Goal: Task Accomplishment & Management: Use online tool/utility

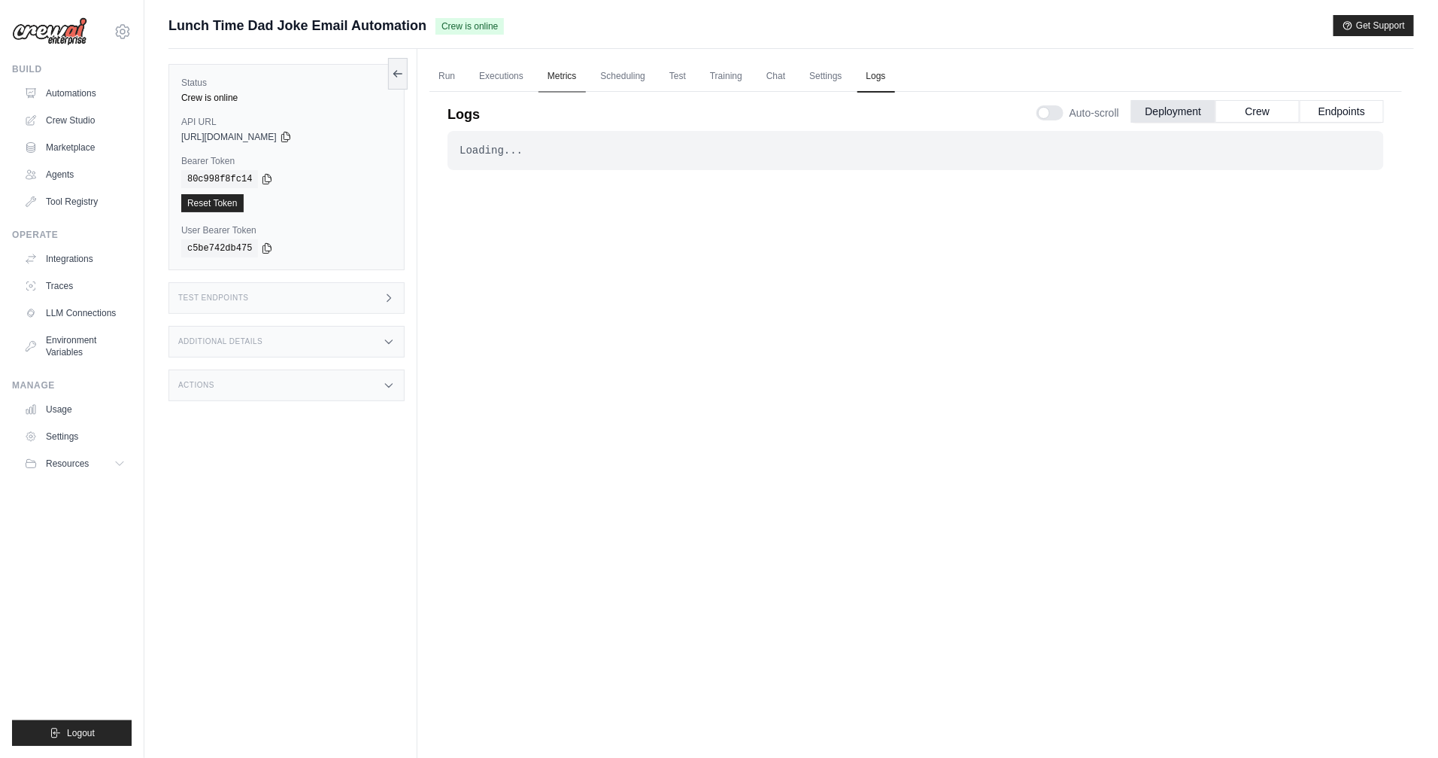
click at [554, 83] on link "Metrics" at bounding box center [562, 77] width 47 height 32
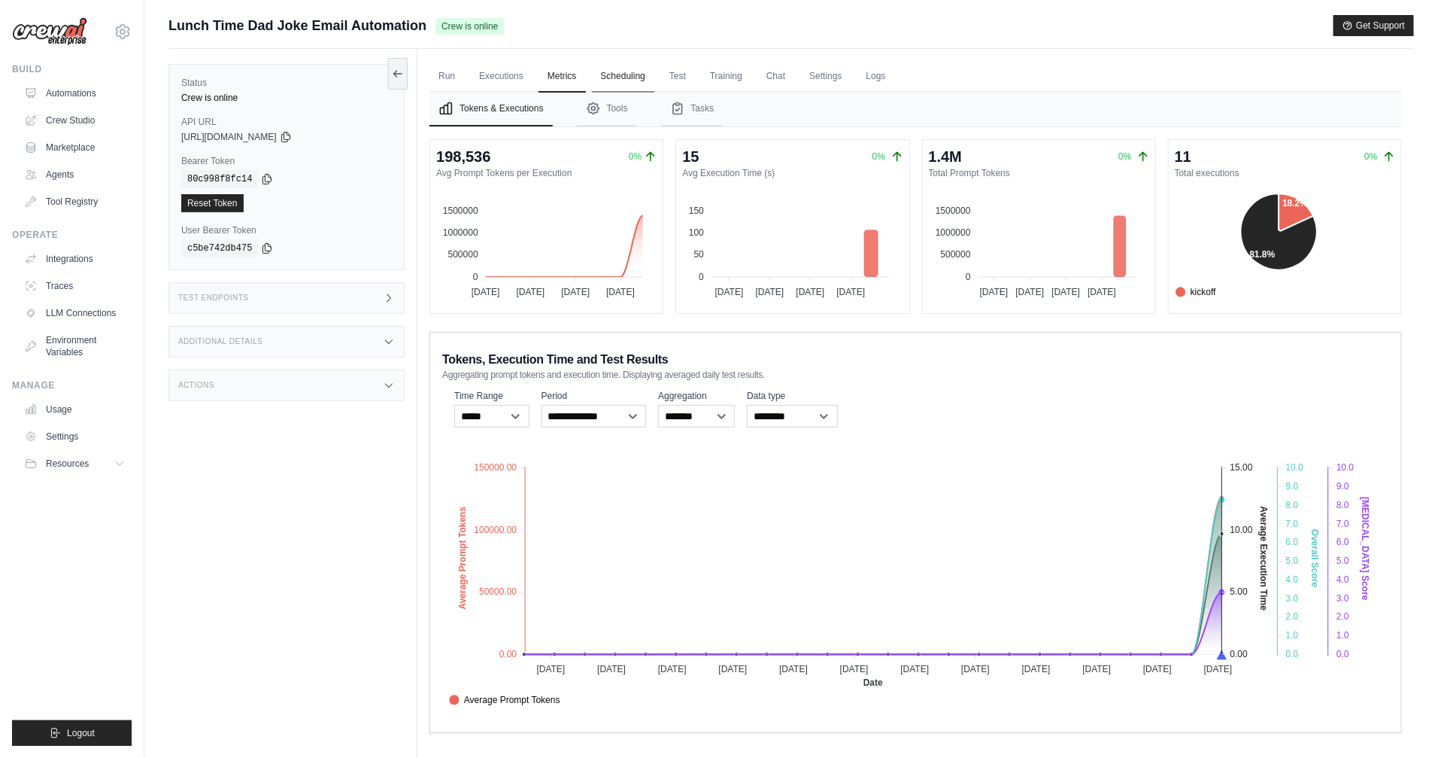
click at [643, 78] on link "Scheduling" at bounding box center [623, 77] width 62 height 32
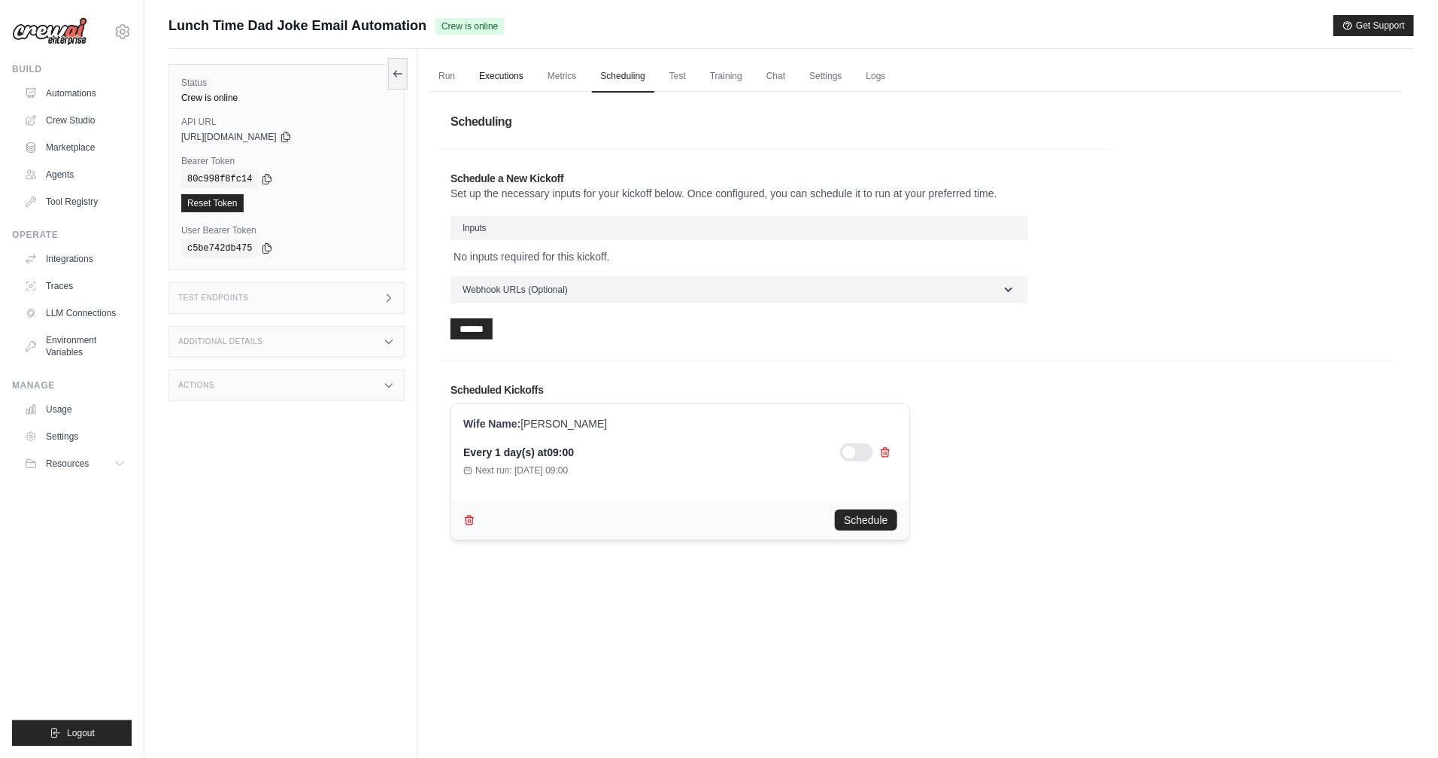
click at [500, 80] on link "Executions" at bounding box center [501, 77] width 62 height 32
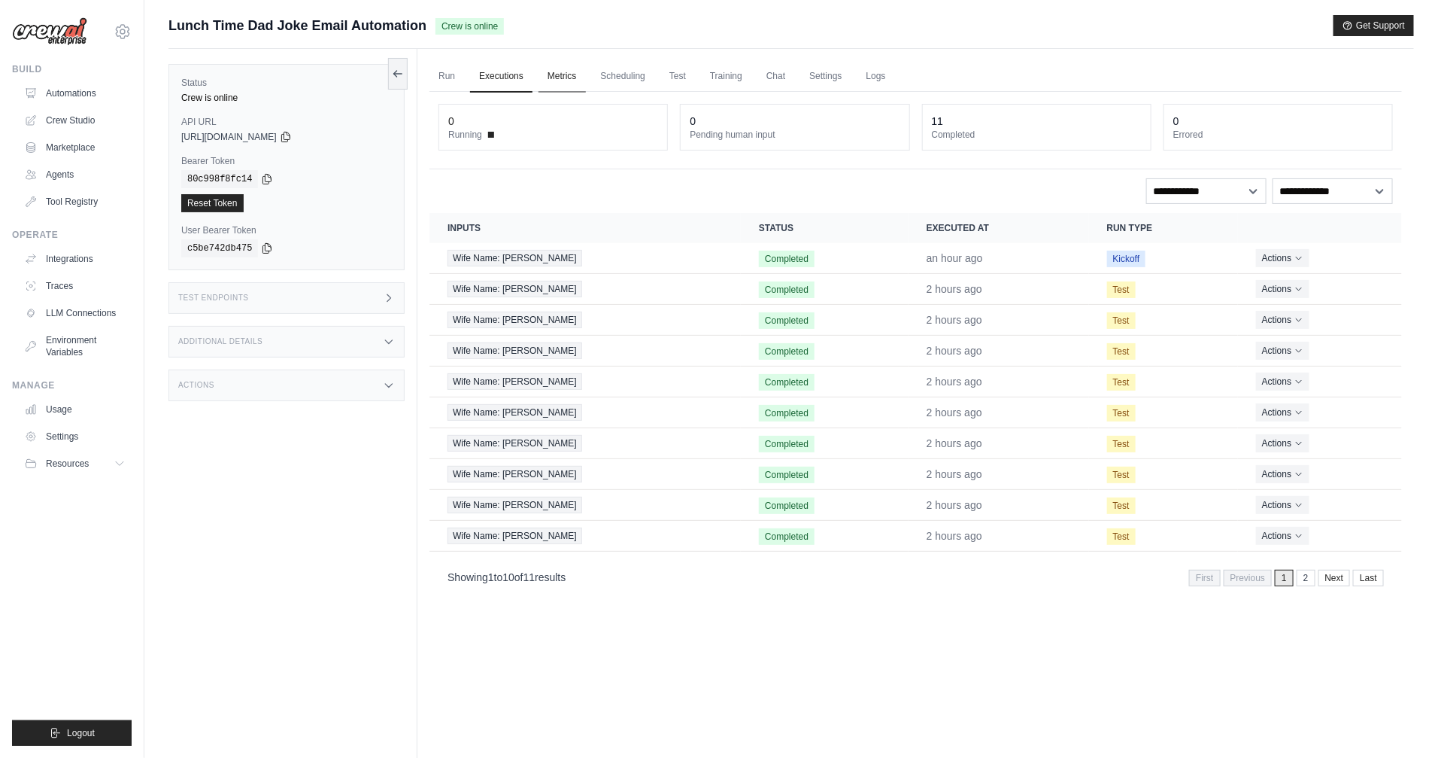
click at [569, 80] on link "Metrics" at bounding box center [562, 77] width 47 height 32
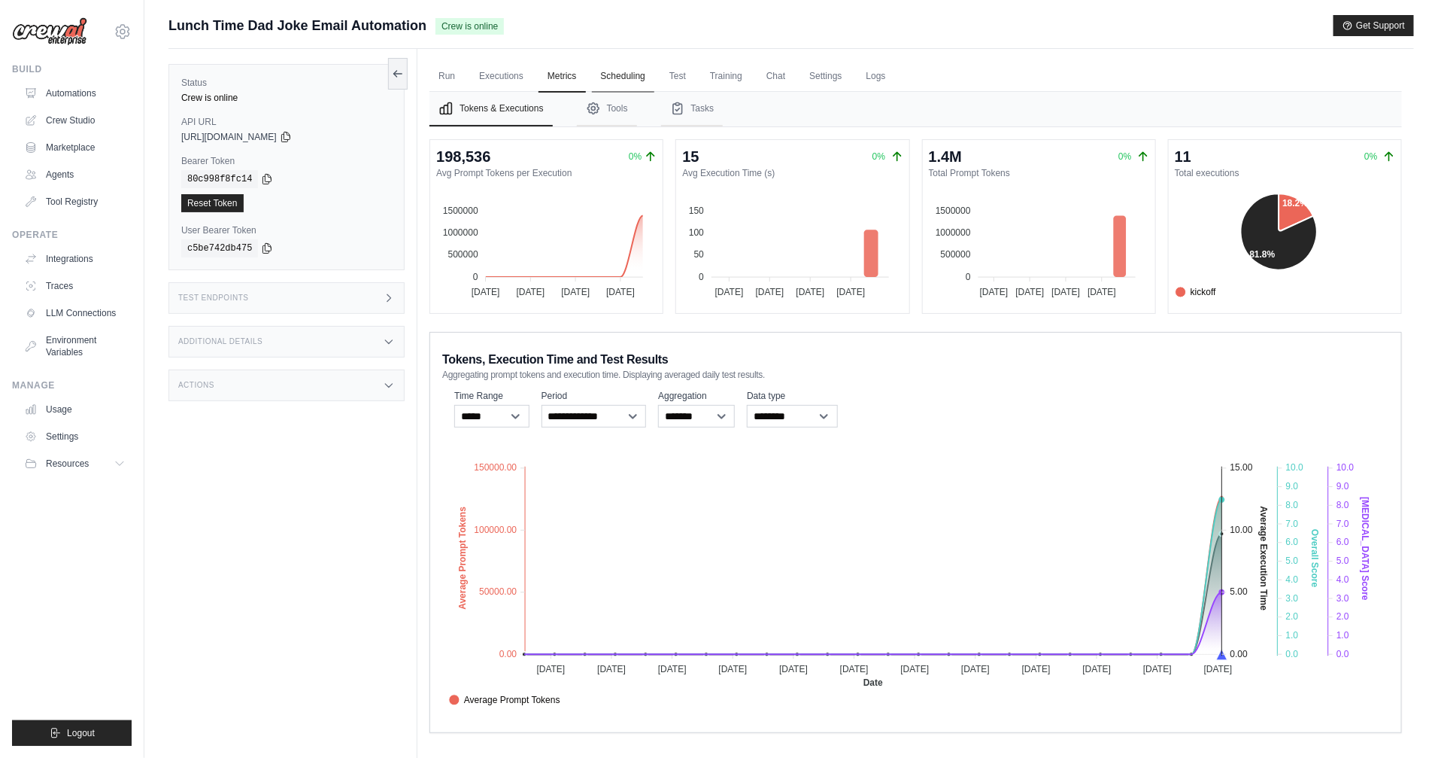
click at [618, 83] on link "Scheduling" at bounding box center [623, 77] width 62 height 32
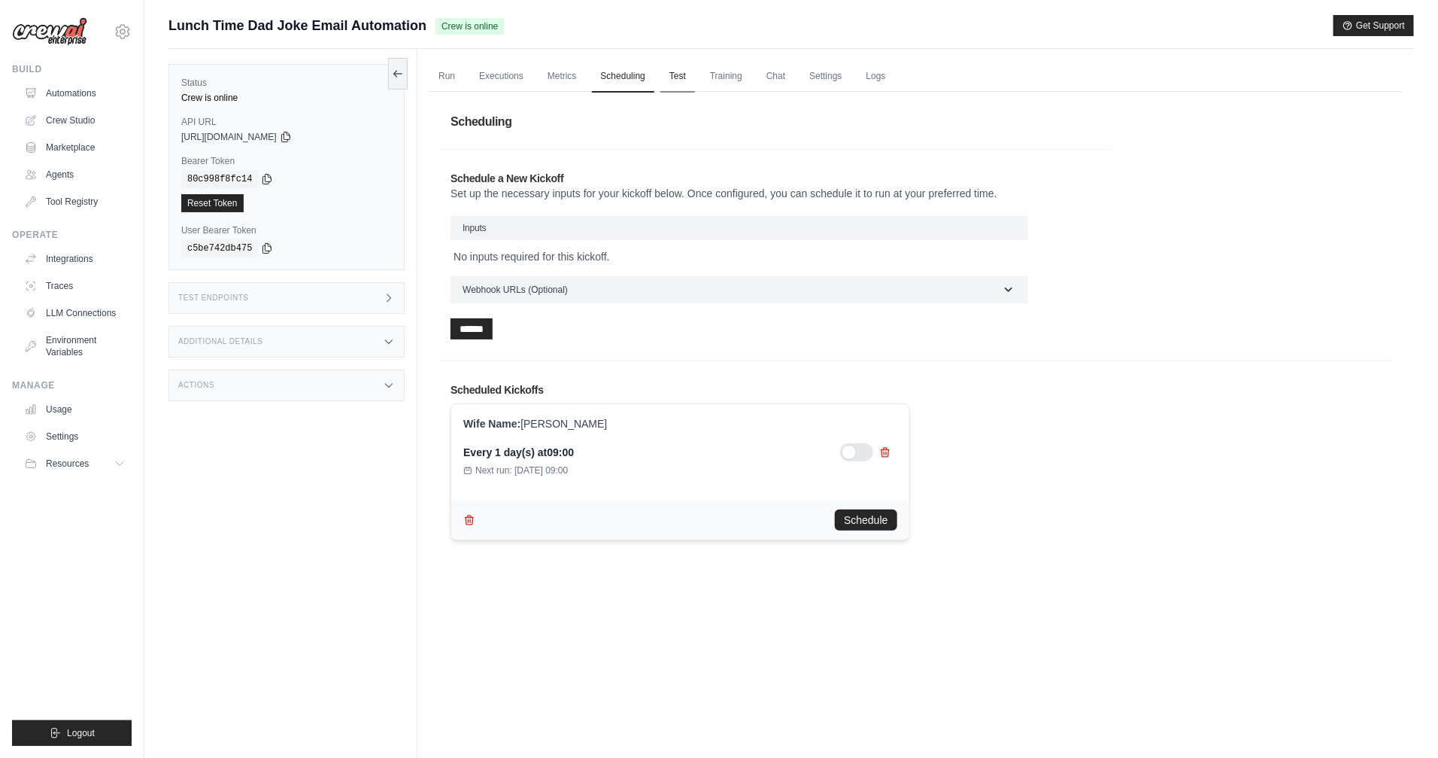
click at [666, 83] on link "Test" at bounding box center [677, 77] width 35 height 32
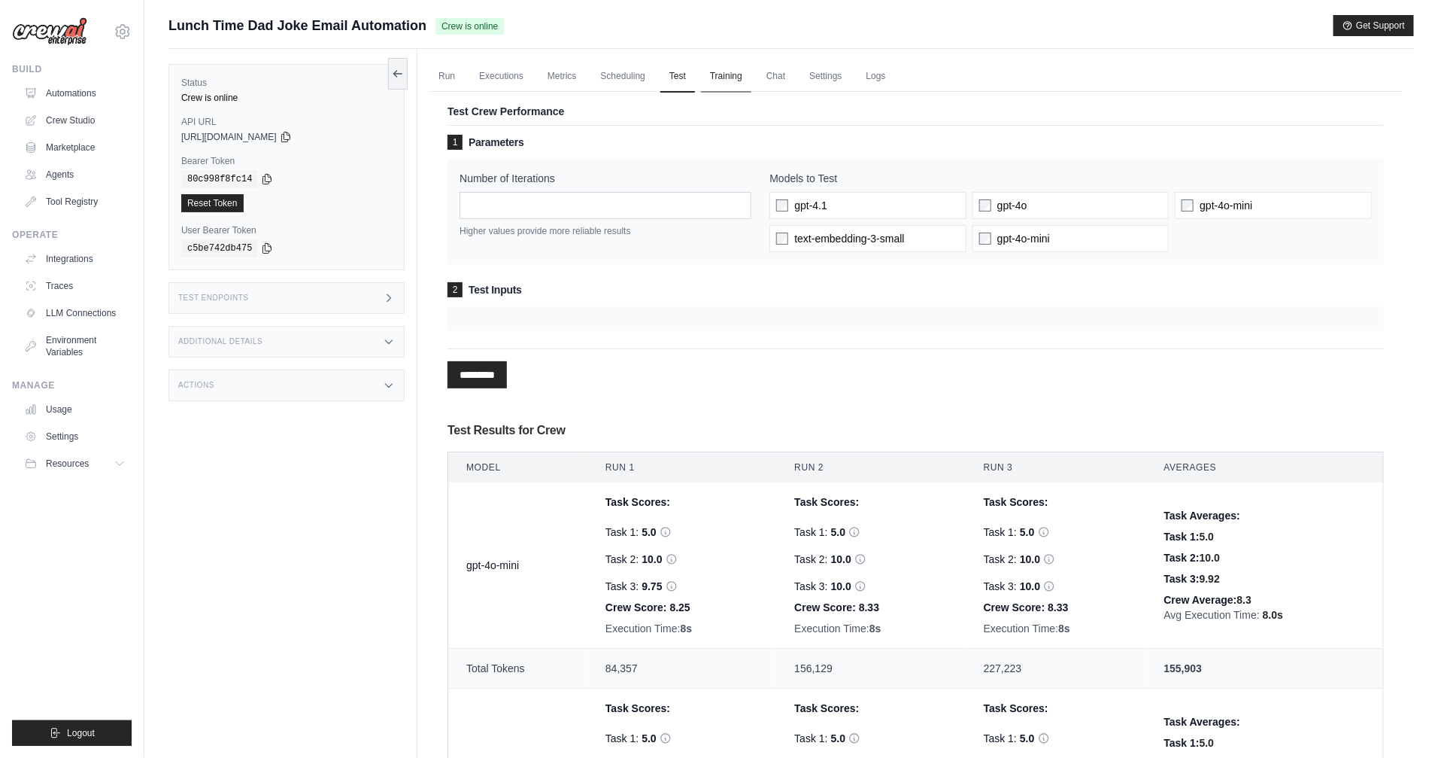
click at [725, 78] on link "Training" at bounding box center [726, 77] width 50 height 32
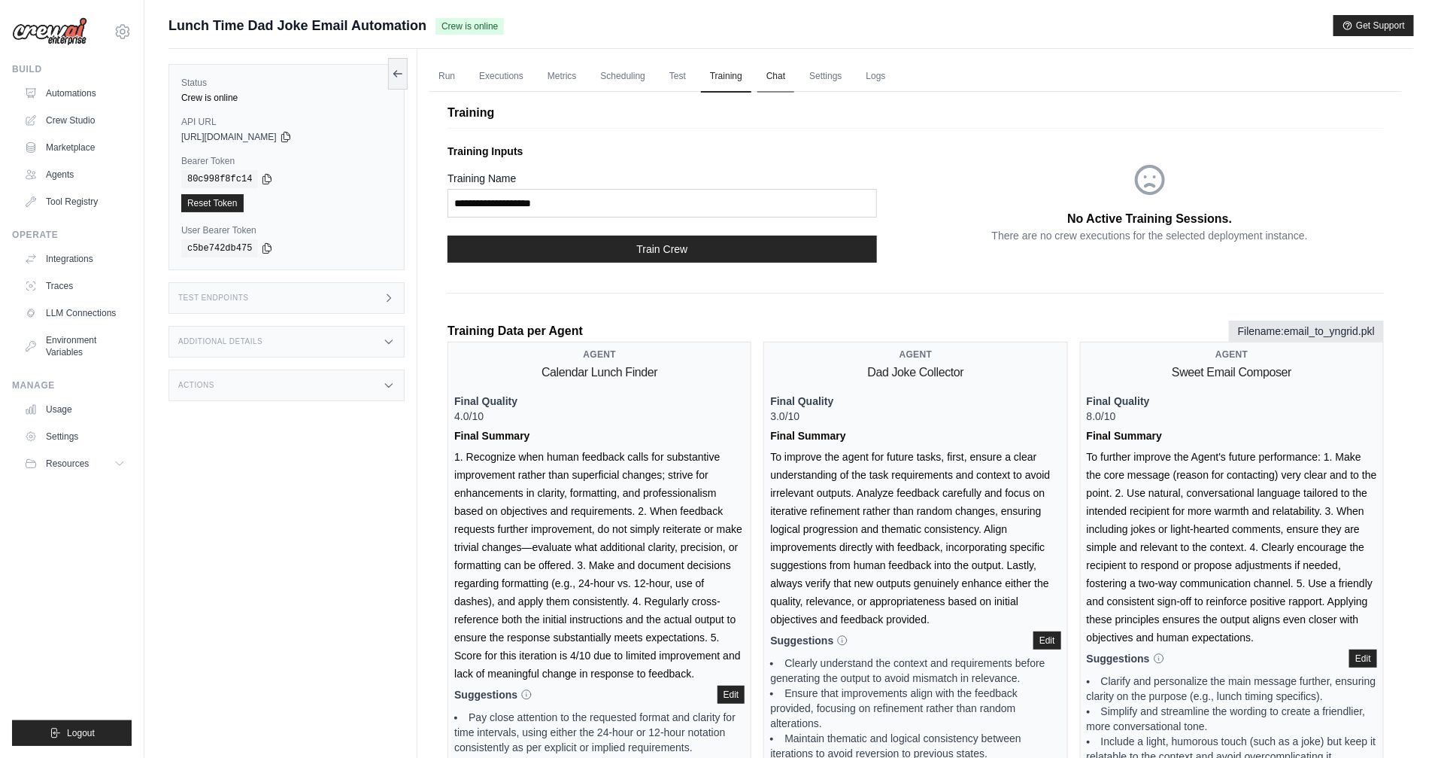
click at [777, 77] on link "Chat" at bounding box center [776, 77] width 37 height 32
click at [99, 90] on link "Automations" at bounding box center [77, 93] width 114 height 24
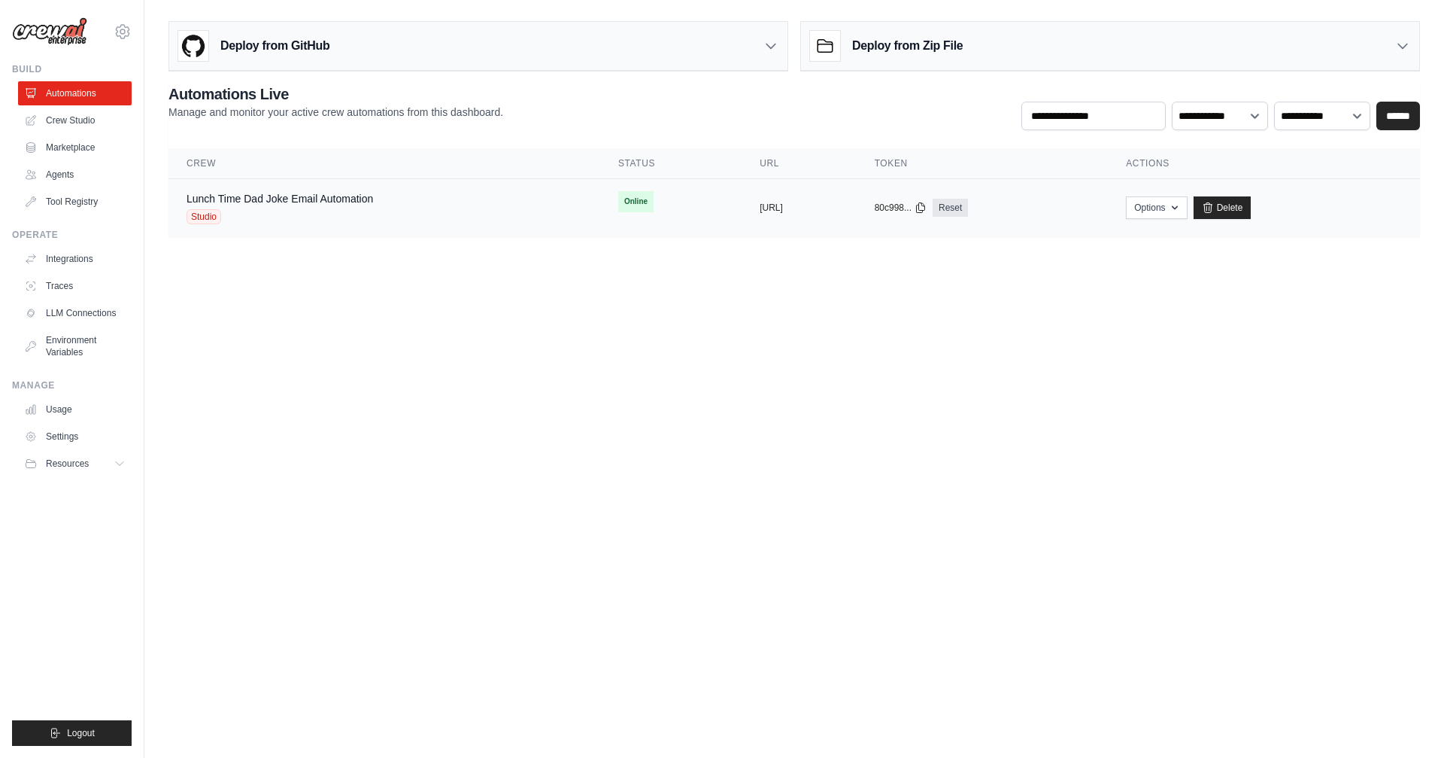
click at [342, 207] on div "Lunch Time Dad Joke Email Automation Studio" at bounding box center [280, 207] width 187 height 33
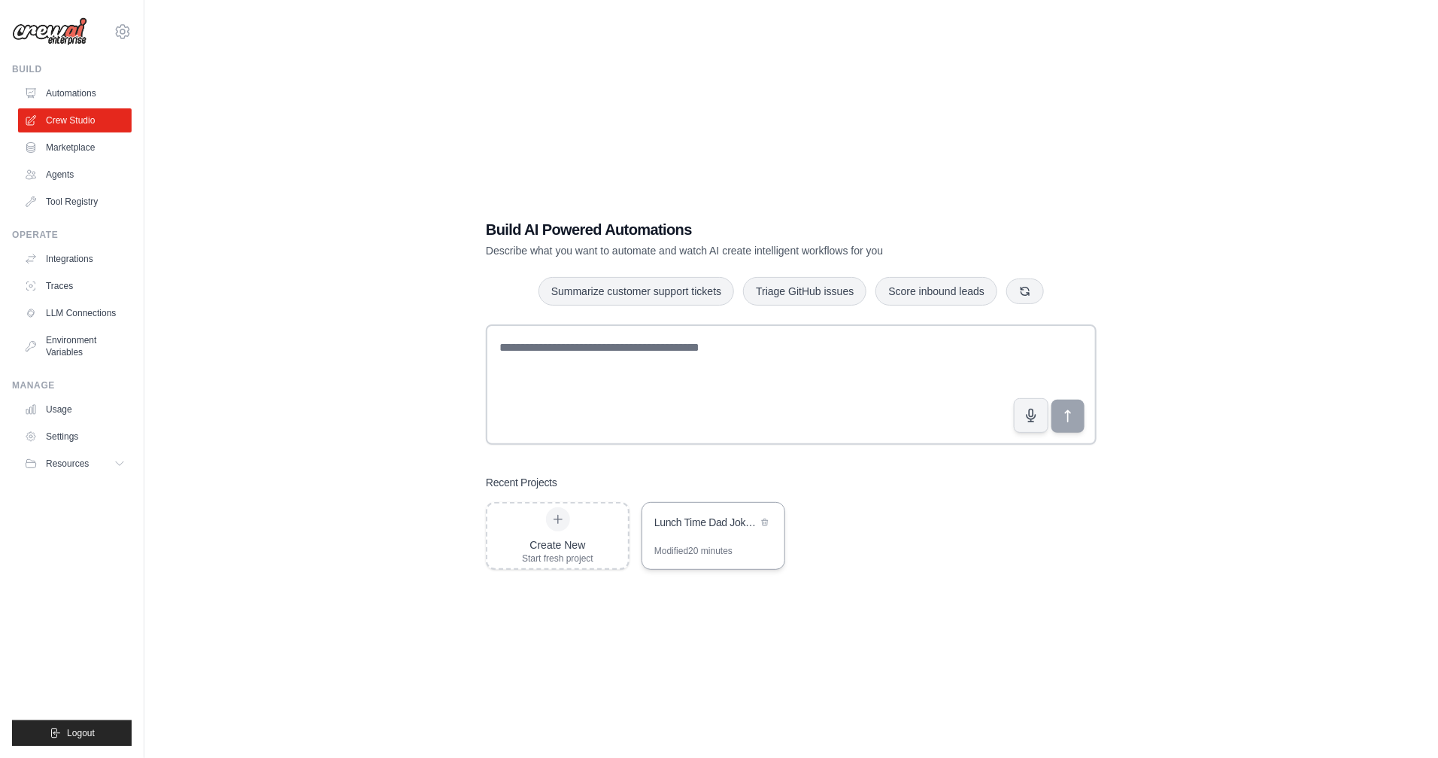
click at [673, 521] on div "Lunch Time Dad Joke Email Automation" at bounding box center [705, 522] width 103 height 15
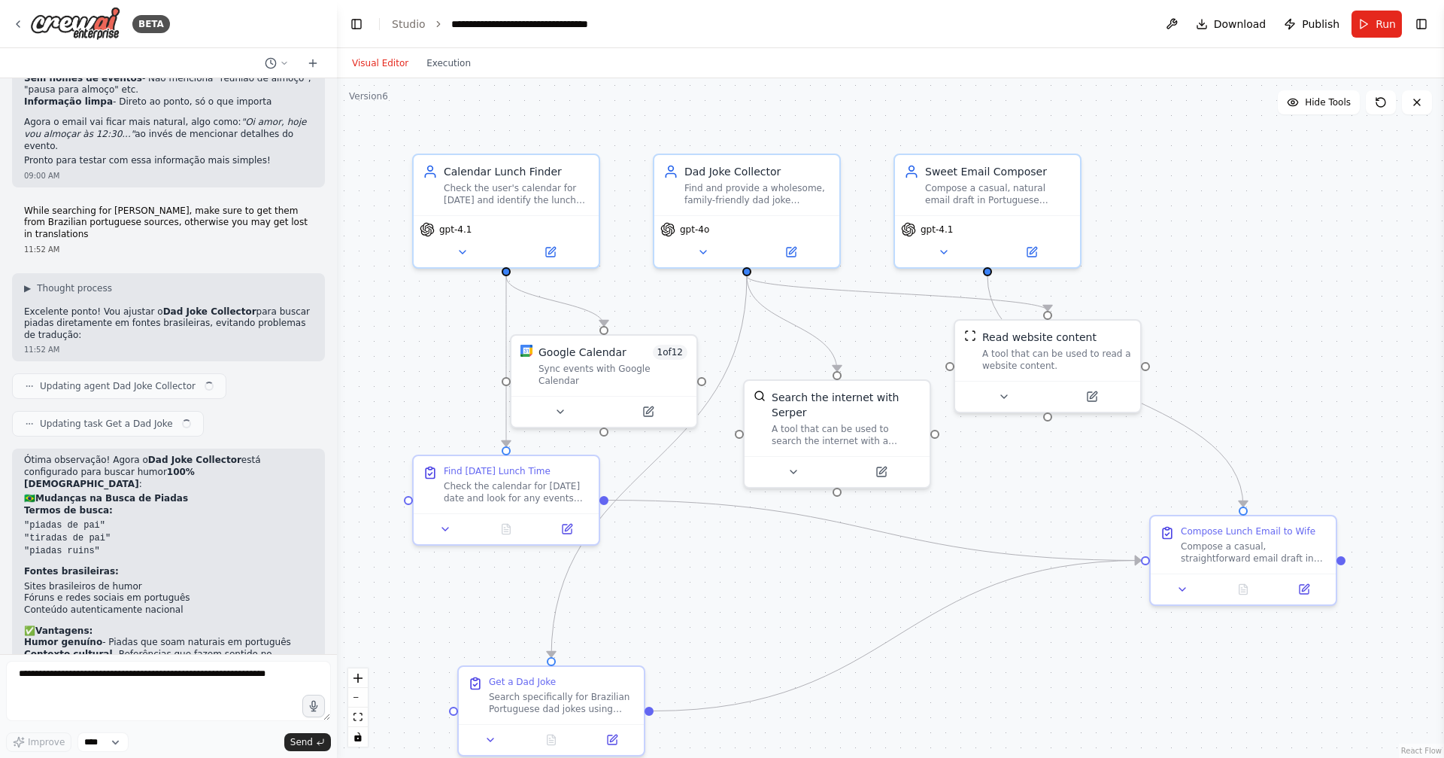
scroll to position [4176, 0]
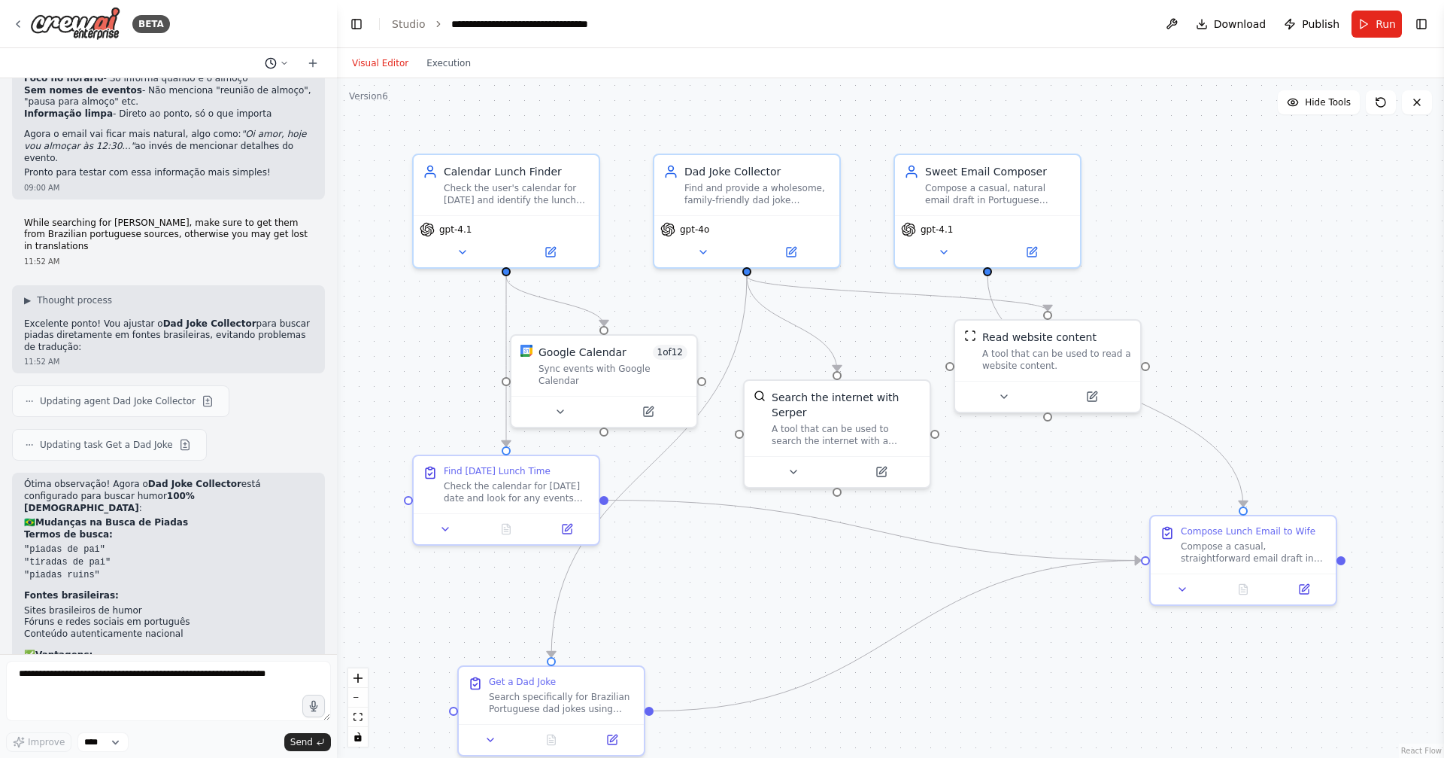
click at [288, 59] on icon at bounding box center [284, 63] width 9 height 9
click at [288, 59] on div at bounding box center [168, 379] width 337 height 758
click at [1429, 27] on button "Toggle Right Sidebar" at bounding box center [1421, 24] width 21 height 21
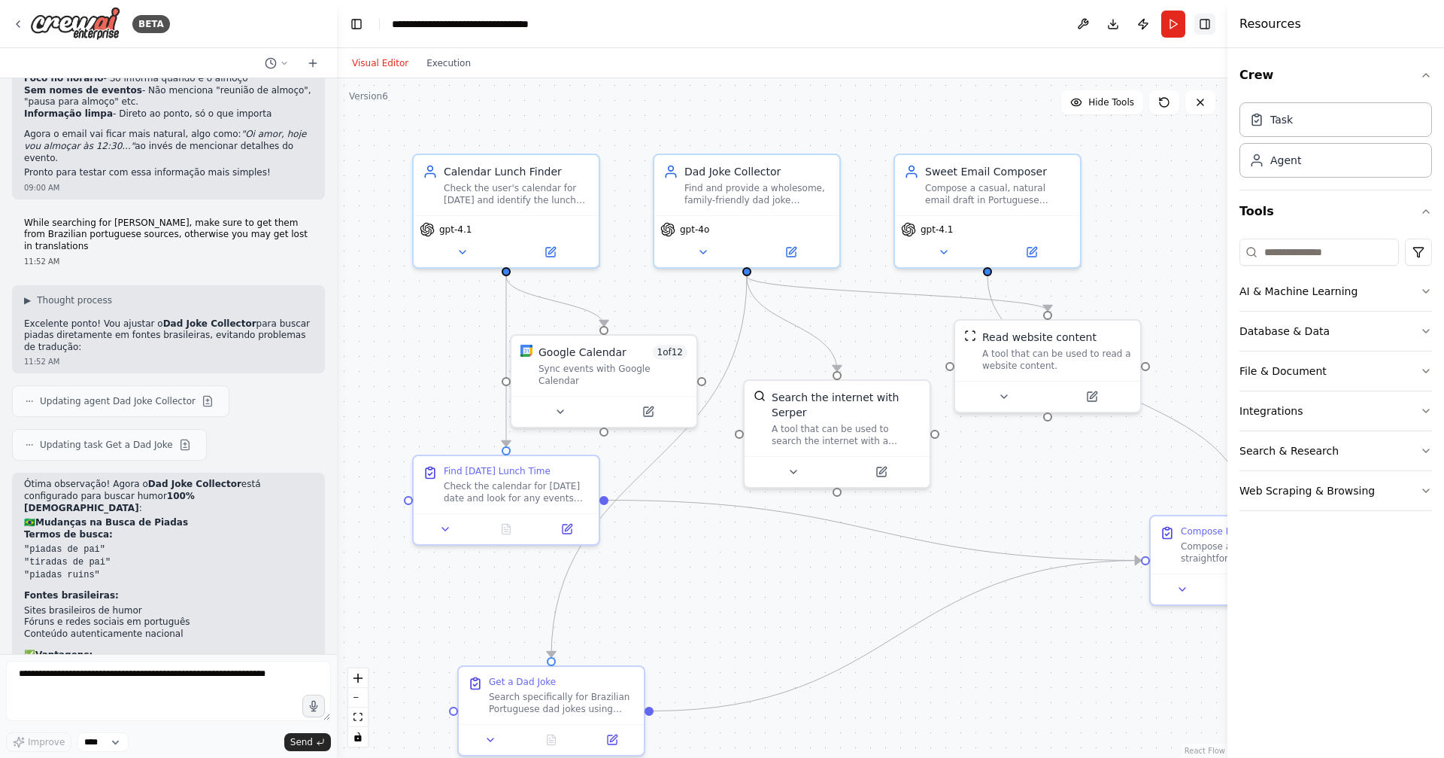
click at [1210, 26] on button "Toggle Right Sidebar" at bounding box center [1205, 24] width 21 height 21
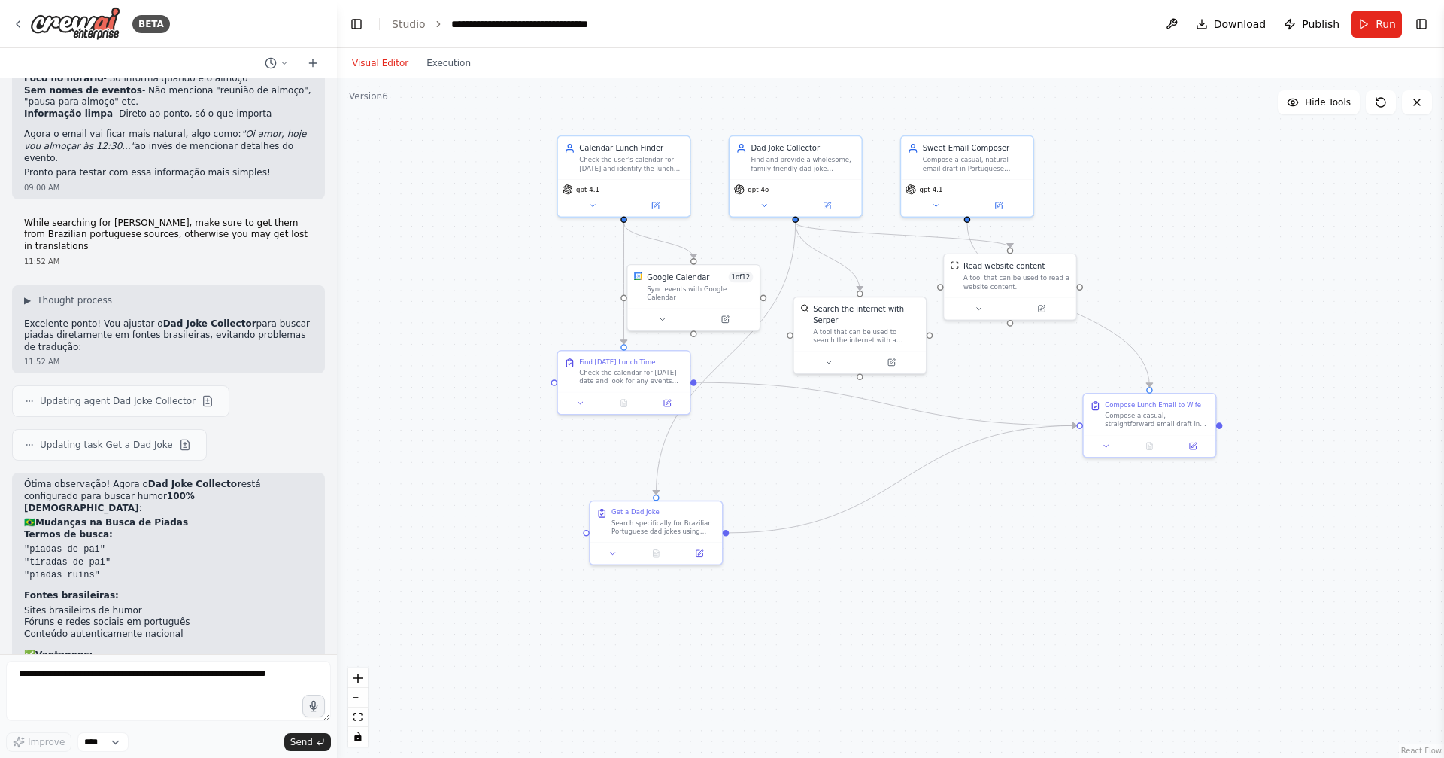
drag, startPoint x: 1056, startPoint y: 288, endPoint x: 1099, endPoint y: 238, distance: 65.6
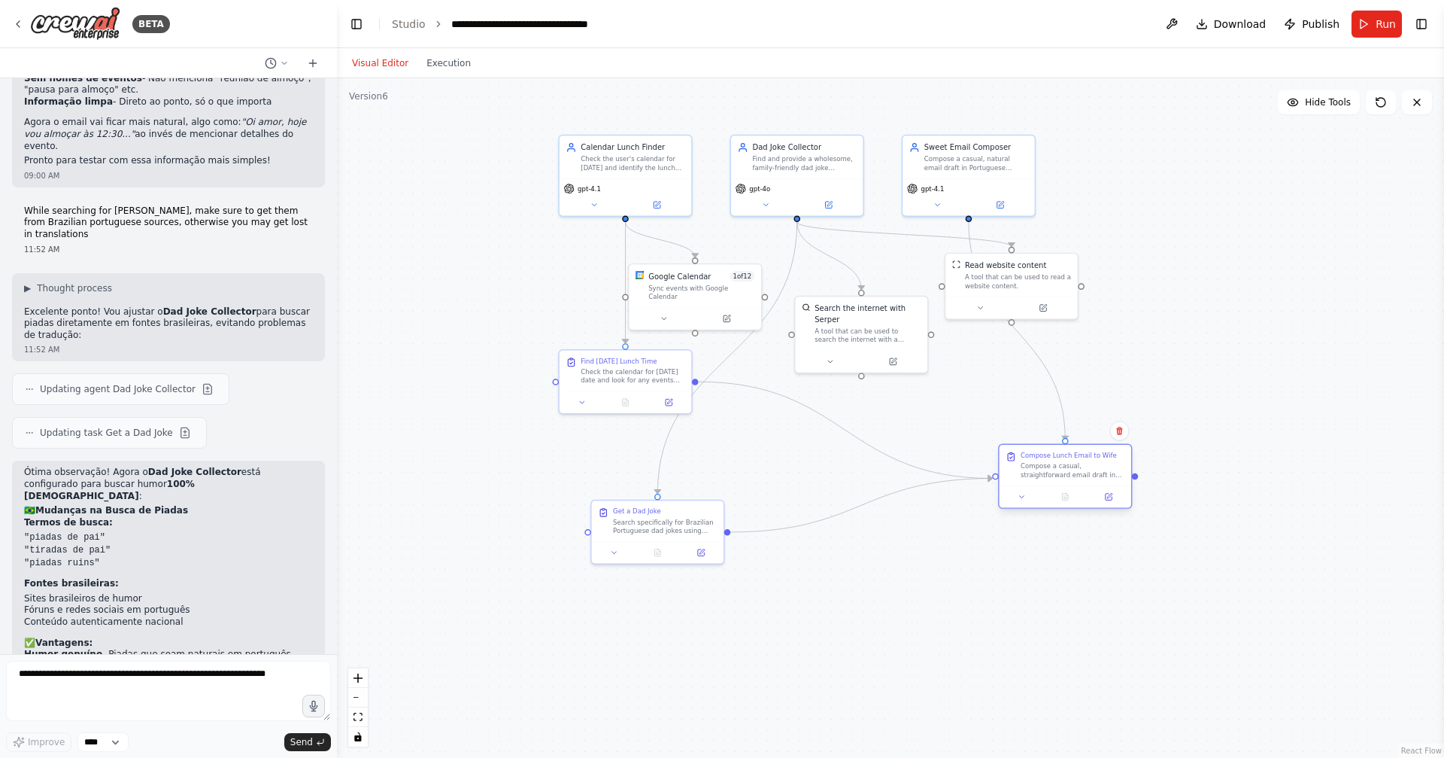
drag, startPoint x: 1125, startPoint y: 420, endPoint x: 1037, endPoint y: 476, distance: 105.2
click at [1037, 476] on div "Compose a casual, straightforward email draft in Portuguese ([GEOGRAPHIC_DATA])…" at bounding box center [1073, 470] width 104 height 17
drag, startPoint x: 1042, startPoint y: 472, endPoint x: 1001, endPoint y: 499, distance: 49.2
click at [1001, 499] on div "Compose a casual, straightforward email draft in Portuguese ([GEOGRAPHIC_DATA])…" at bounding box center [1030, 502] width 104 height 17
click at [1370, 15] on button "Run" at bounding box center [1377, 24] width 50 height 27
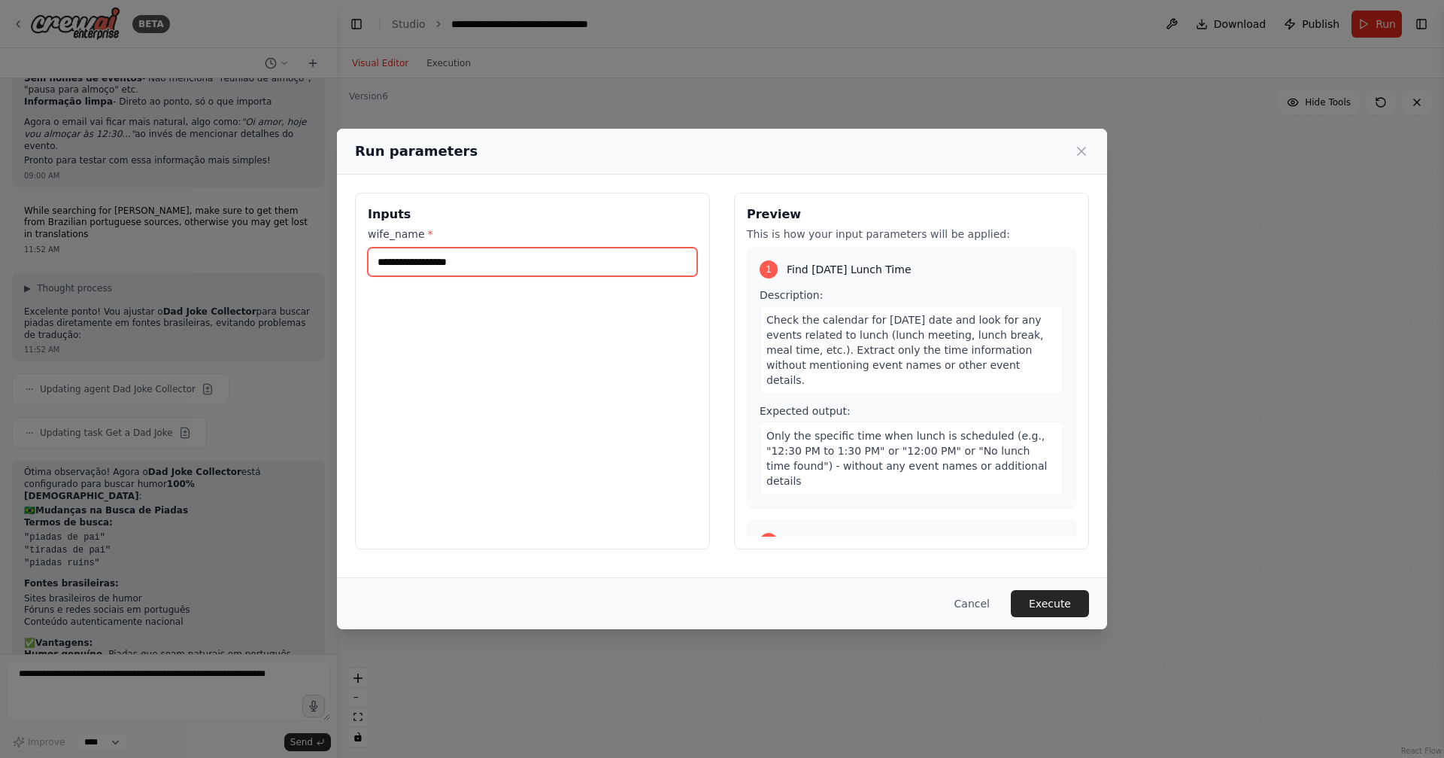
click at [557, 254] on input "wife_name *" at bounding box center [532, 261] width 329 height 29
click at [1078, 154] on icon at bounding box center [1082, 151] width 8 height 8
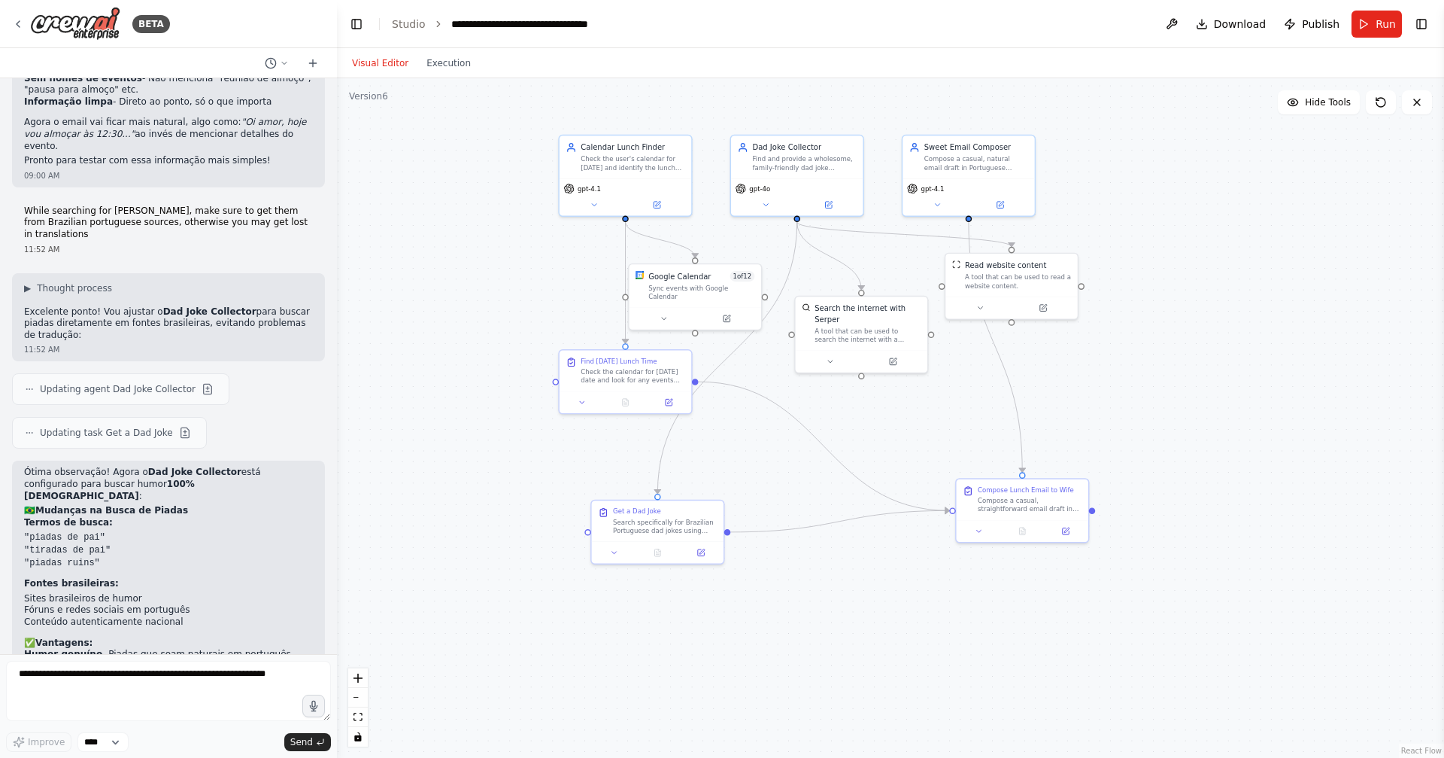
click at [441, 72] on div "Visual Editor Execution" at bounding box center [411, 63] width 137 height 30
click at [445, 64] on button "Execution" at bounding box center [448, 63] width 62 height 18
click at [392, 65] on button "Visual Editor" at bounding box center [380, 63] width 74 height 18
click at [1378, 27] on span "Run" at bounding box center [1386, 24] width 20 height 15
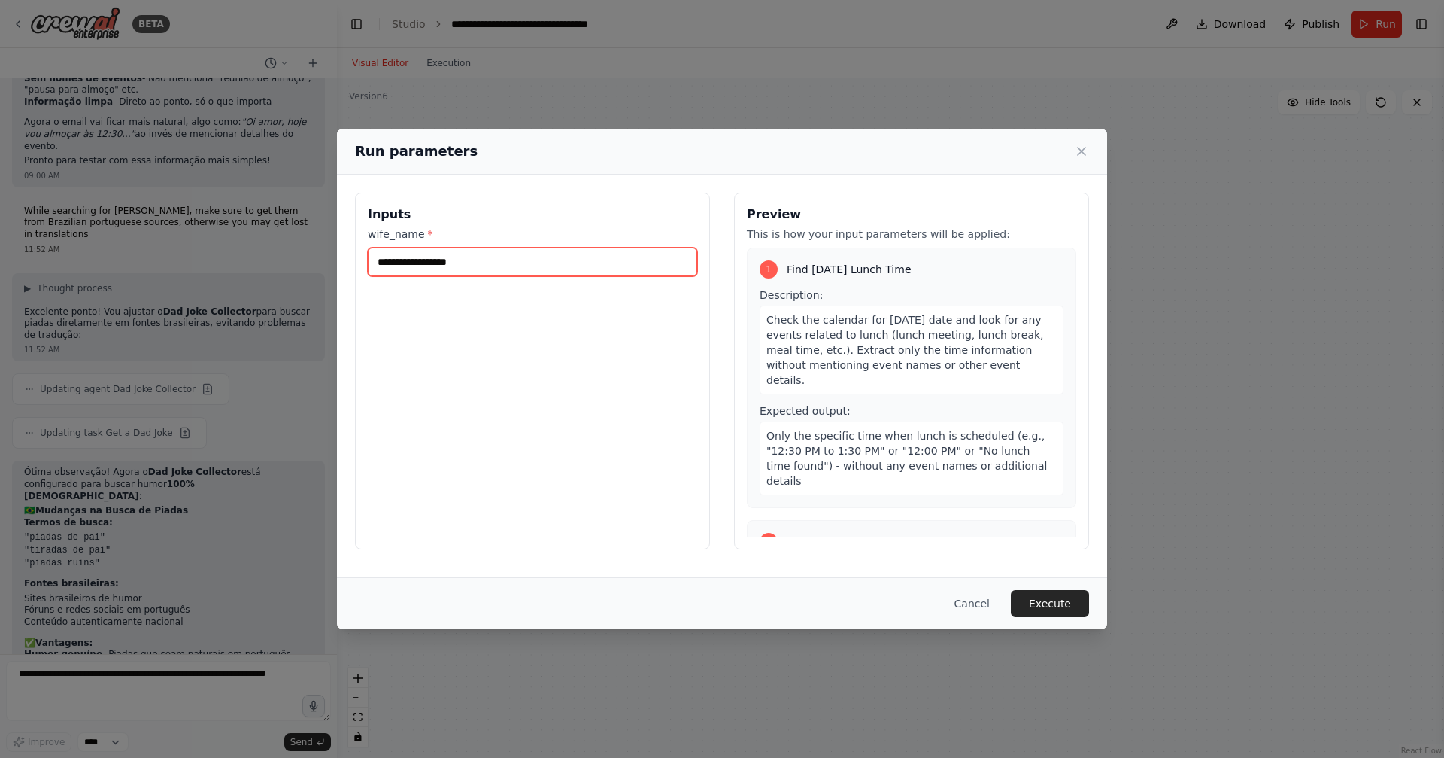
click at [571, 261] on input "wife_name *" at bounding box center [532, 261] width 329 height 29
type input "******"
click at [1054, 596] on button "Execute" at bounding box center [1050, 603] width 78 height 27
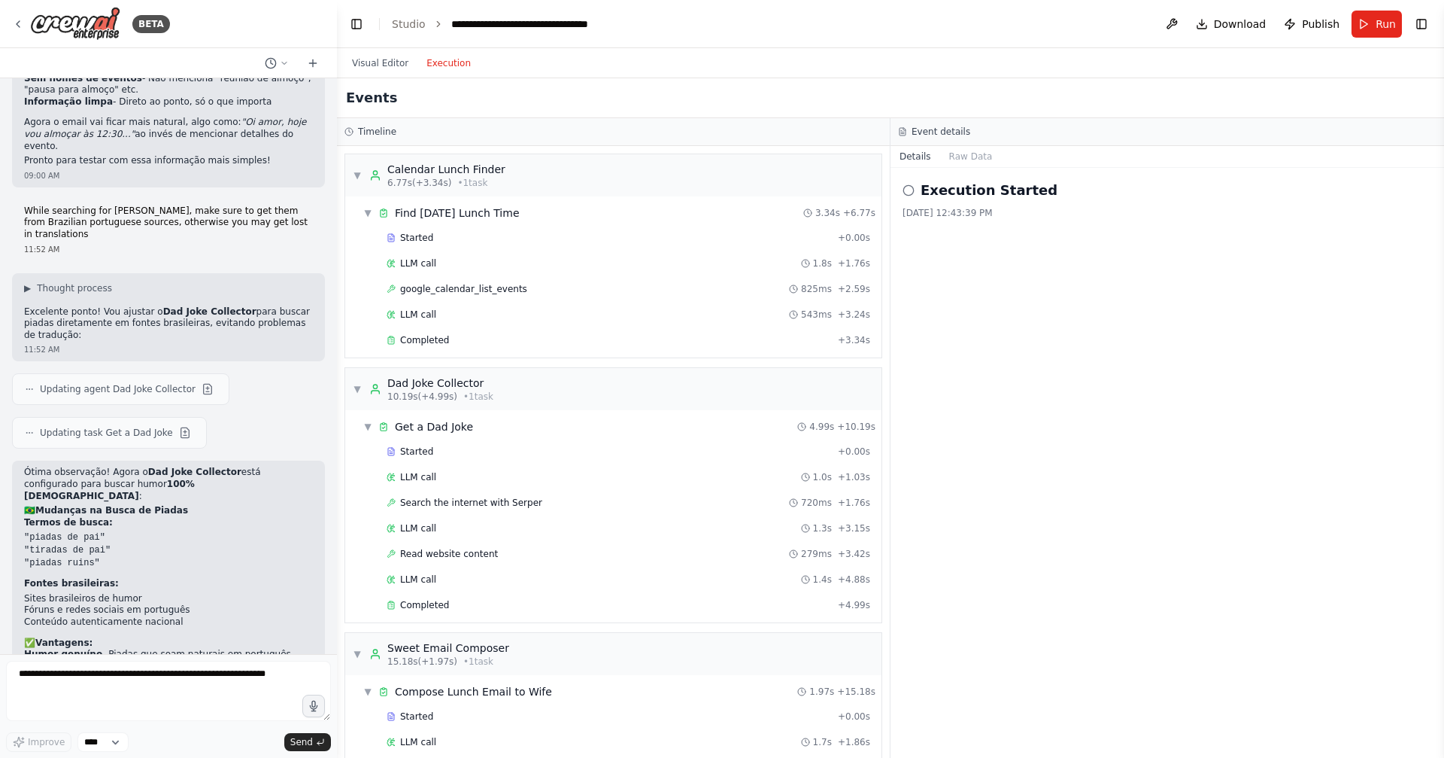
click at [447, 67] on button "Execution" at bounding box center [448, 63] width 62 height 18
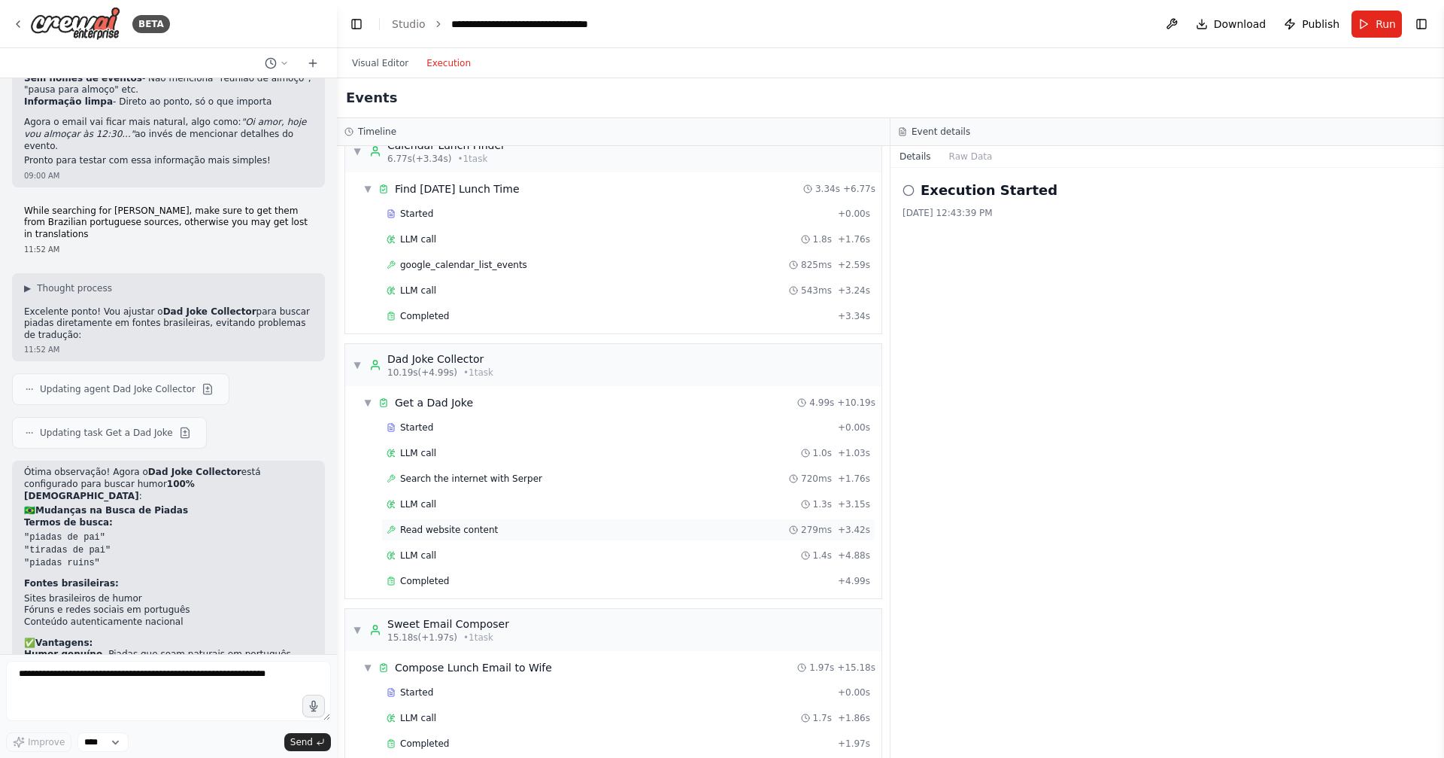
scroll to position [85, 0]
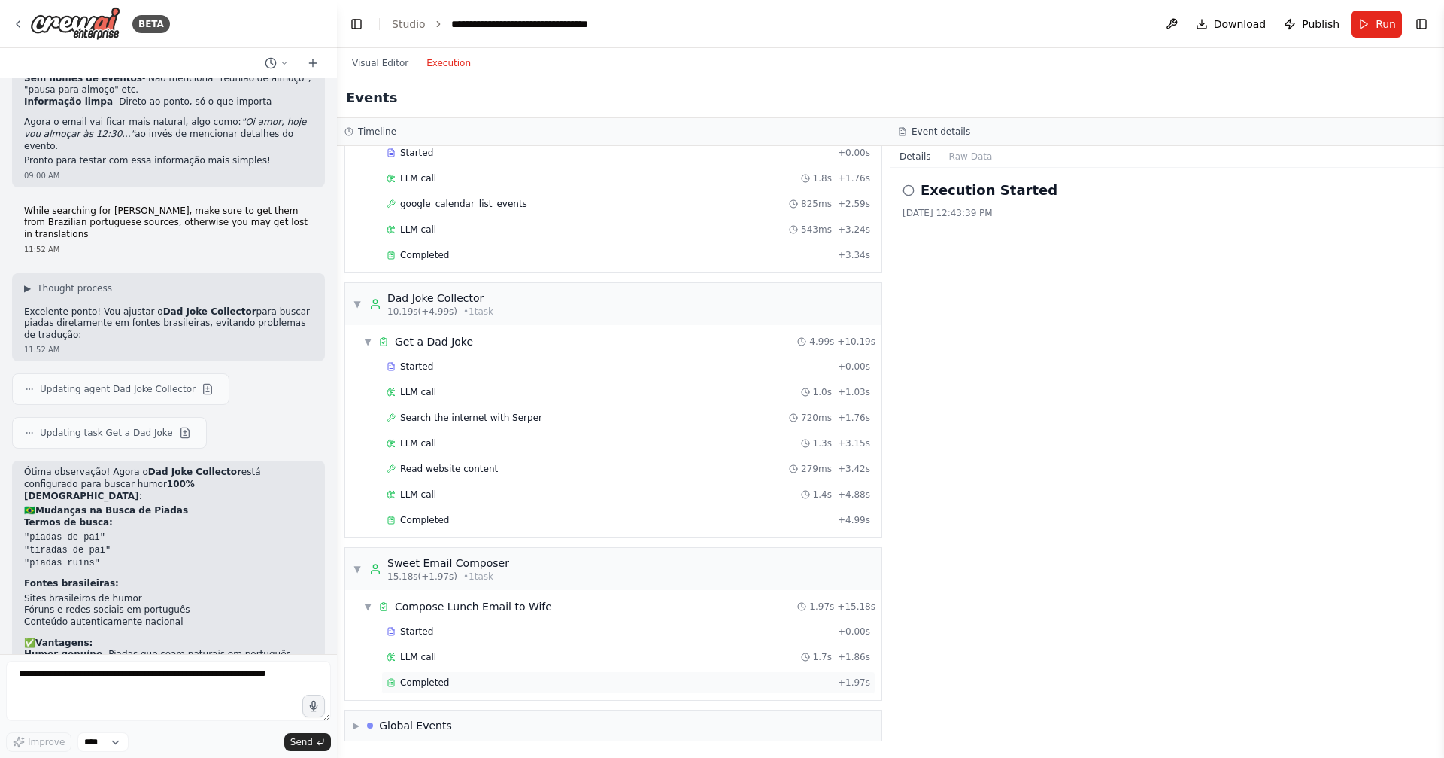
click at [427, 688] on span "Completed" at bounding box center [424, 682] width 49 height 12
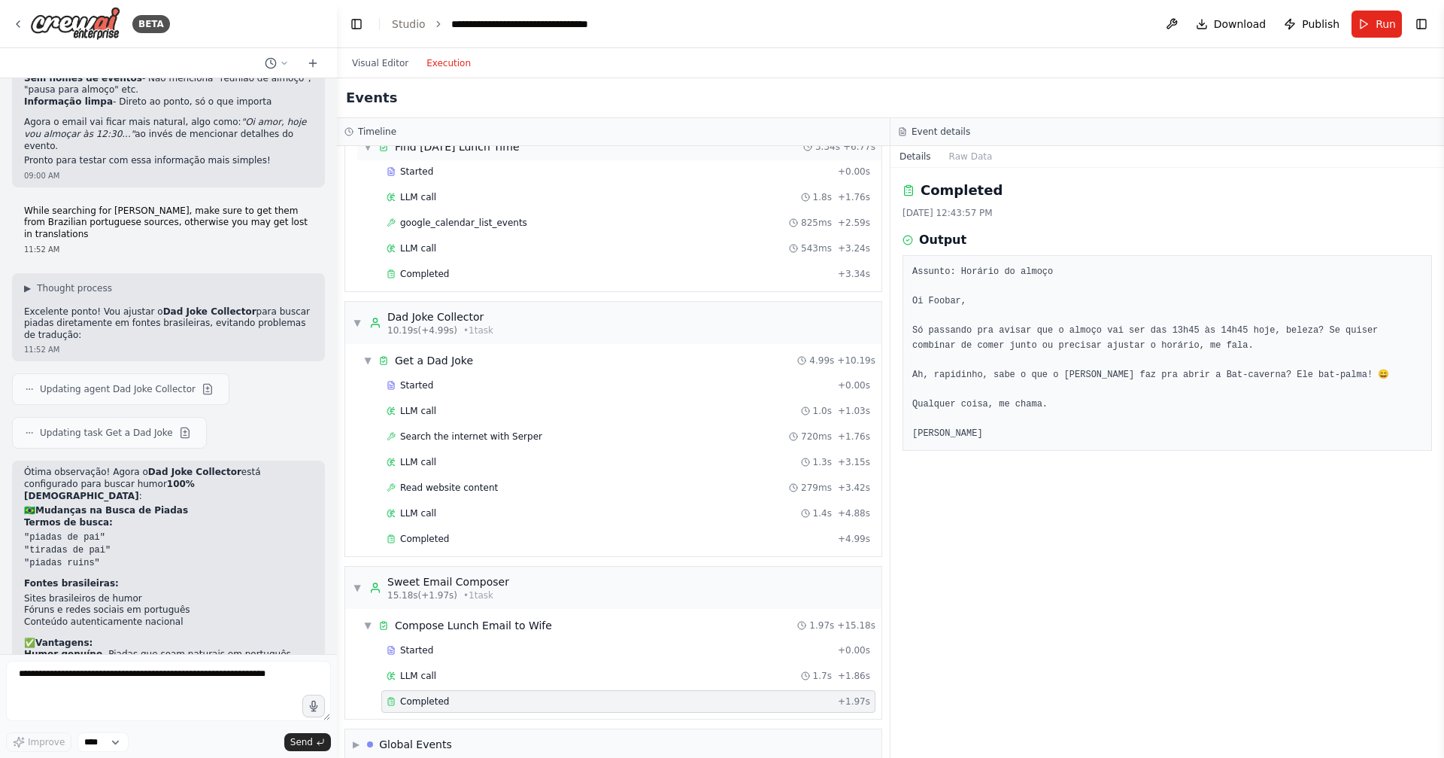
scroll to position [0, 0]
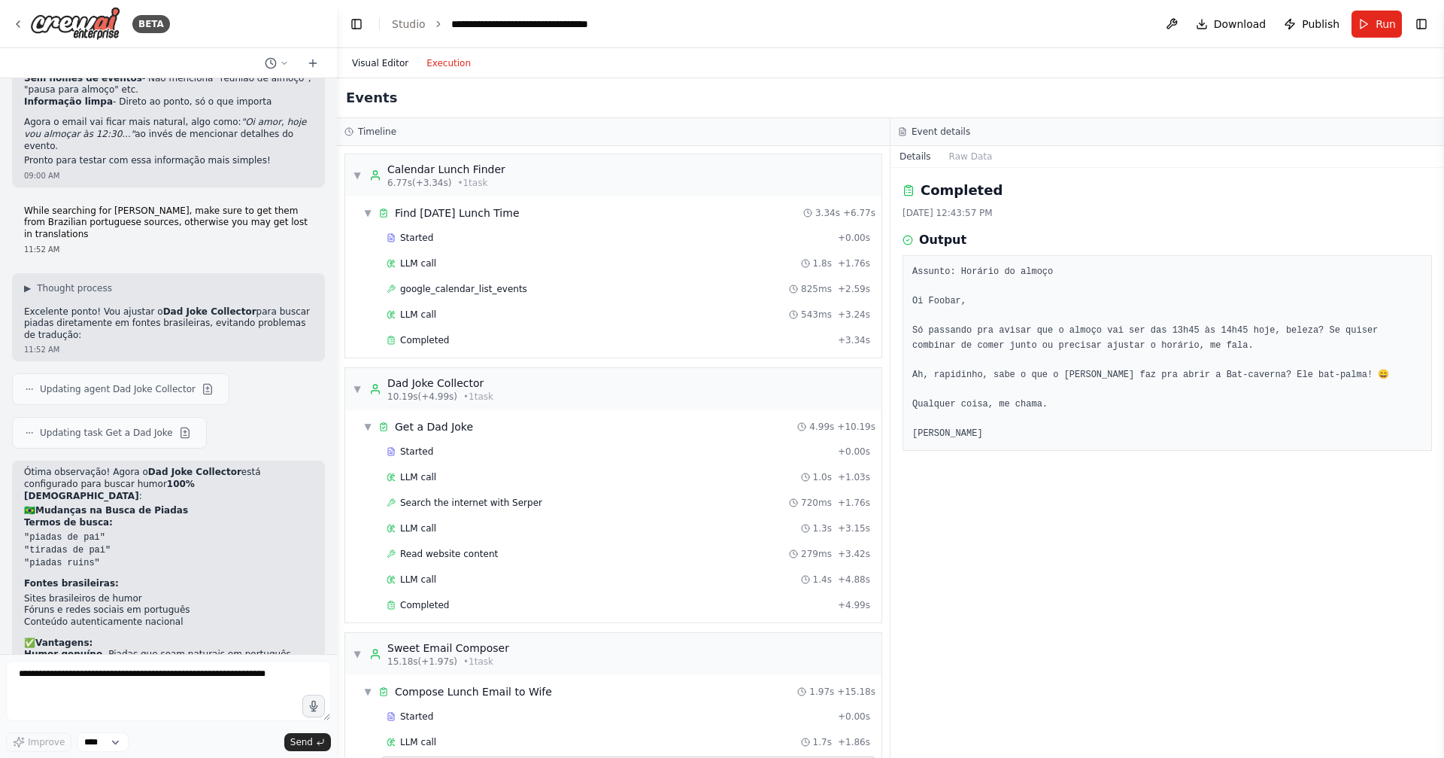
click at [385, 57] on button "Visual Editor" at bounding box center [380, 63] width 74 height 18
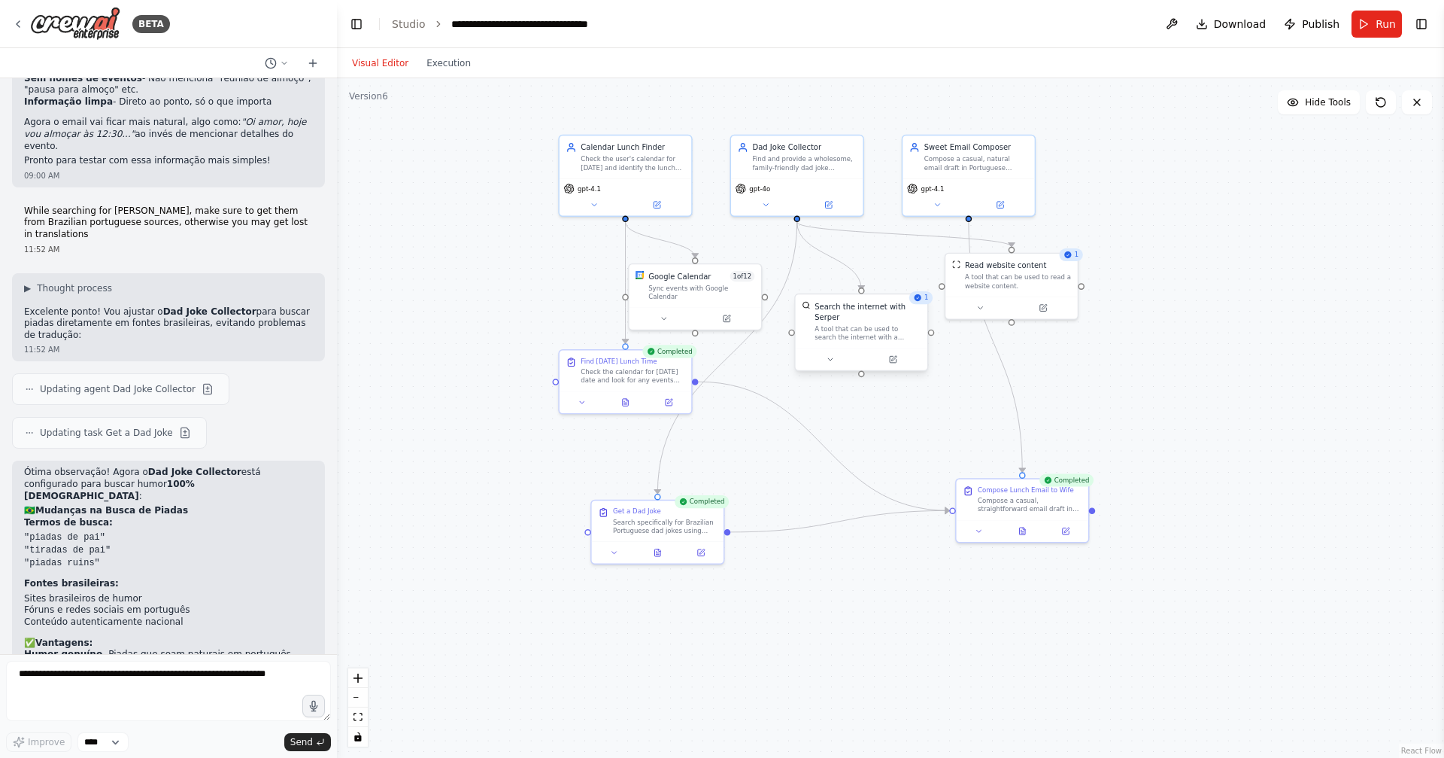
click at [845, 331] on div "A tool that can be used to search the internet with a search_query. Supports di…" at bounding box center [868, 332] width 106 height 17
click at [434, 67] on button "Execution" at bounding box center [448, 63] width 62 height 18
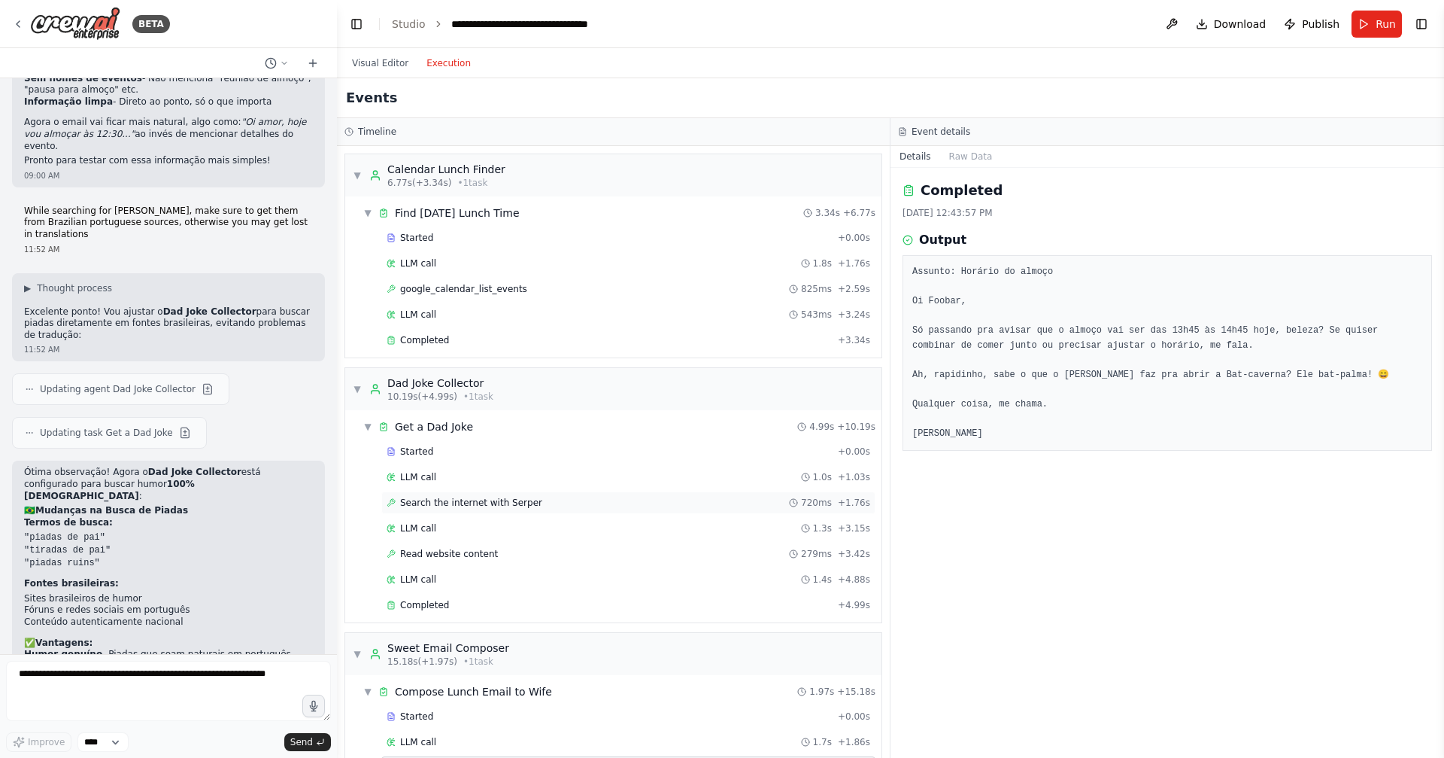
click at [430, 504] on span "Search the internet with Serper" at bounding box center [471, 502] width 142 height 12
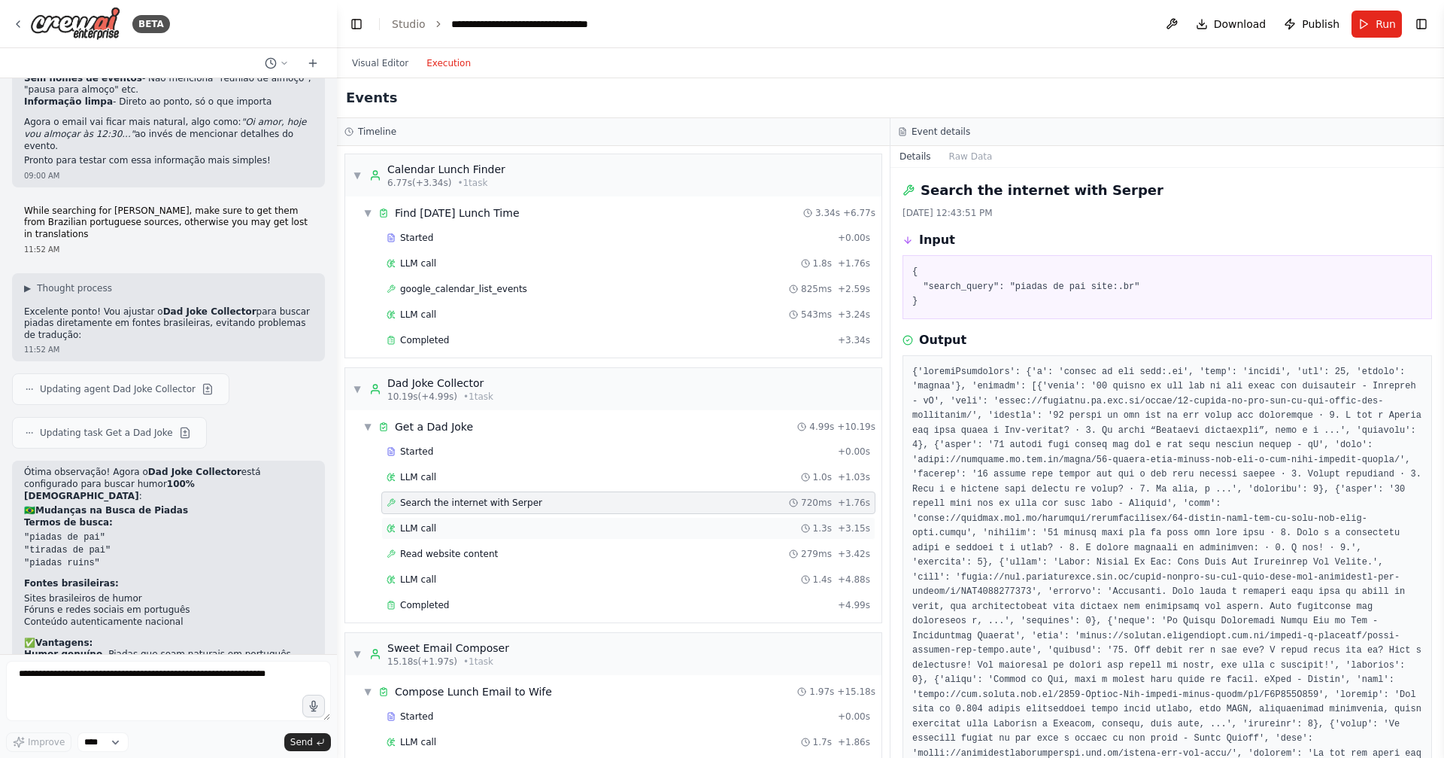
click at [554, 532] on div "LLM call 1.3s + 3.15s" at bounding box center [629, 528] width 484 height 12
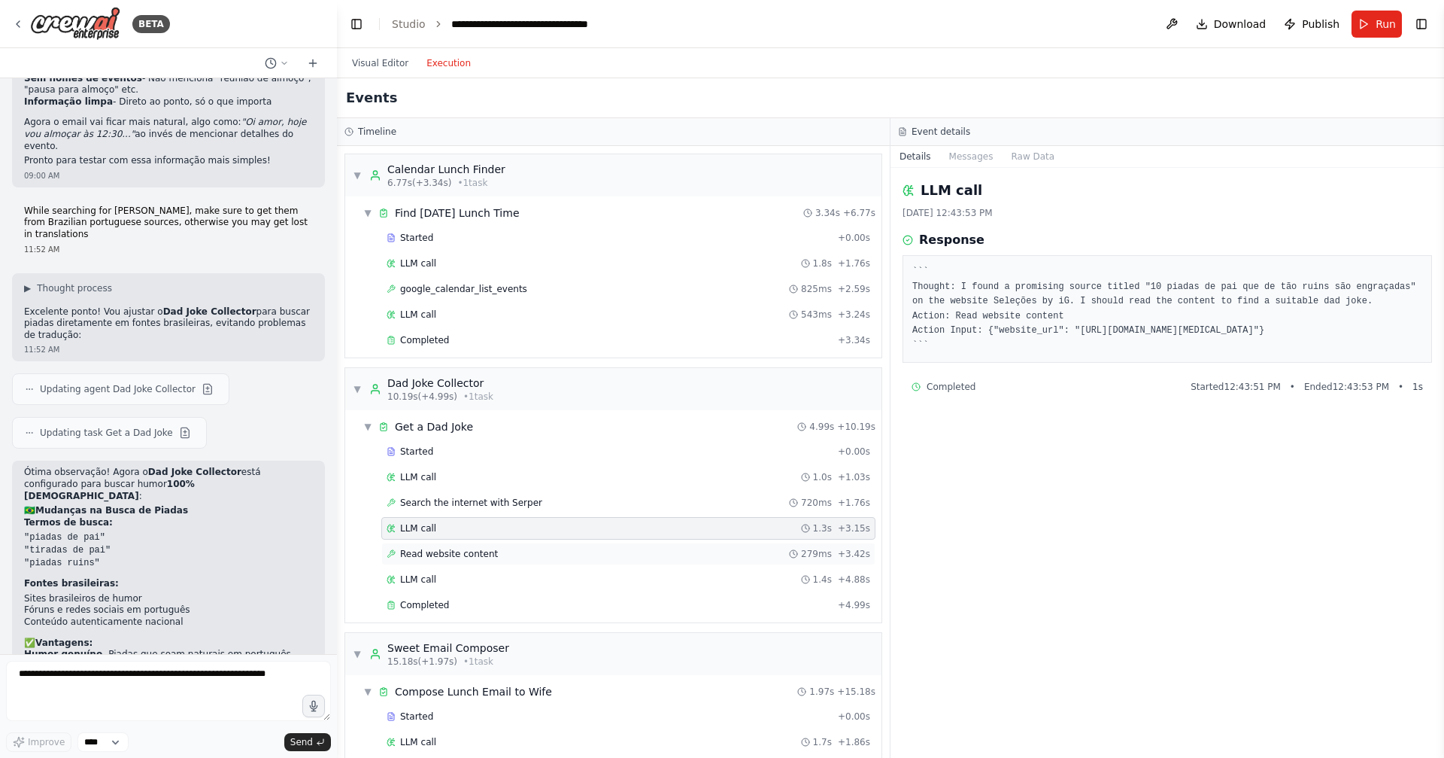
click at [542, 560] on div "Read website content 279ms + 3.42s" at bounding box center [628, 553] width 494 height 23
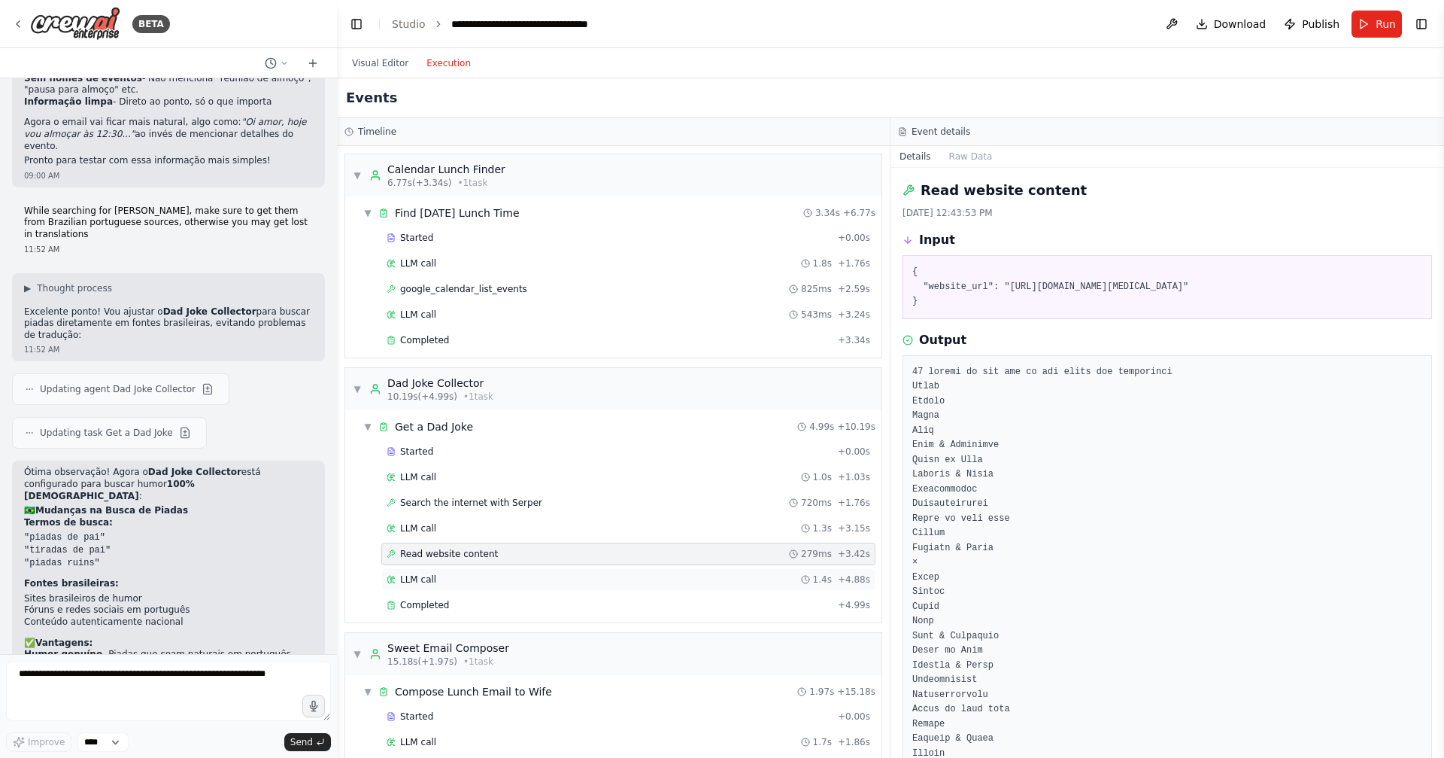
click at [540, 579] on div "LLM call 1.4s + 4.88s" at bounding box center [629, 579] width 484 height 12
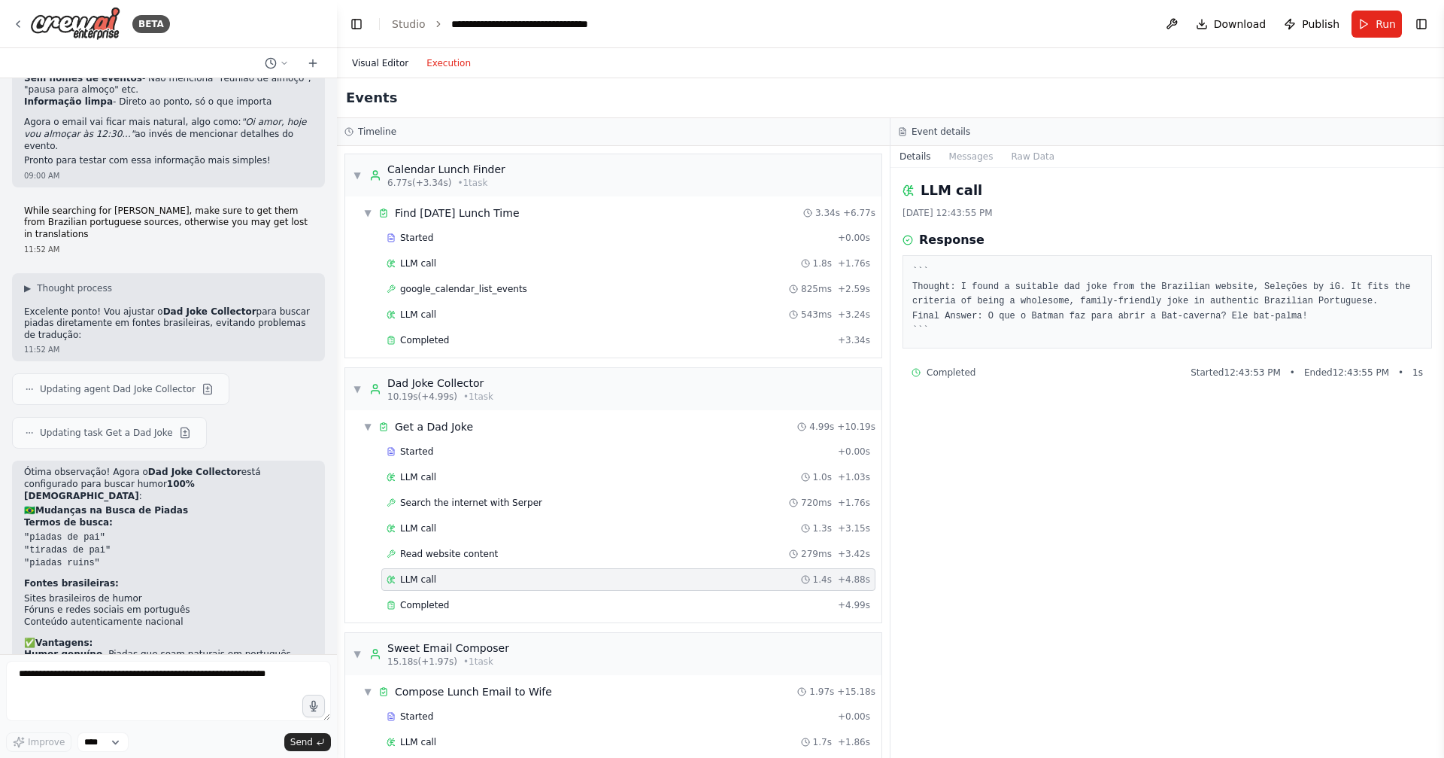
click at [387, 63] on button "Visual Editor" at bounding box center [380, 63] width 74 height 18
click at [454, 64] on button "Execution" at bounding box center [448, 63] width 62 height 18
click at [190, 685] on textarea at bounding box center [168, 690] width 325 height 60
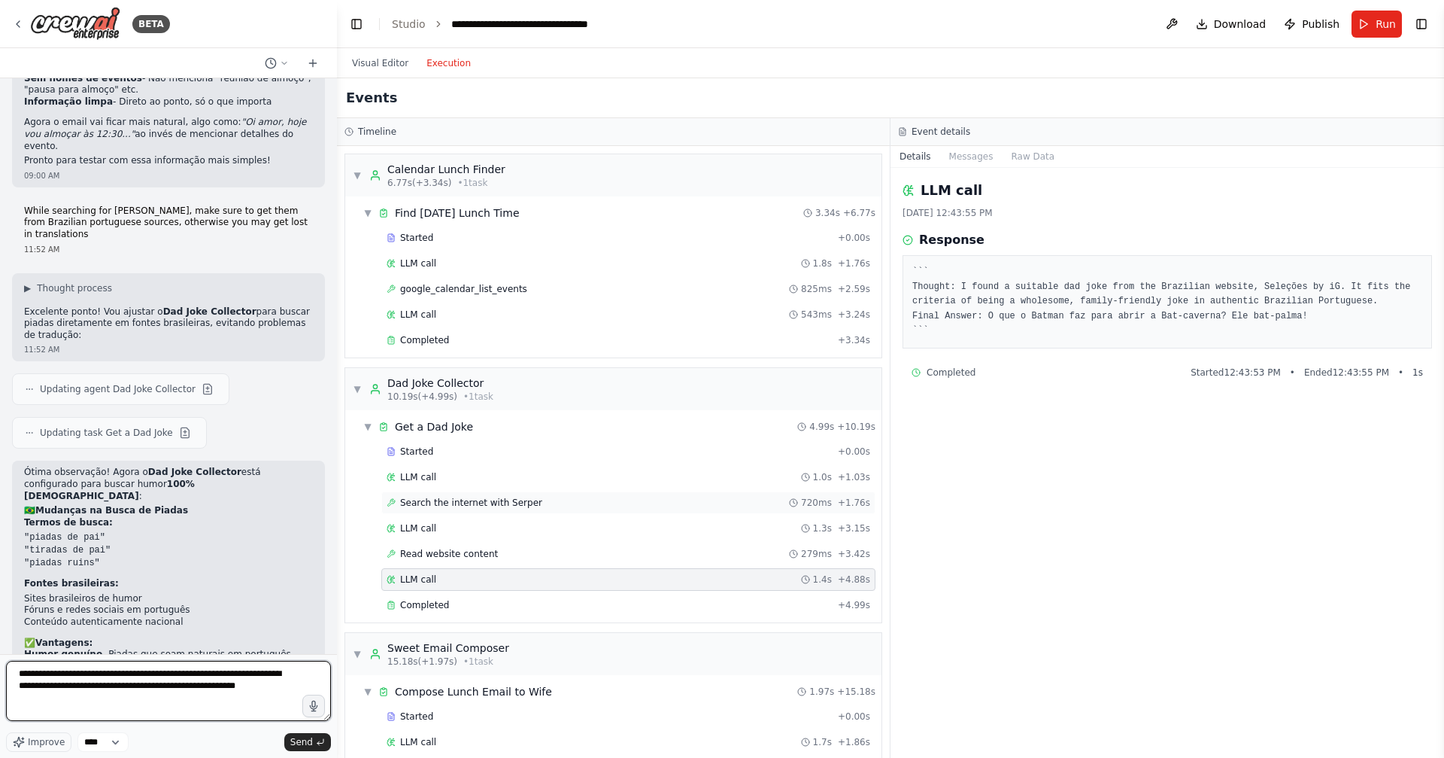
type textarea "**********"
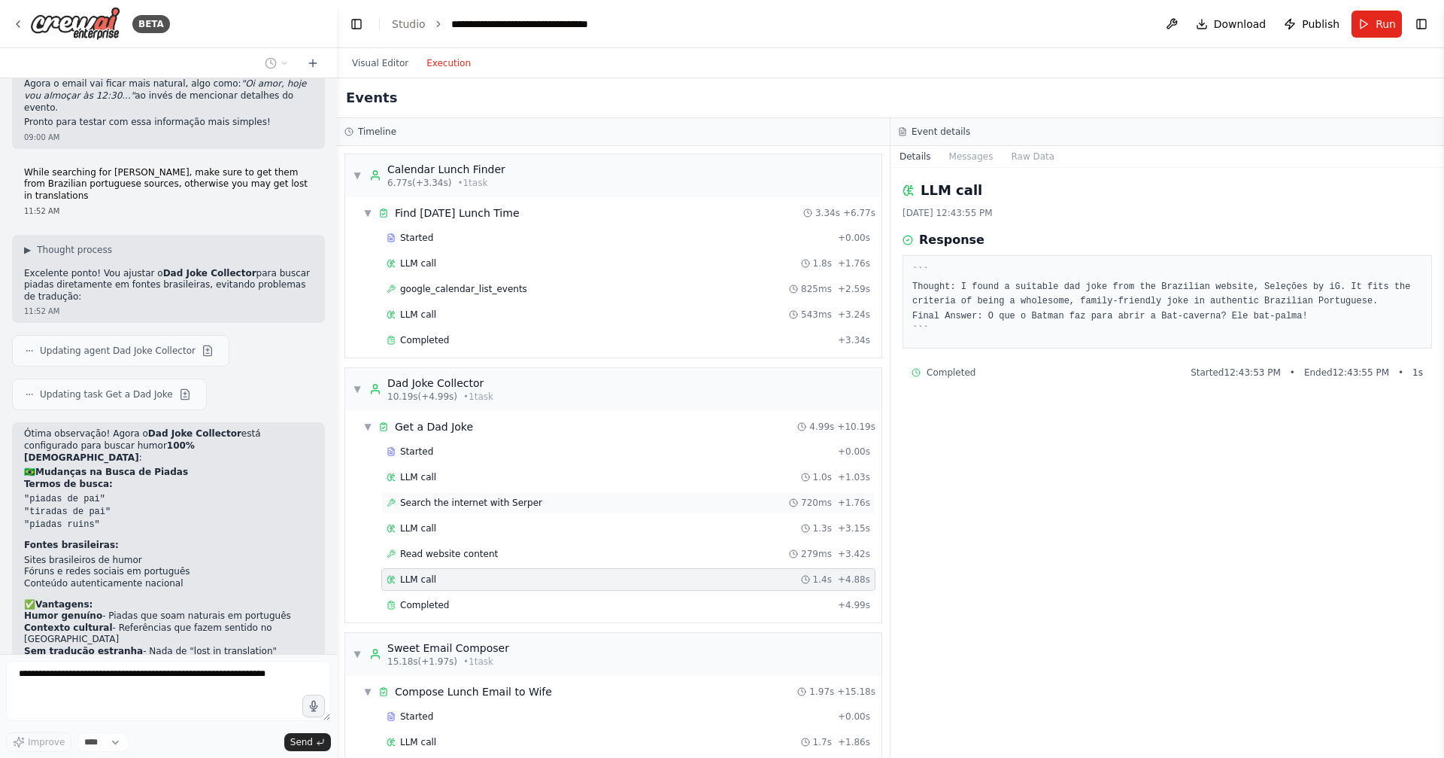
scroll to position [4289, 0]
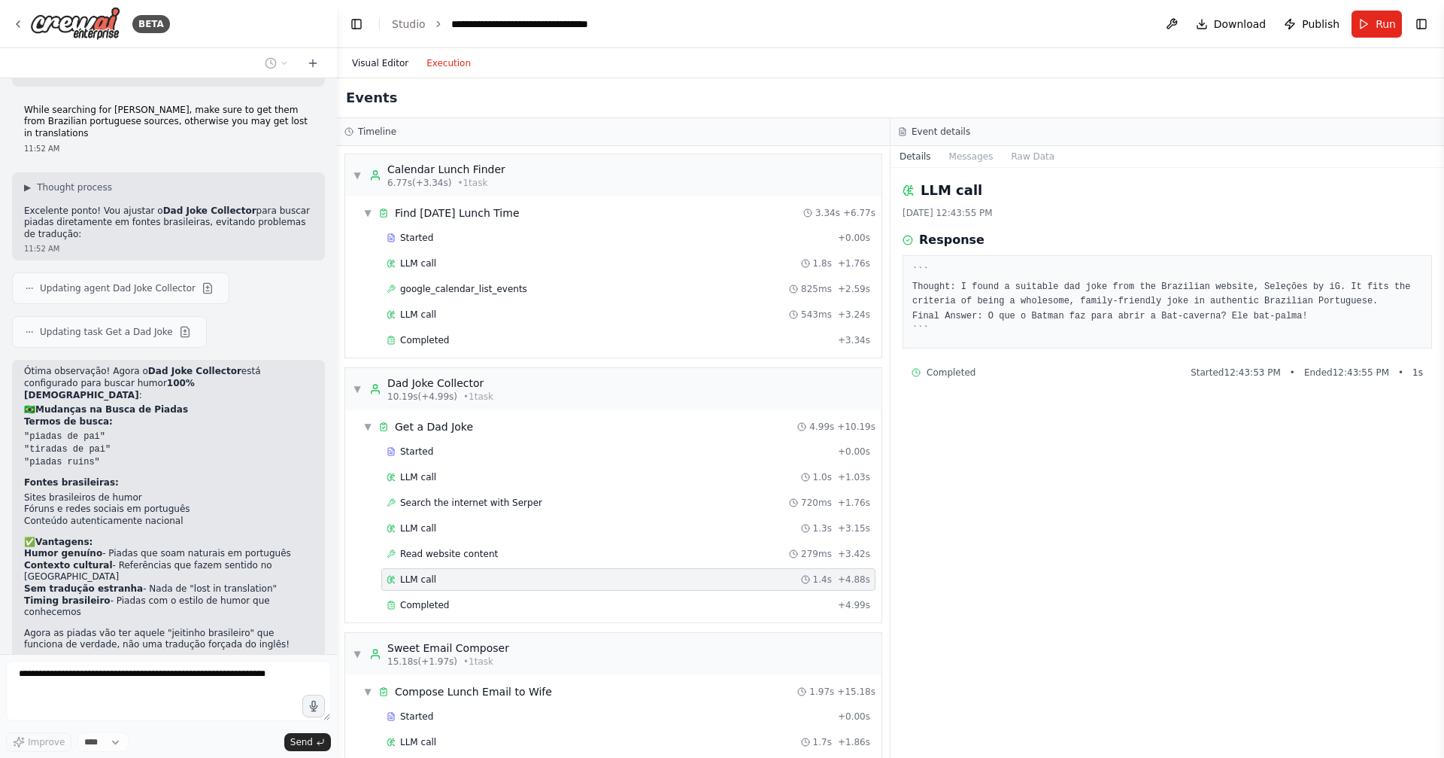
click at [394, 67] on button "Visual Editor" at bounding box center [380, 63] width 74 height 18
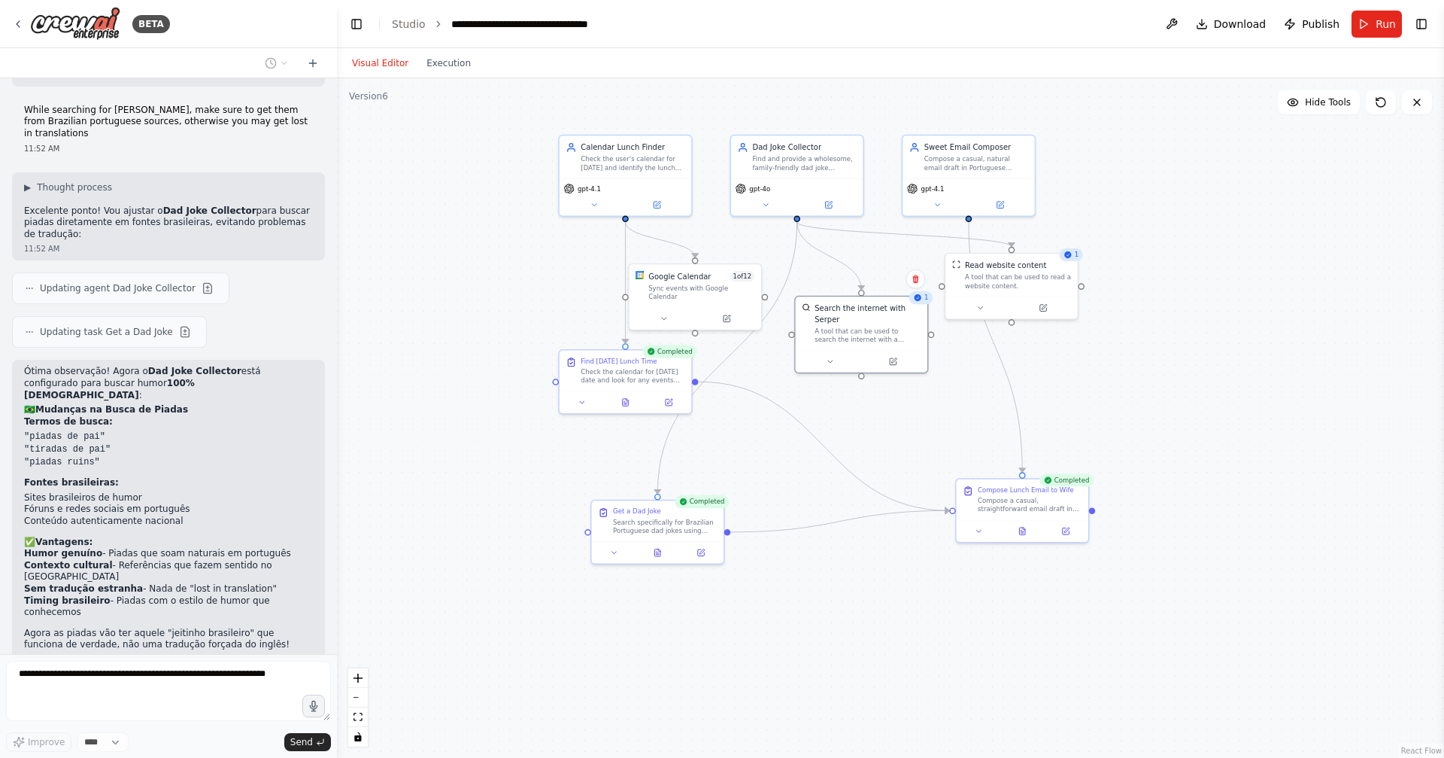
drag, startPoint x: 299, startPoint y: 580, endPoint x: 25, endPoint y: 564, distance: 275.0
click at [25, 703] on p "Change the way the dad joke collector works. It should search for multiple joke…" at bounding box center [168, 720] width 289 height 35
copy p "Change the way the dad joke collector works. It should search for multiple joke…"
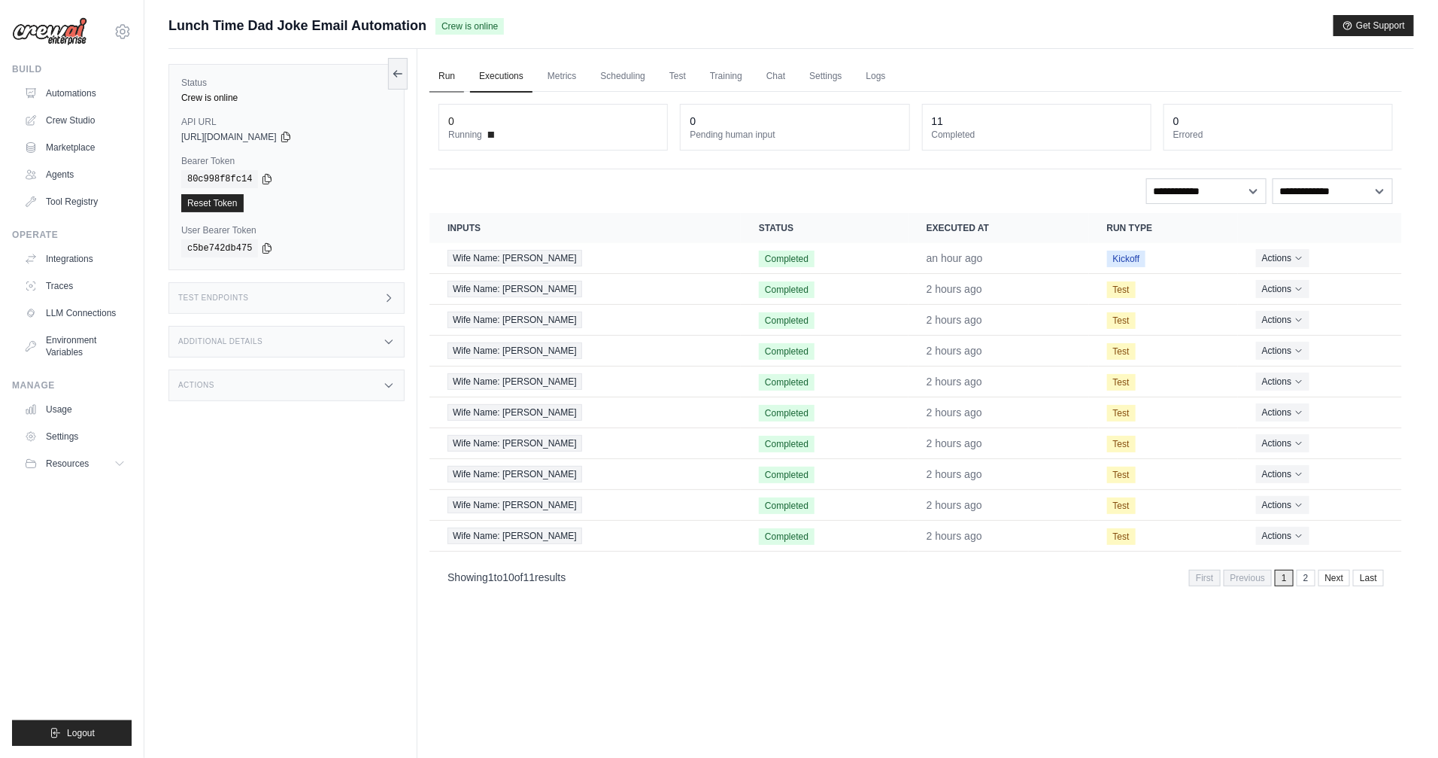
click at [451, 87] on link "Run" at bounding box center [447, 77] width 35 height 32
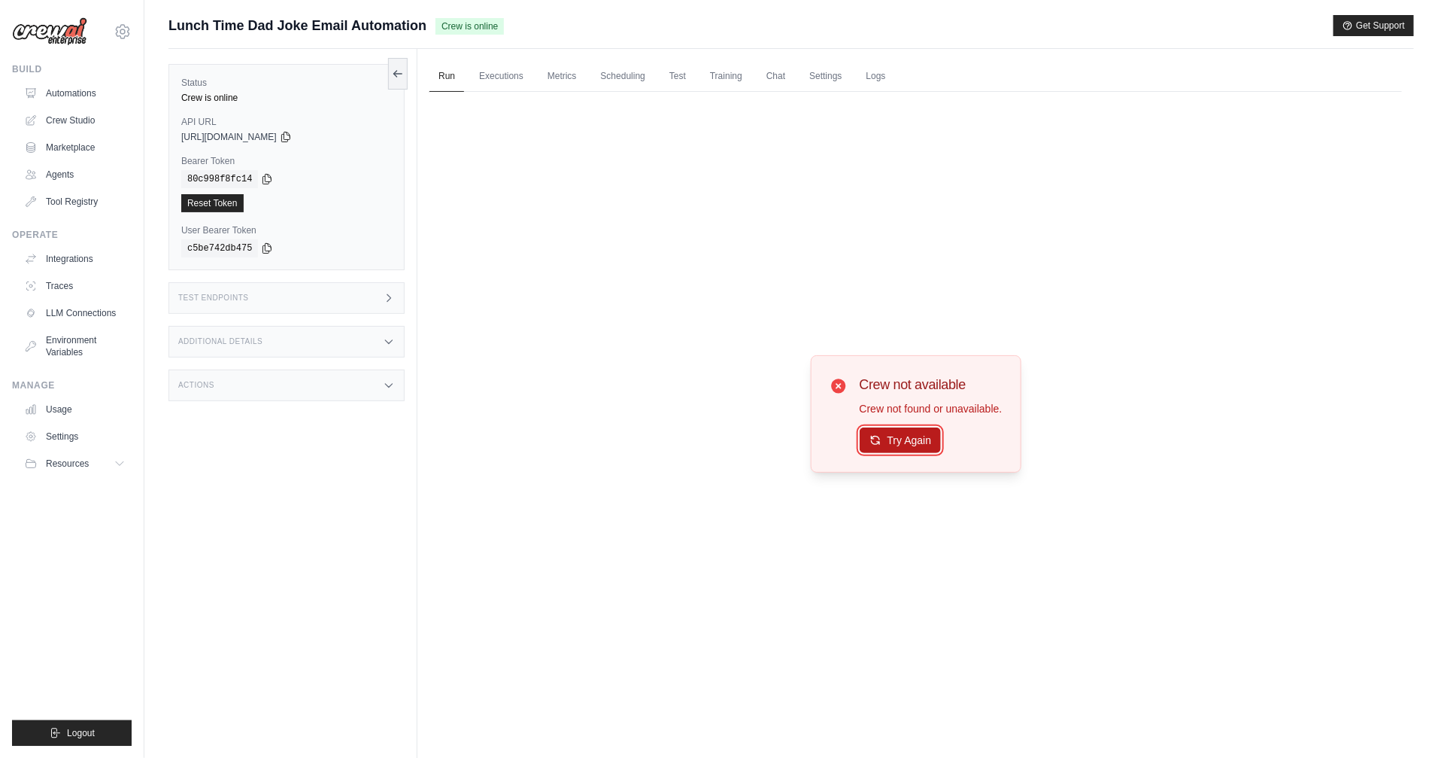
click at [900, 442] on button "Try Again" at bounding box center [901, 440] width 82 height 26
click at [875, 440] on icon at bounding box center [876, 440] width 12 height 12
click at [872, 442] on icon at bounding box center [876, 440] width 12 height 12
click at [264, 317] on div "Status Crew is online API URL copied https://lunch-time-dad-joke-email-automati…" at bounding box center [293, 428] width 249 height 758
click at [268, 301] on div "Test Endpoints" at bounding box center [287, 298] width 236 height 32
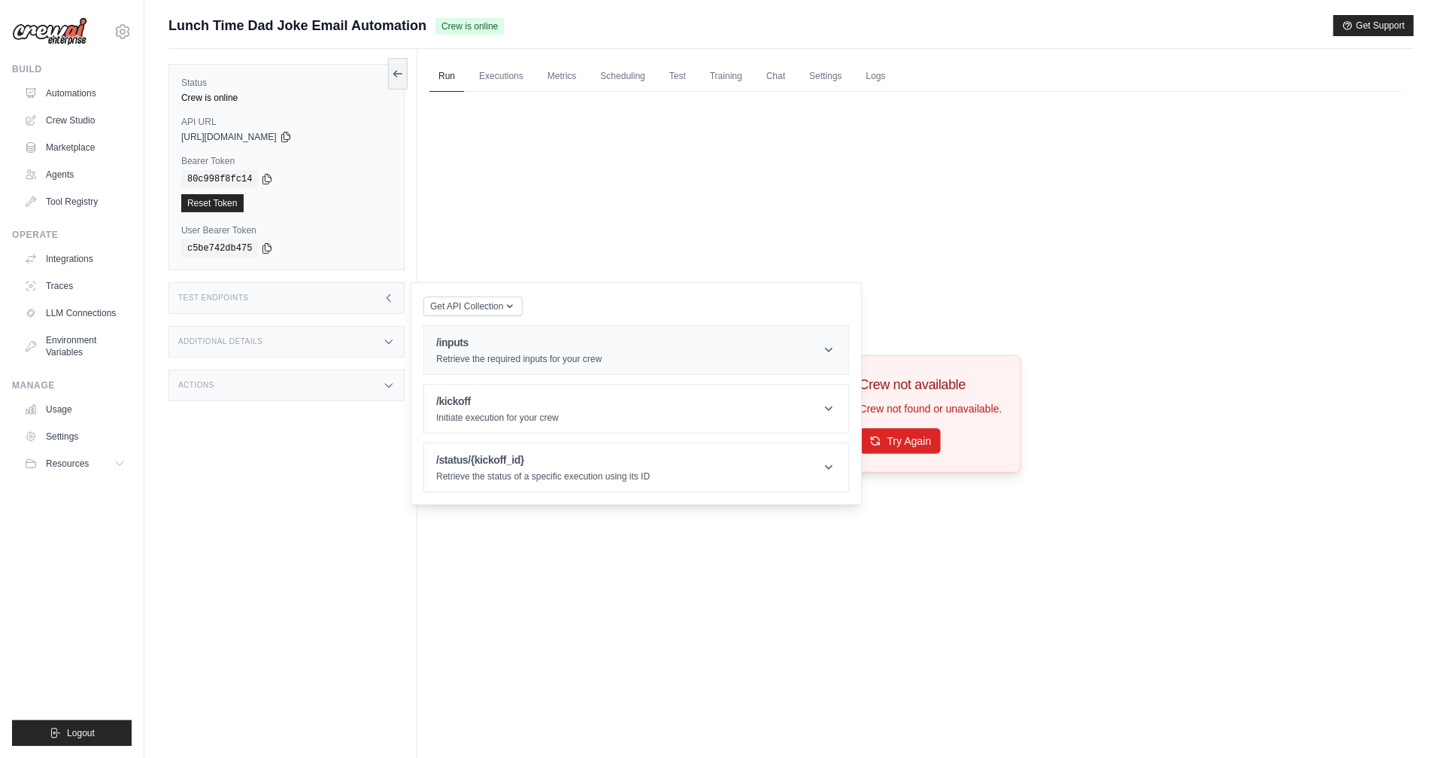
click at [588, 354] on p "Retrieve the required inputs for your crew" at bounding box center [518, 359] width 165 height 12
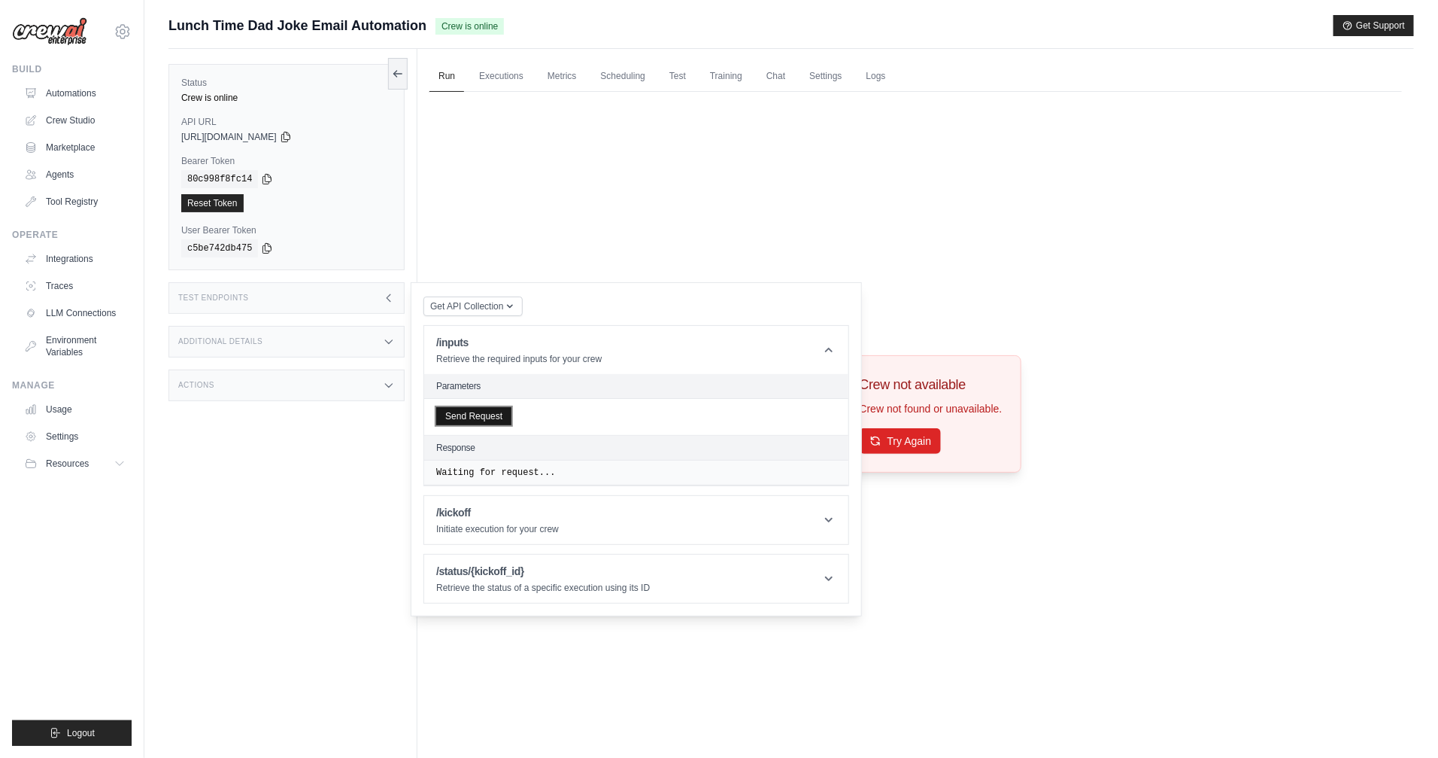
click at [501, 424] on button "Send Request" at bounding box center [473, 416] width 75 height 18
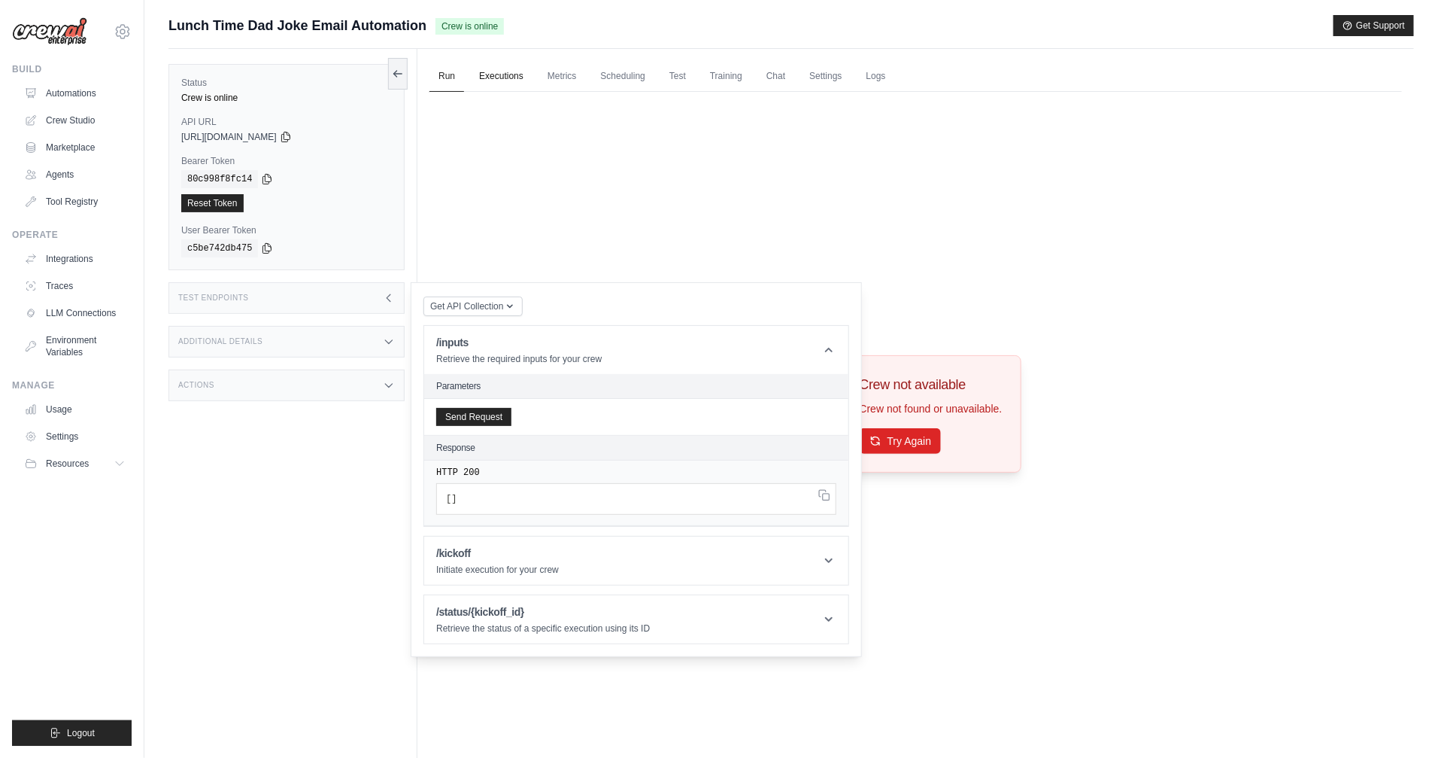
click at [496, 77] on link "Executions" at bounding box center [501, 77] width 62 height 32
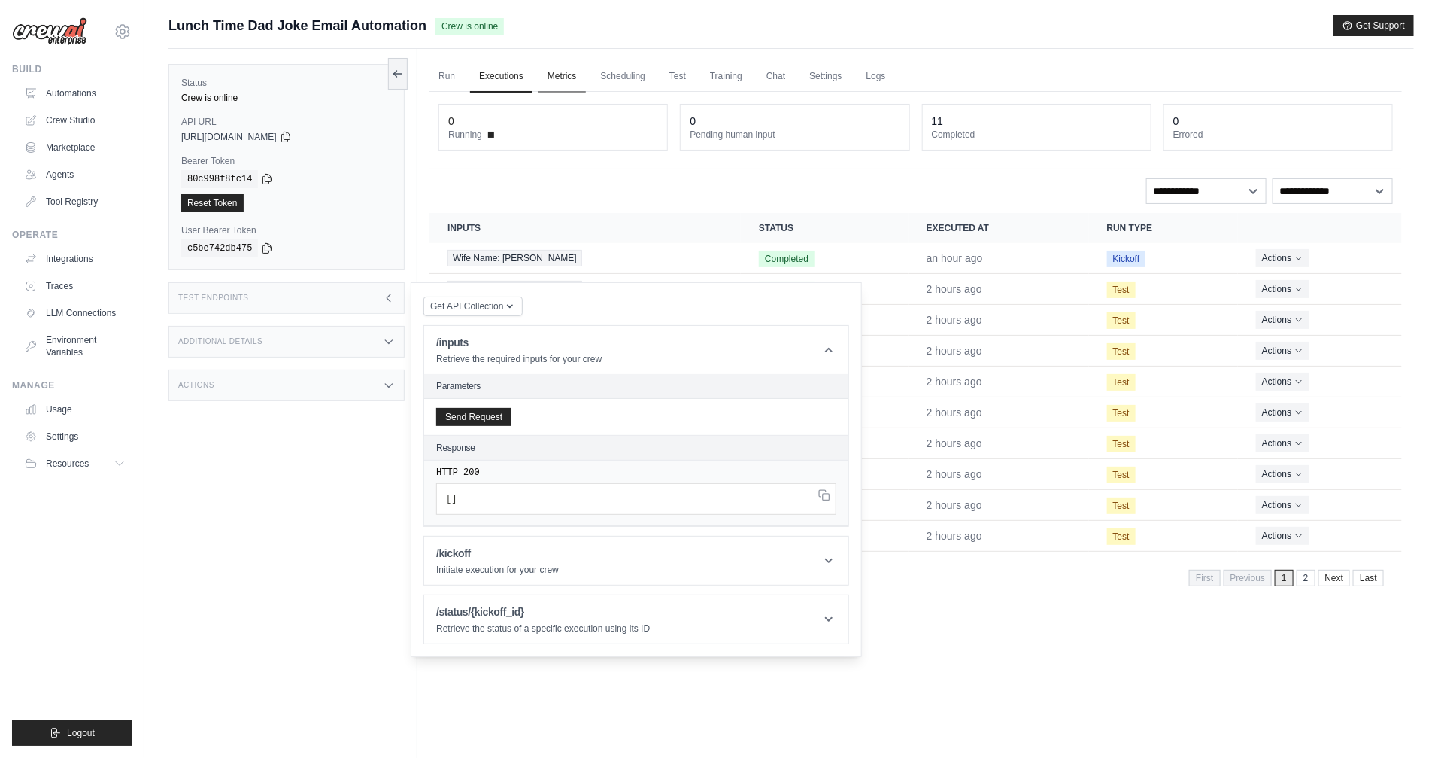
click at [554, 83] on link "Metrics" at bounding box center [562, 77] width 47 height 32
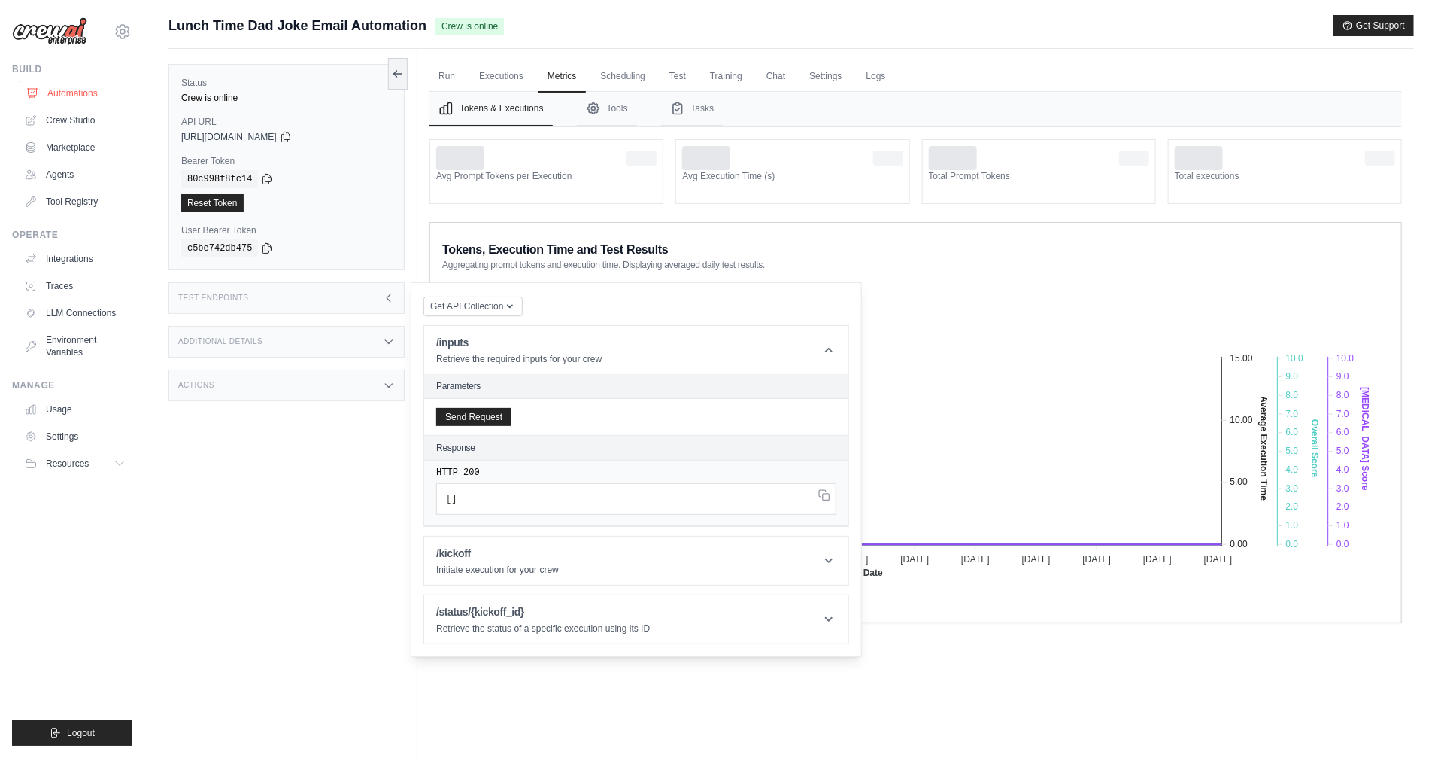
click at [71, 90] on link "Automations" at bounding box center [77, 93] width 114 height 24
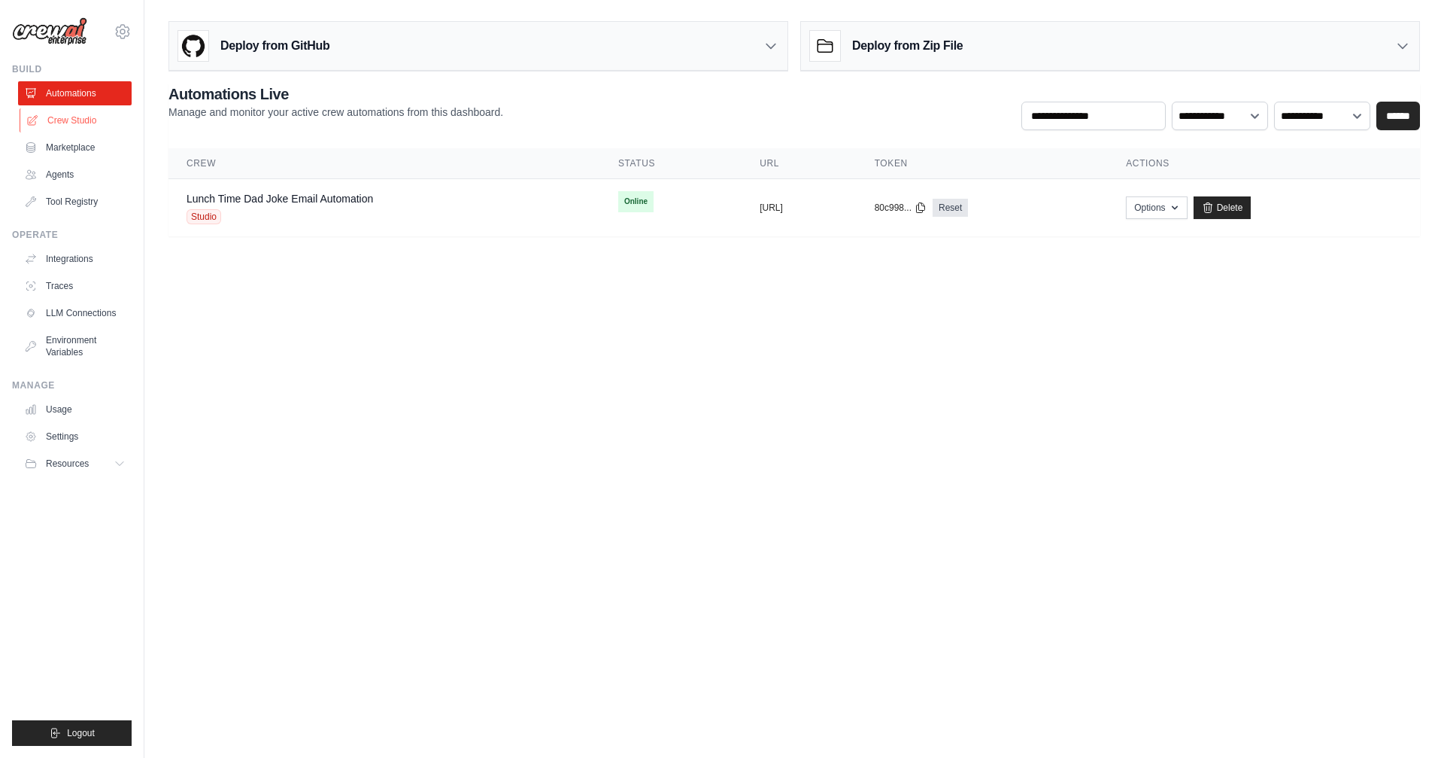
click at [70, 113] on link "Crew Studio" at bounding box center [77, 120] width 114 height 24
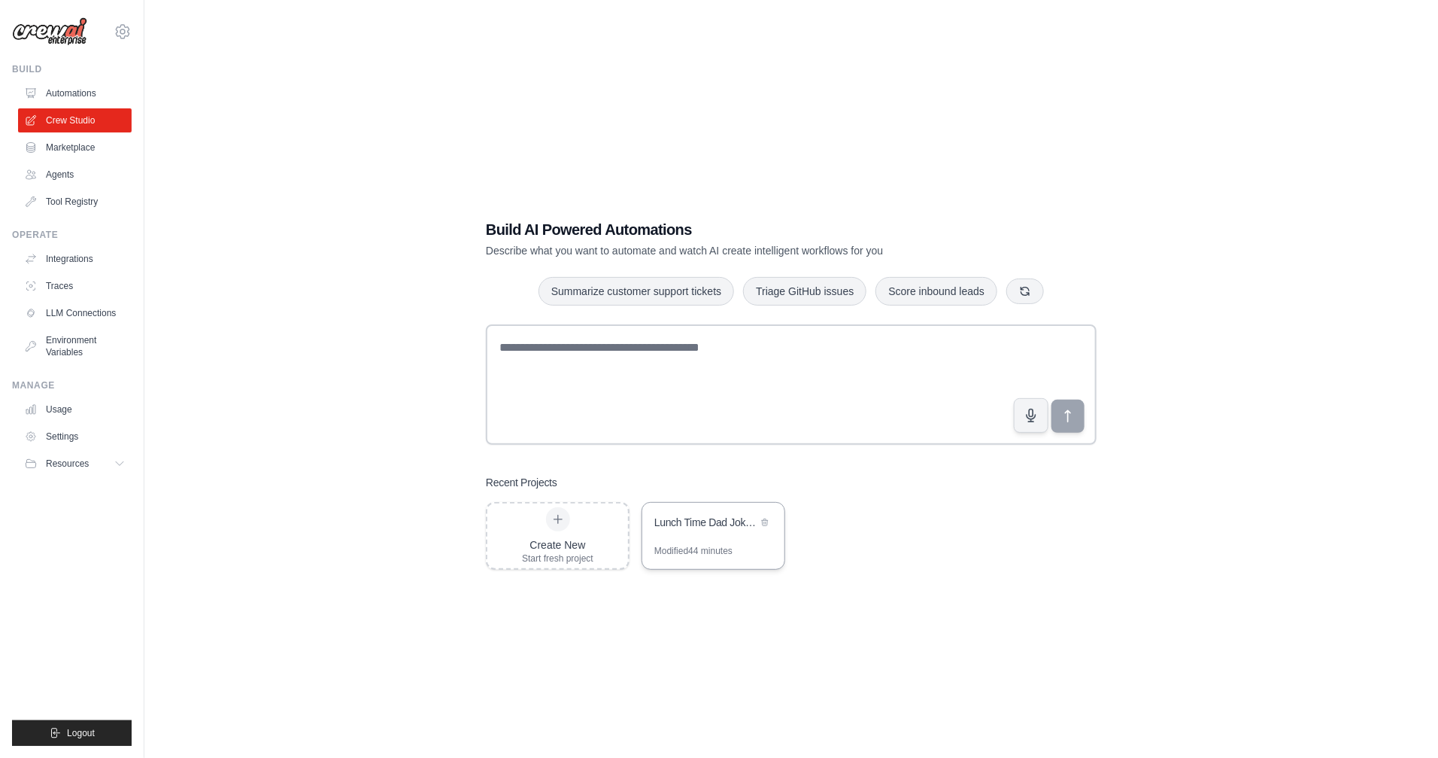
click at [733, 530] on div "Lunch Time Dad Joke Email Automation" at bounding box center [705, 524] width 103 height 18
click at [77, 95] on link "Automations" at bounding box center [77, 93] width 114 height 24
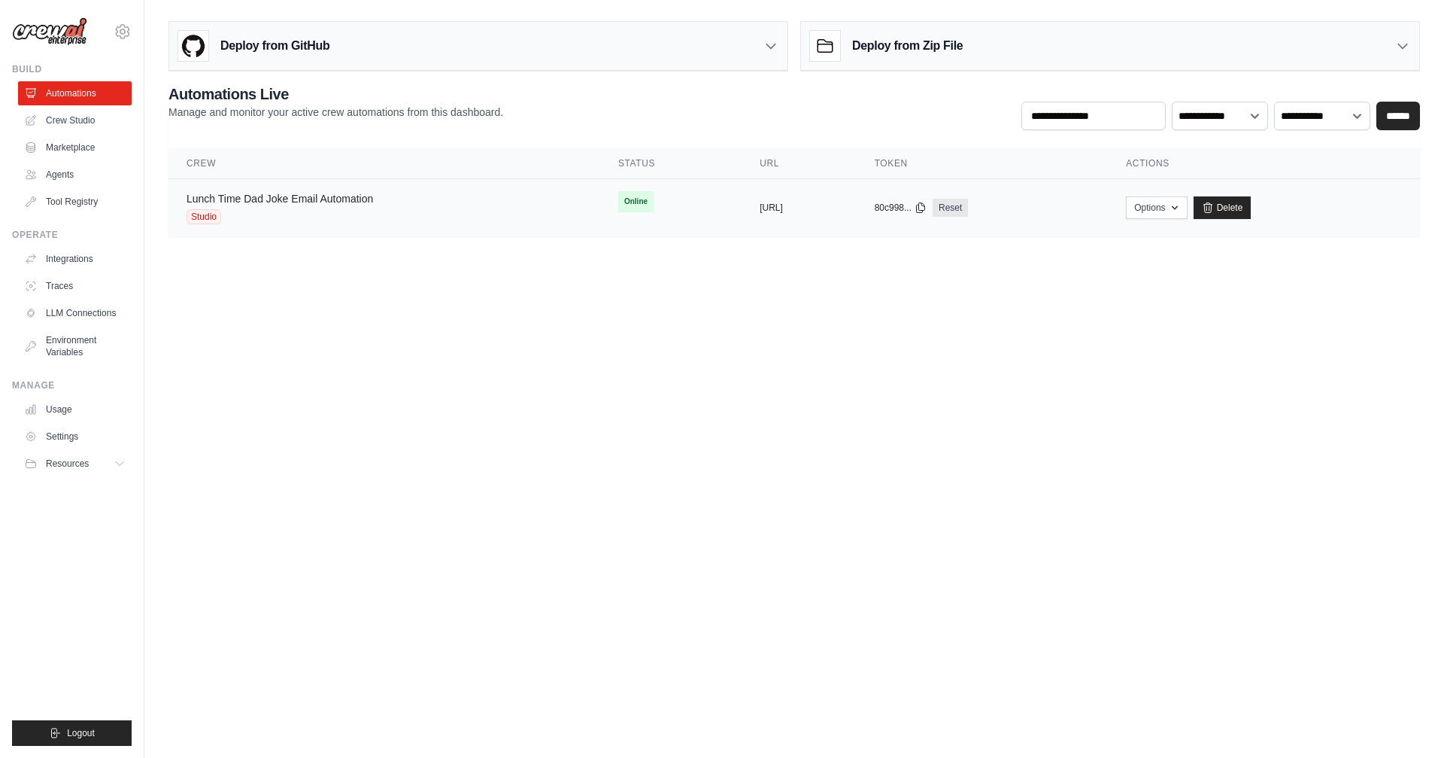
click at [265, 199] on link "Lunch Time Dad Joke Email Automation" at bounding box center [280, 199] width 187 height 12
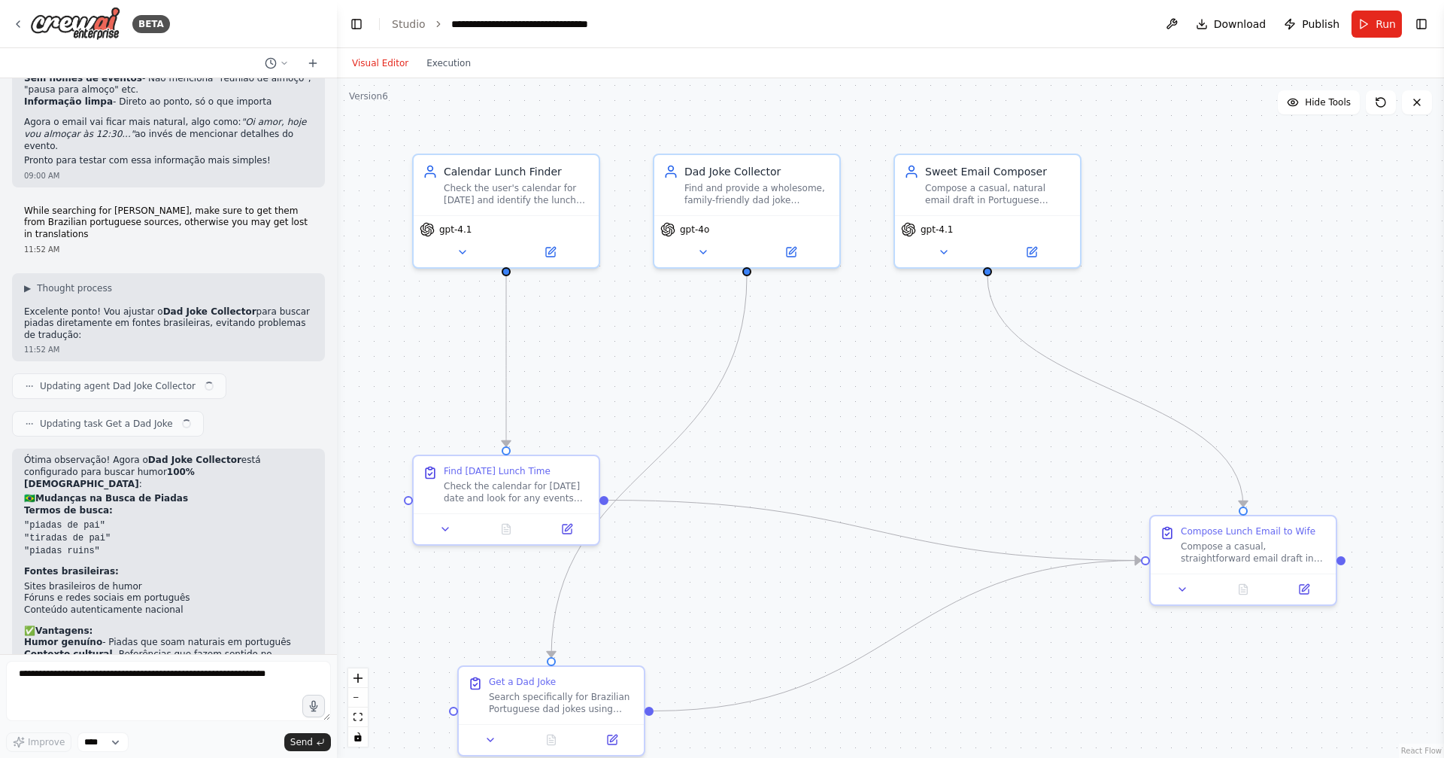
scroll to position [4176, 0]
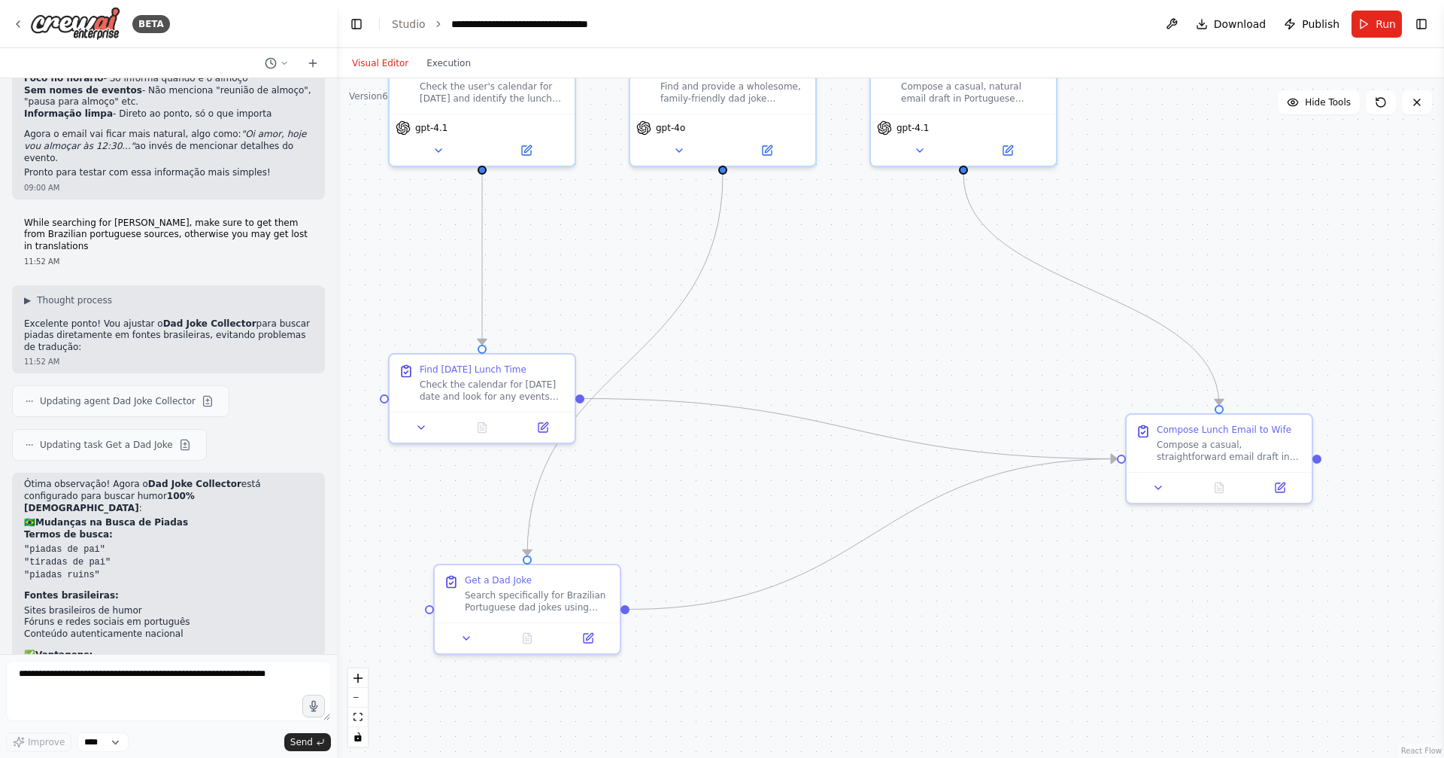
drag, startPoint x: 798, startPoint y: 471, endPoint x: 773, endPoint y: 369, distance: 104.5
click at [1325, 102] on span "Hide Tools" at bounding box center [1328, 102] width 46 height 12
click at [1325, 102] on span "Show Tools" at bounding box center [1326, 102] width 50 height 12
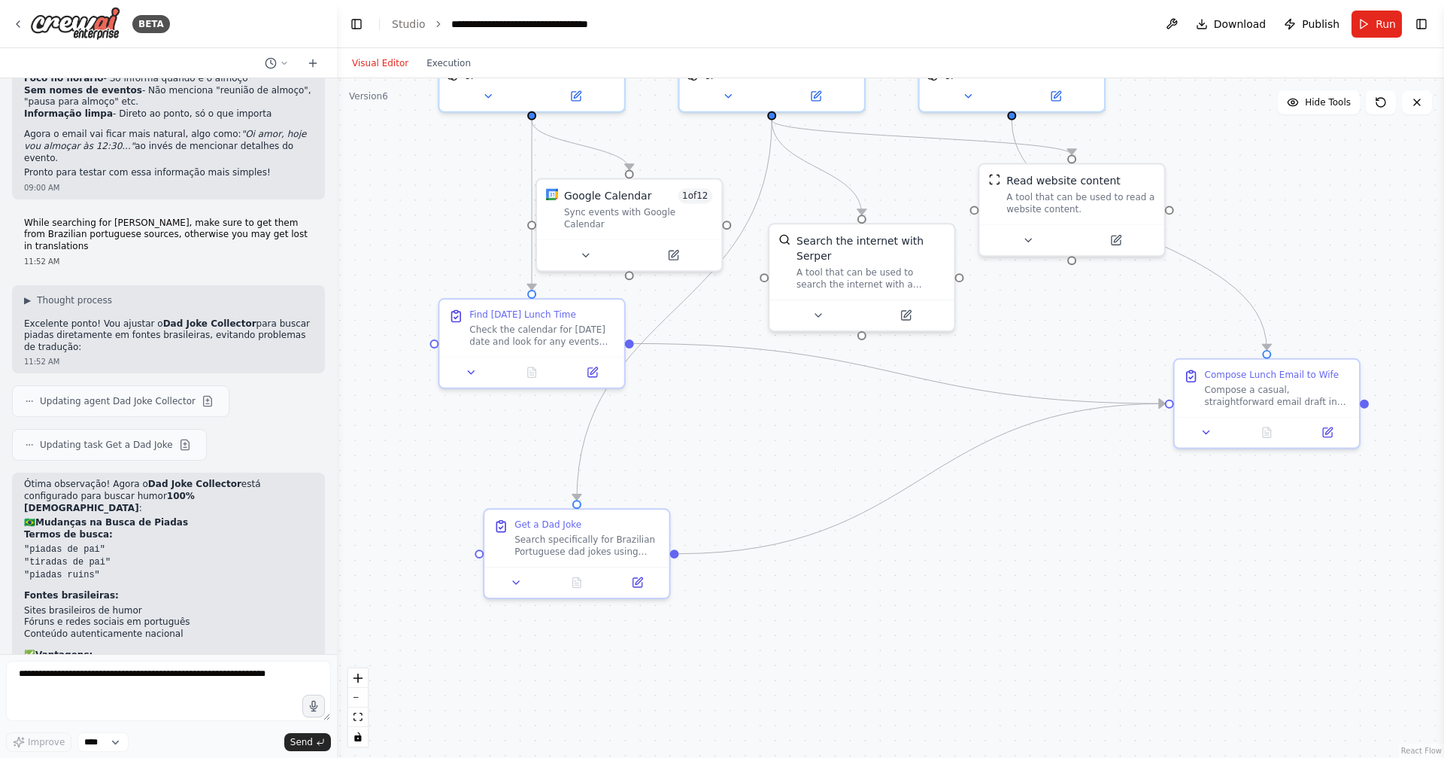
drag, startPoint x: 751, startPoint y: 414, endPoint x: 791, endPoint y: 366, distance: 61.9
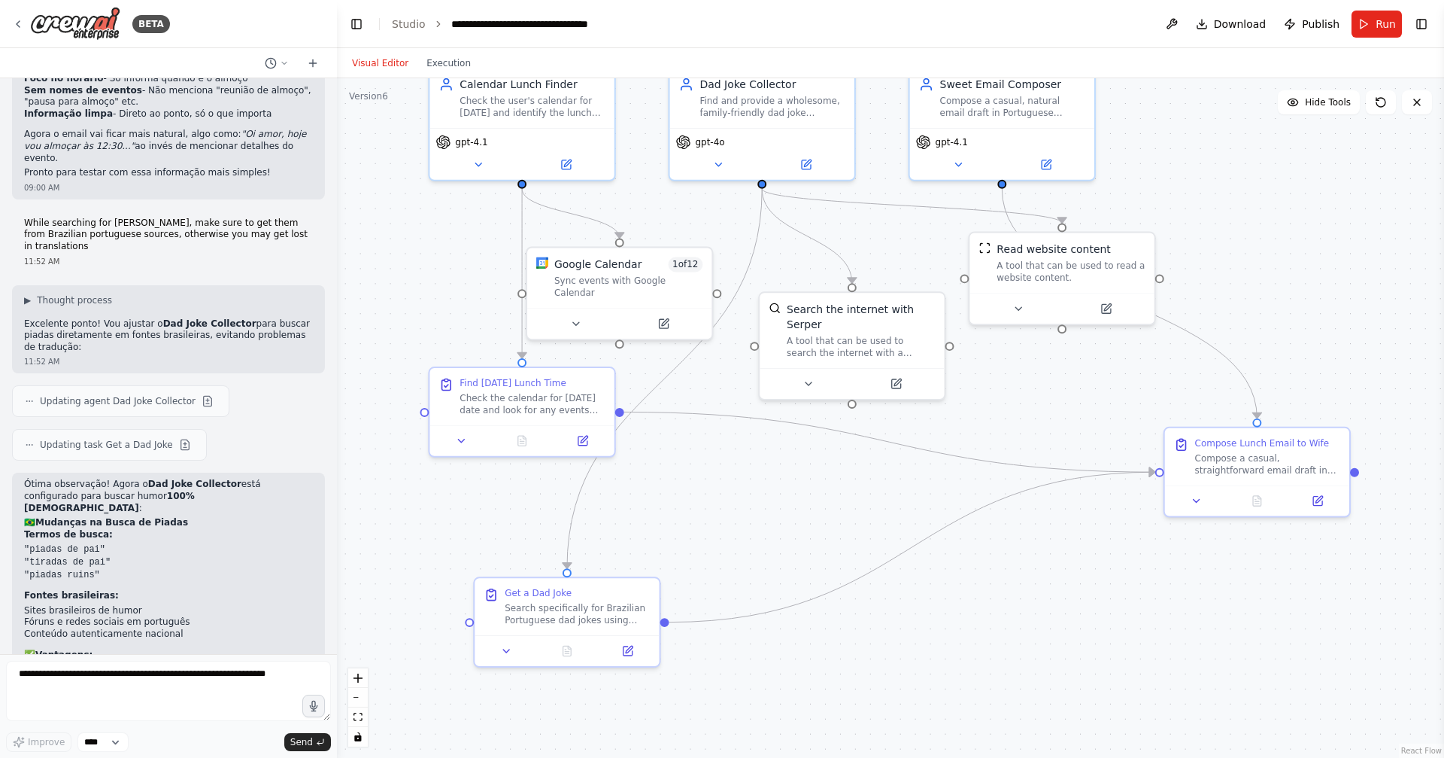
drag, startPoint x: 772, startPoint y: 387, endPoint x: 763, endPoint y: 455, distance: 69.0
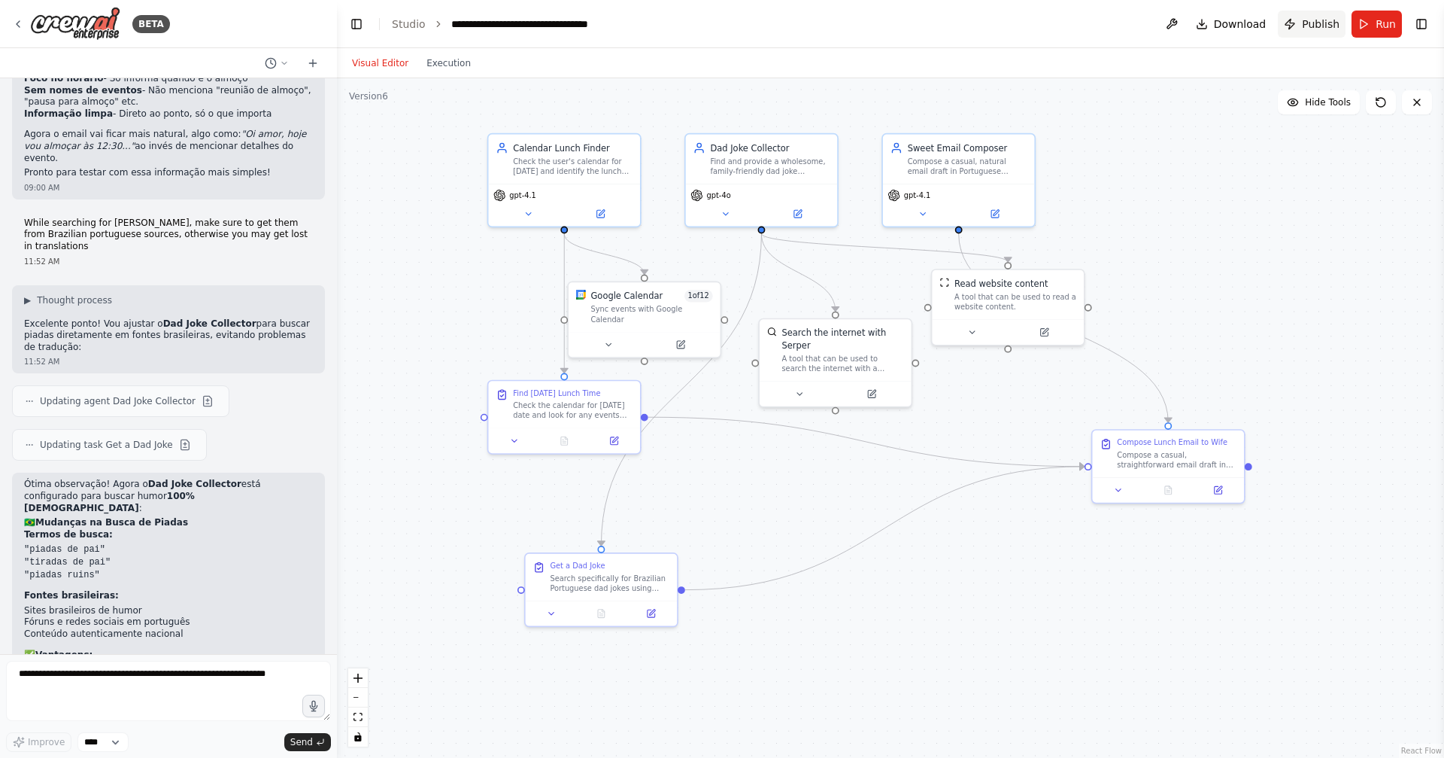
click at [1328, 26] on span "Publish" at bounding box center [1321, 24] width 38 height 15
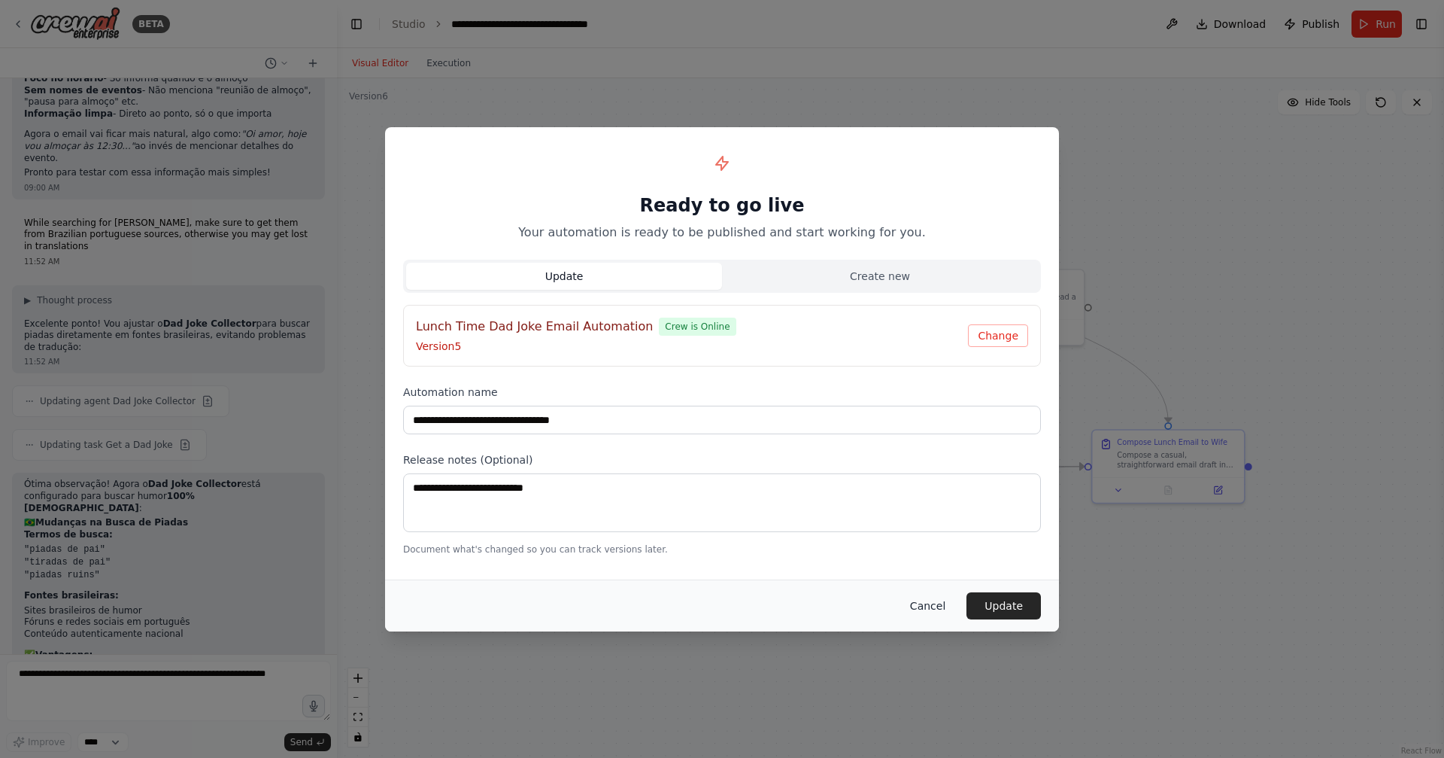
click at [927, 603] on button "Cancel" at bounding box center [927, 605] width 59 height 27
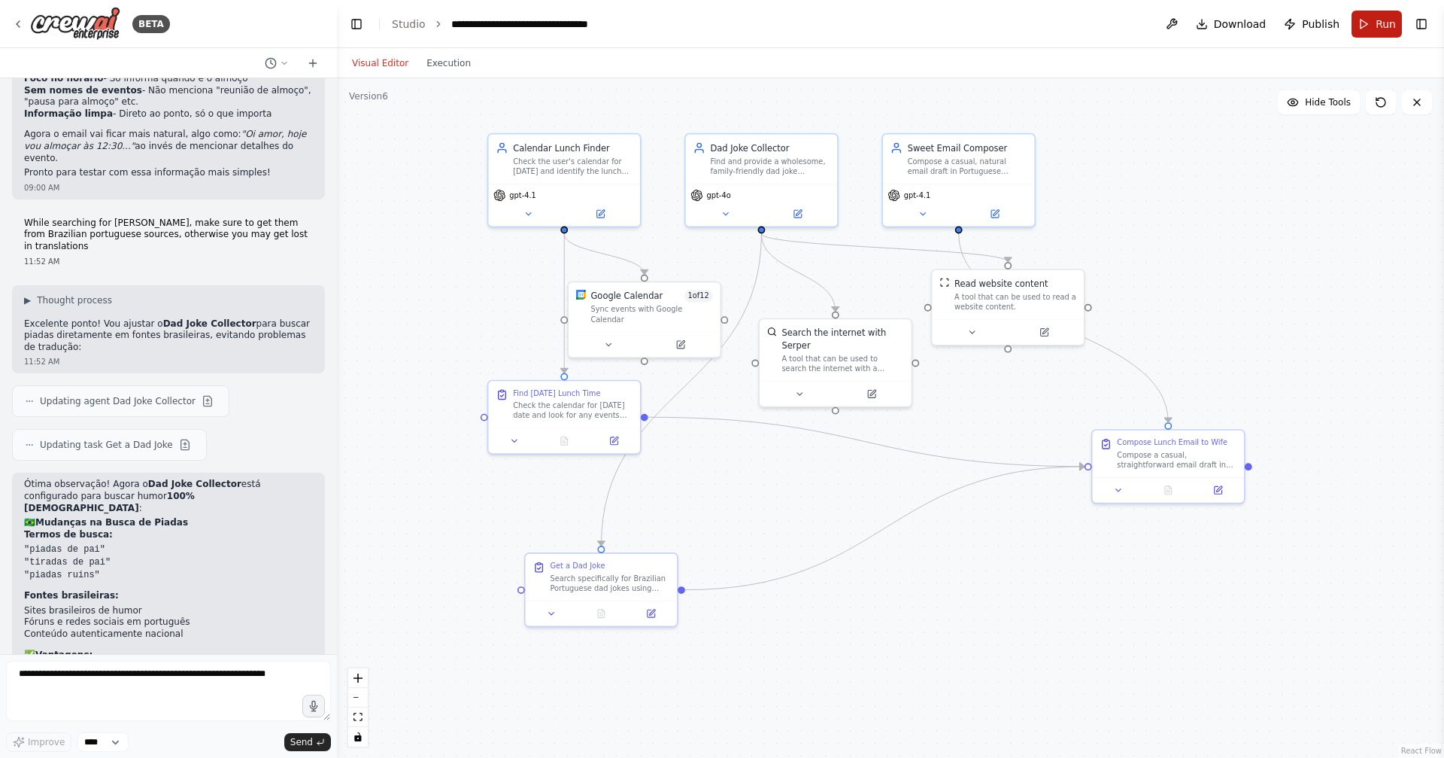
click at [1371, 21] on button "Run" at bounding box center [1377, 24] width 50 height 27
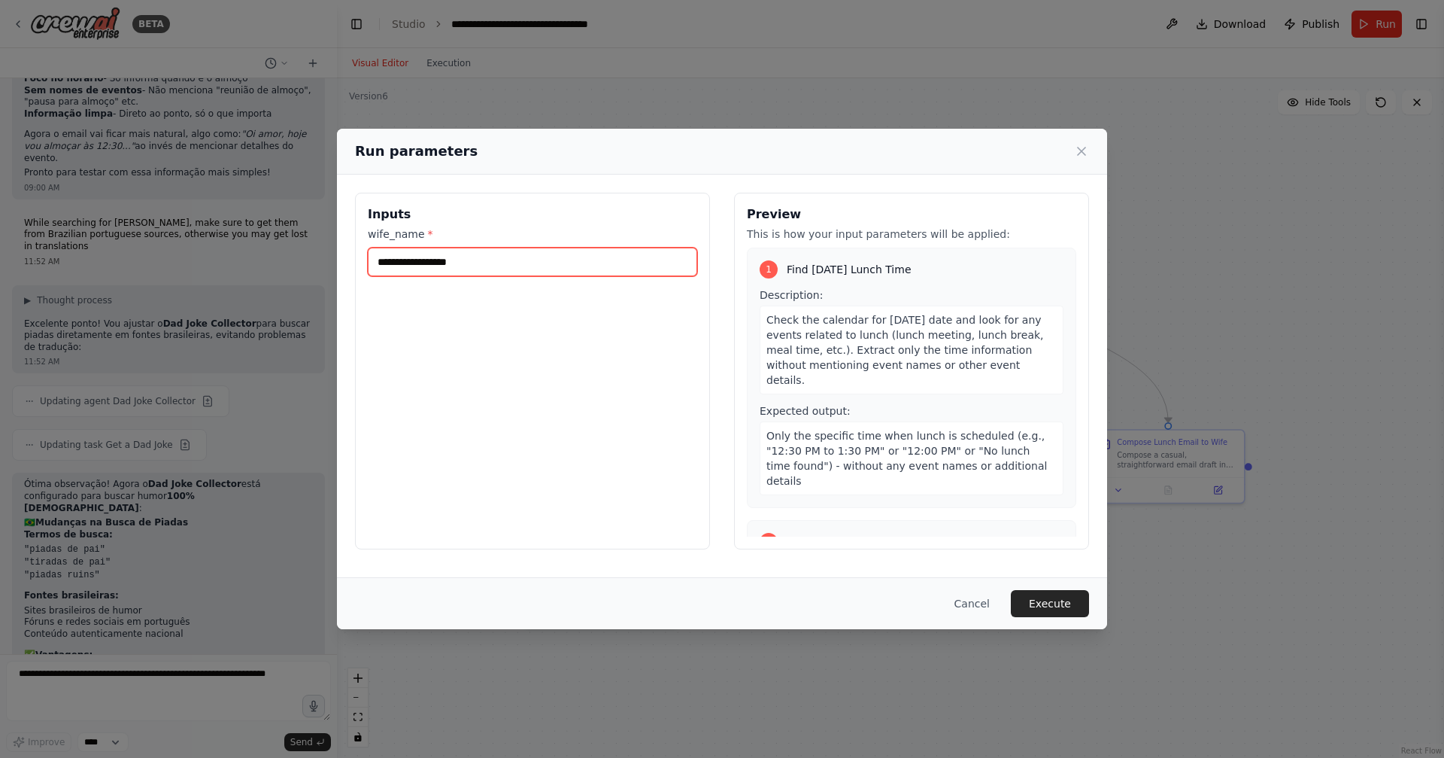
click at [587, 264] on input "wife_name *" at bounding box center [532, 261] width 329 height 29
type input "**"
click at [1052, 606] on button "Execute" at bounding box center [1050, 603] width 78 height 27
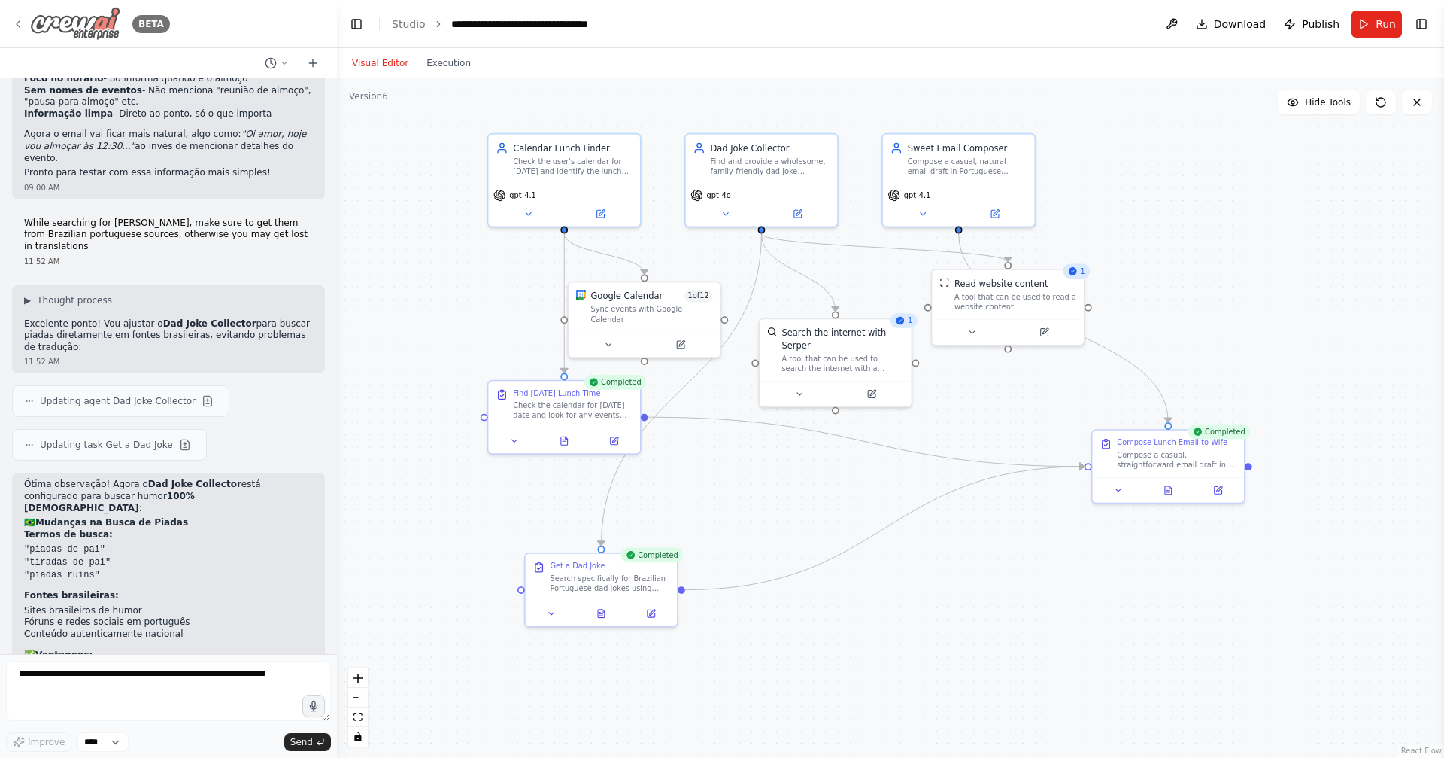
click at [27, 26] on div "BETA" at bounding box center [91, 24] width 158 height 34
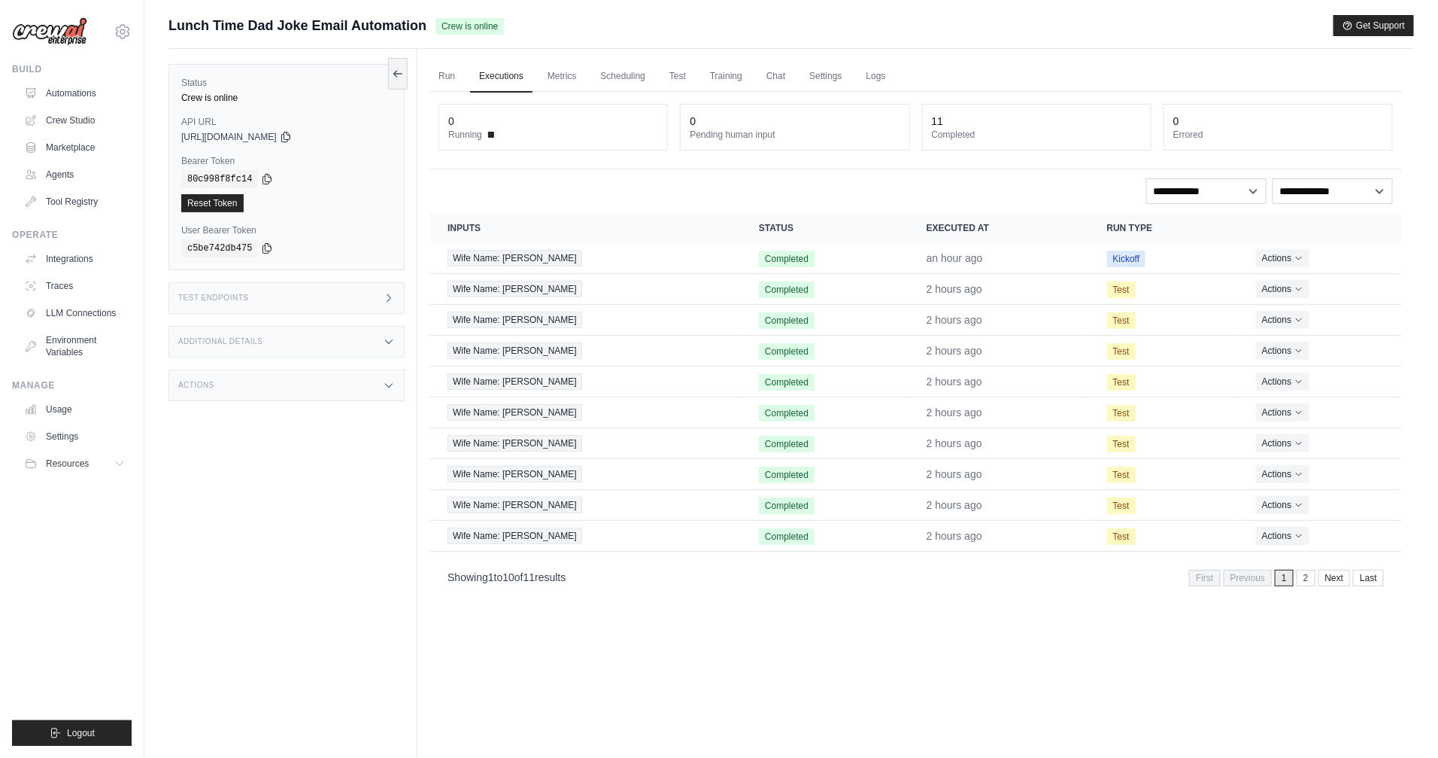
click at [271, 302] on div "Test Endpoints" at bounding box center [287, 298] width 236 height 32
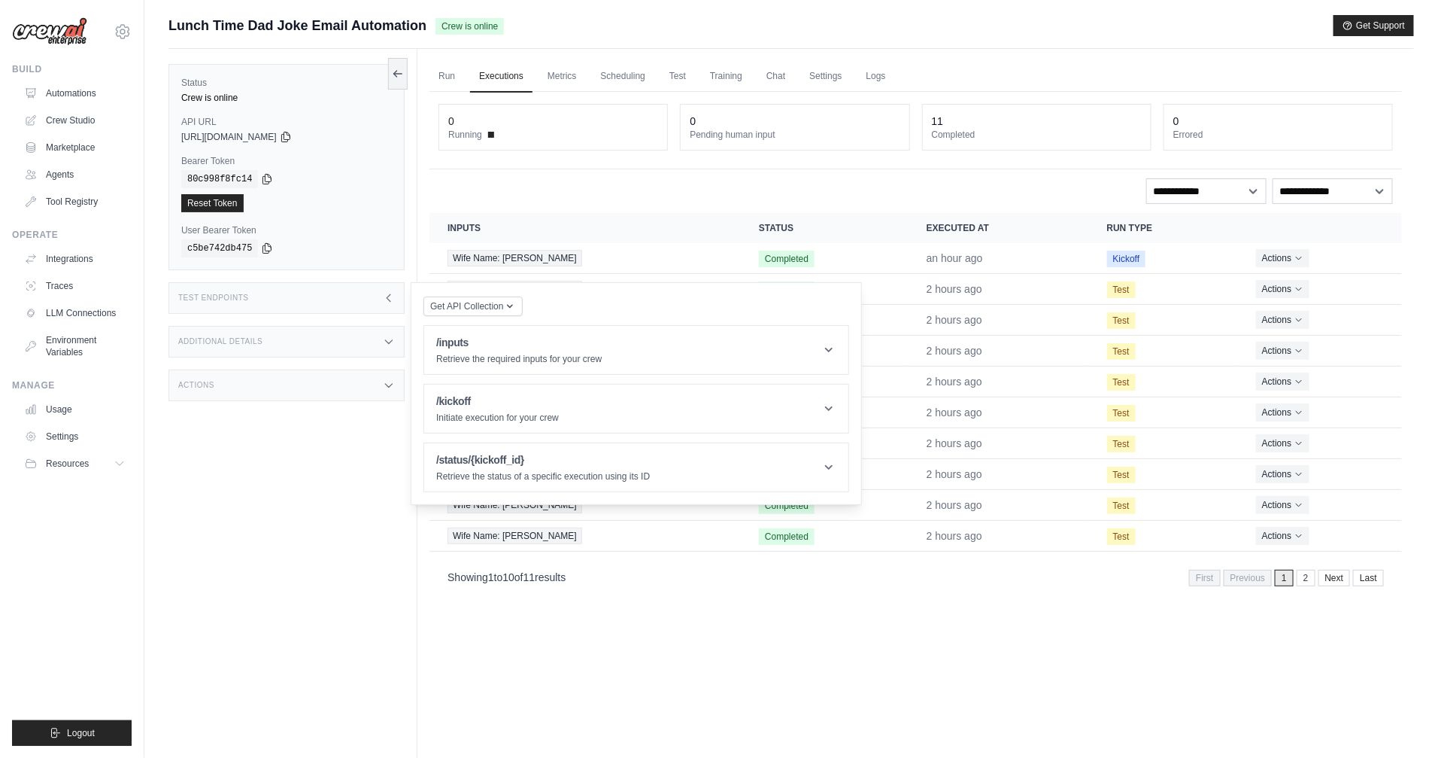
click at [278, 296] on div "Test Endpoints" at bounding box center [287, 298] width 236 height 32
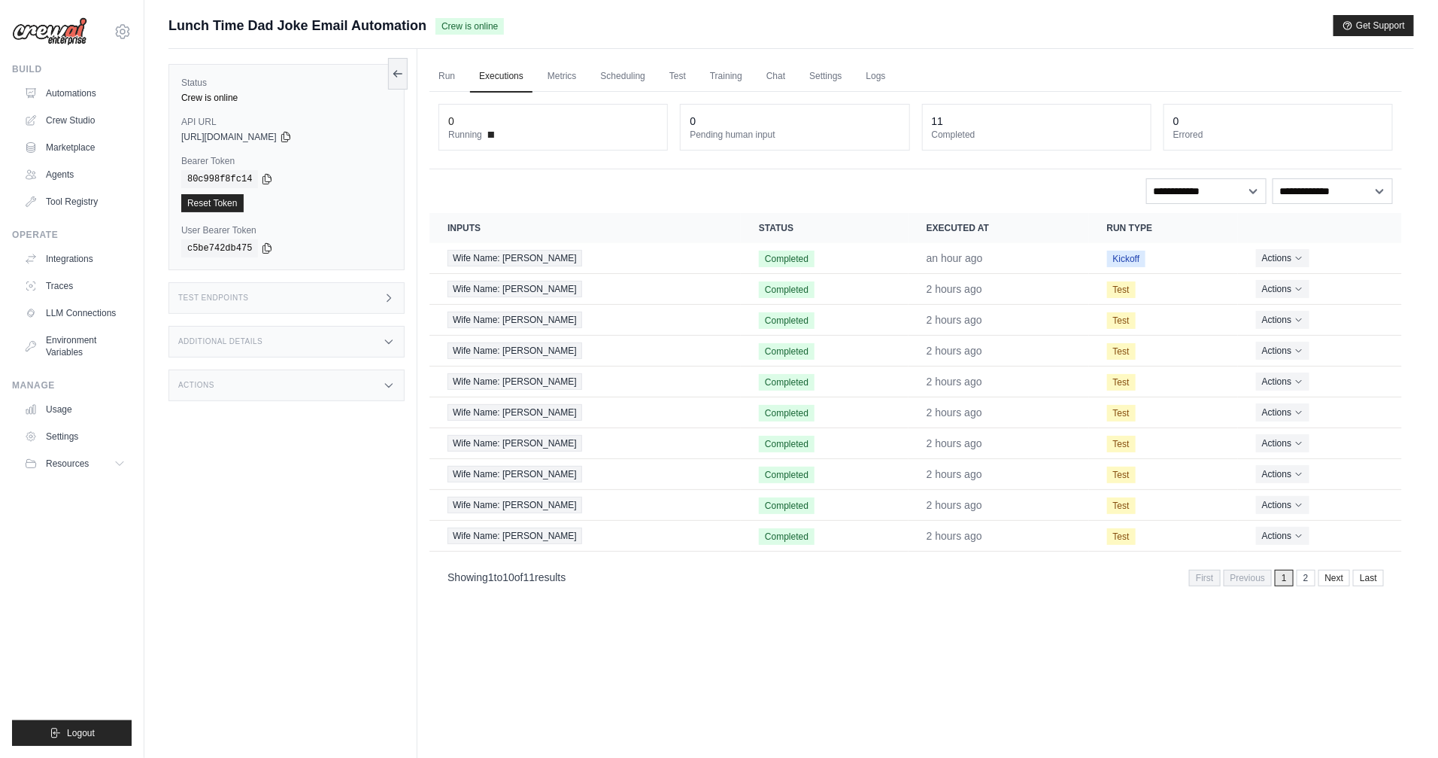
click at [299, 300] on div "Test Endpoints" at bounding box center [287, 298] width 236 height 32
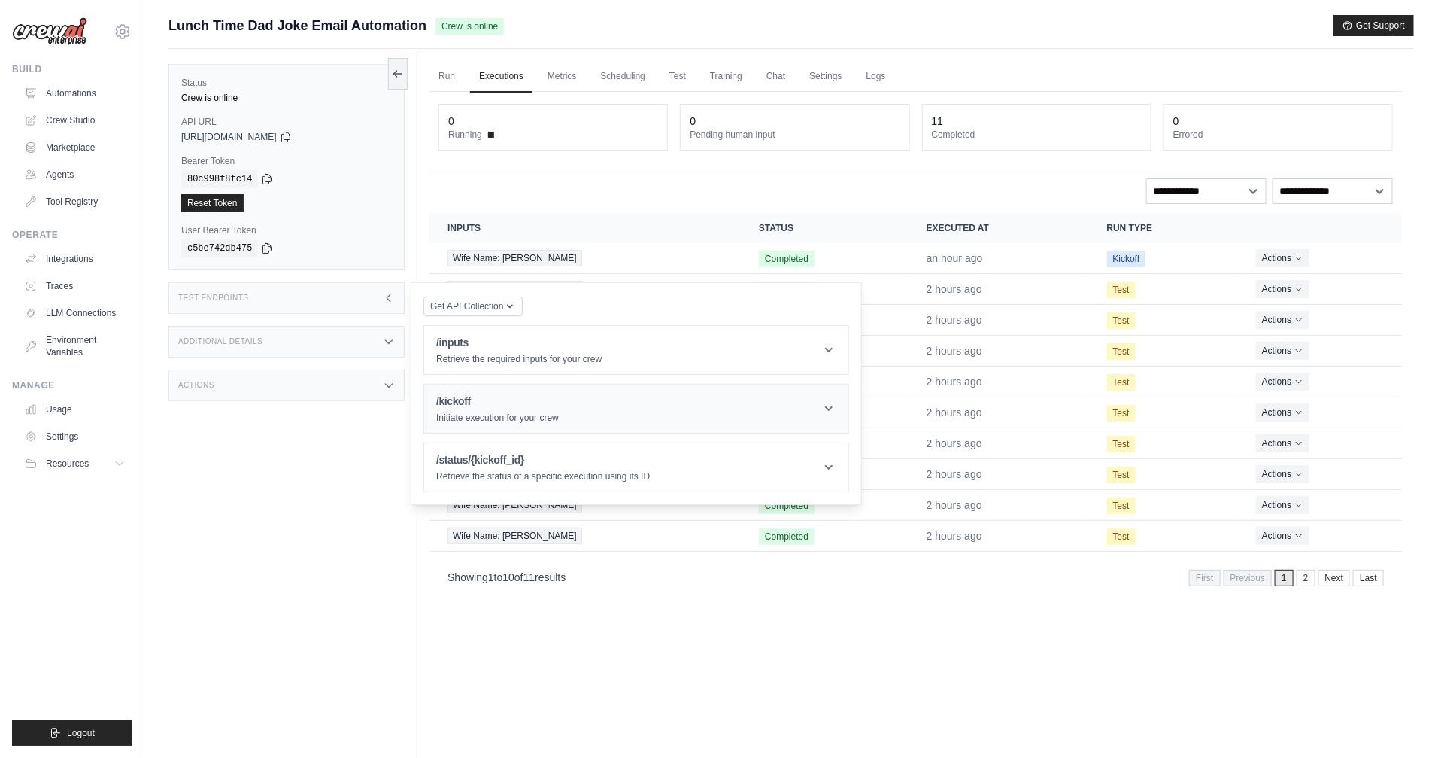
click at [644, 426] on header "/kickoff Initiate execution for your crew" at bounding box center [636, 408] width 424 height 48
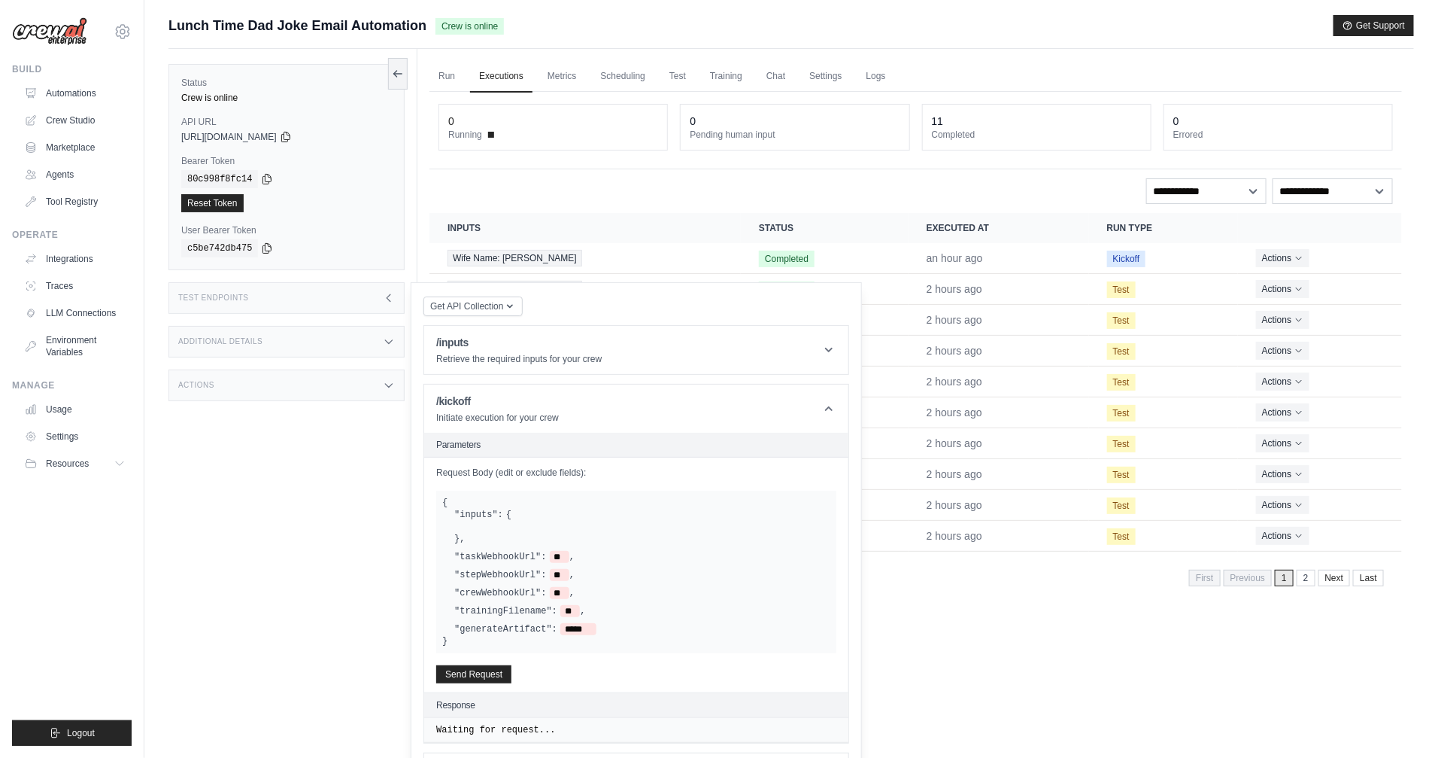
click at [646, 383] on div "Get API Collection Postman API Collection /inputs Retrieve the required inputs …" at bounding box center [637, 548] width 426 height 507
click at [639, 358] on header "/inputs Retrieve the required inputs for your crew" at bounding box center [636, 350] width 424 height 48
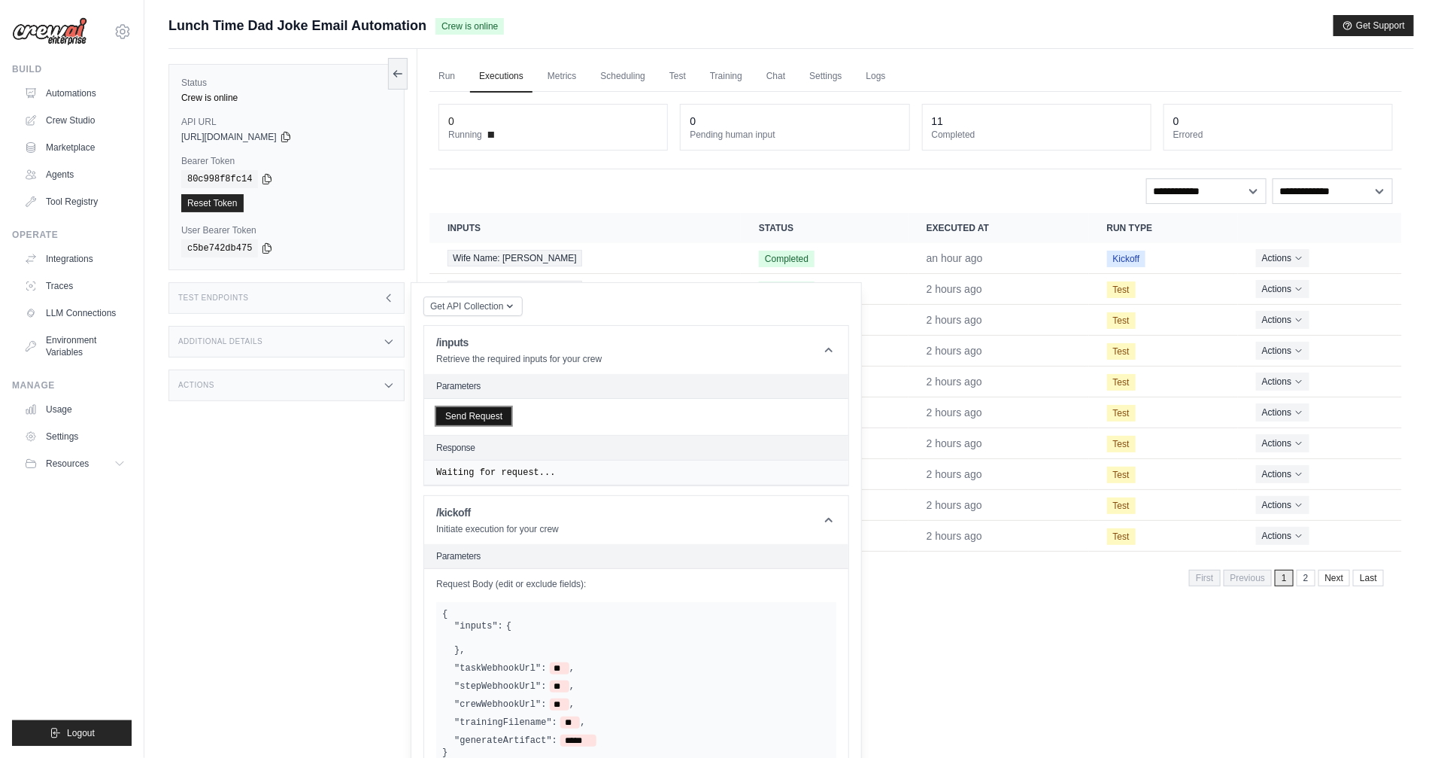
click at [503, 421] on button "Send Request" at bounding box center [473, 416] width 75 height 18
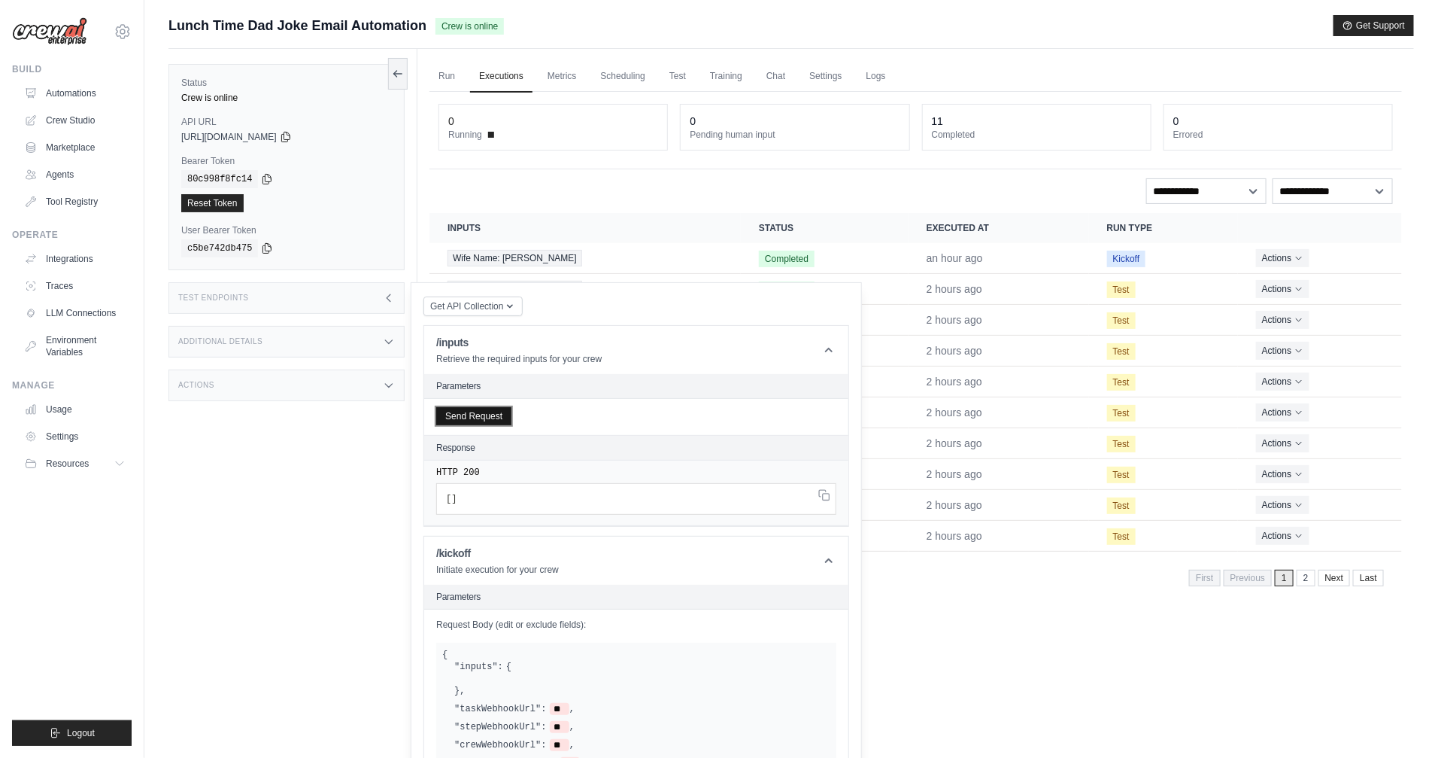
click at [503, 421] on button "Send Request" at bounding box center [473, 416] width 75 height 18
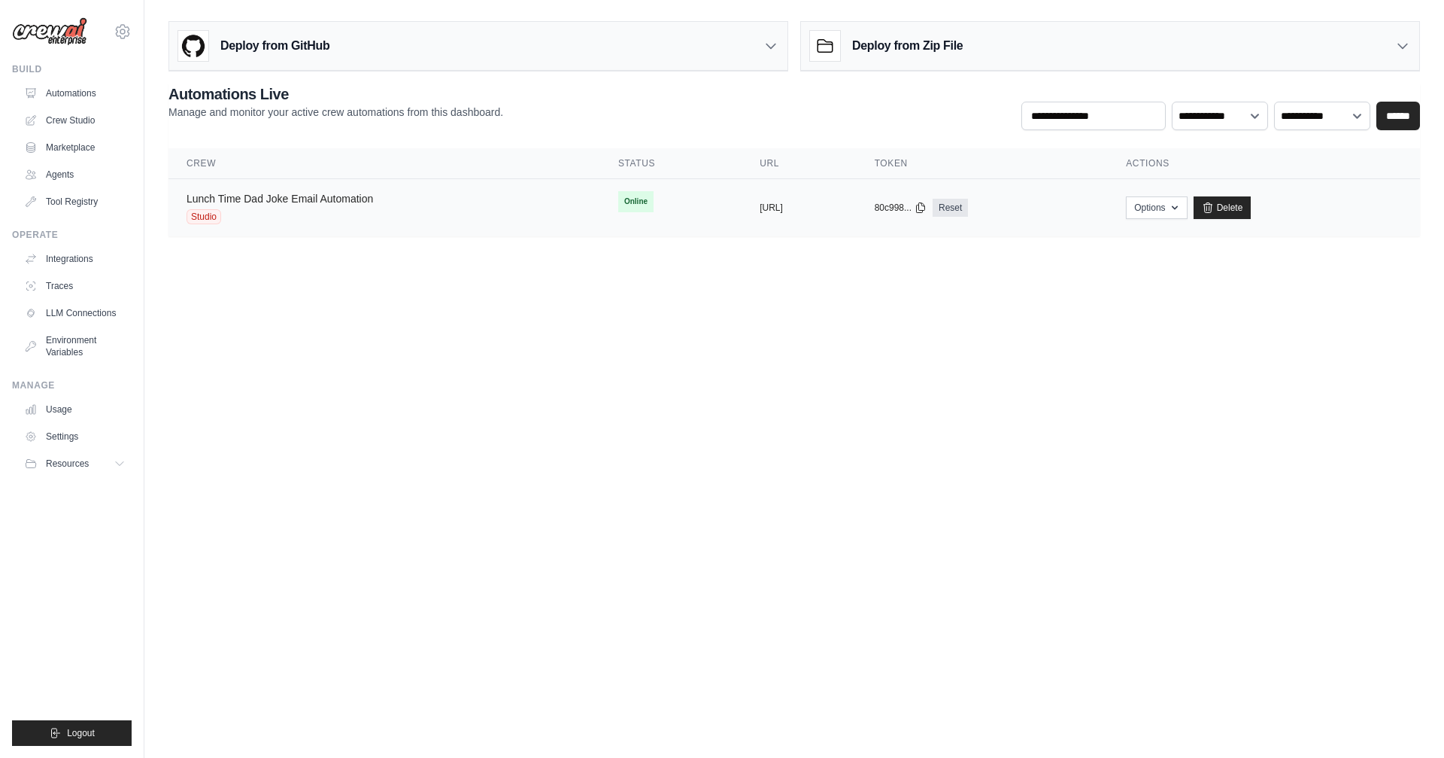
click at [272, 202] on link "Lunch Time Dad Joke Email Automation" at bounding box center [280, 199] width 187 height 12
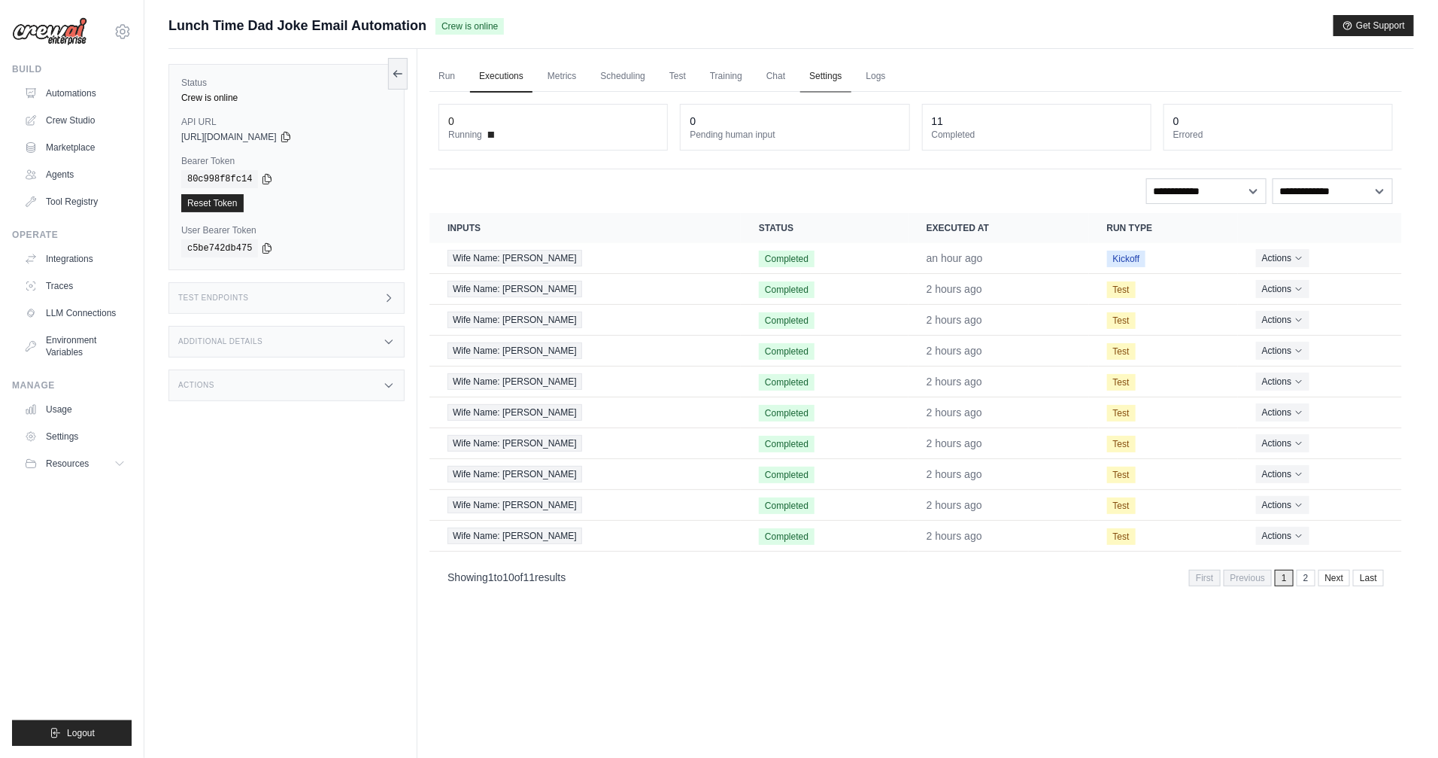
click at [829, 77] on link "Settings" at bounding box center [825, 77] width 50 height 32
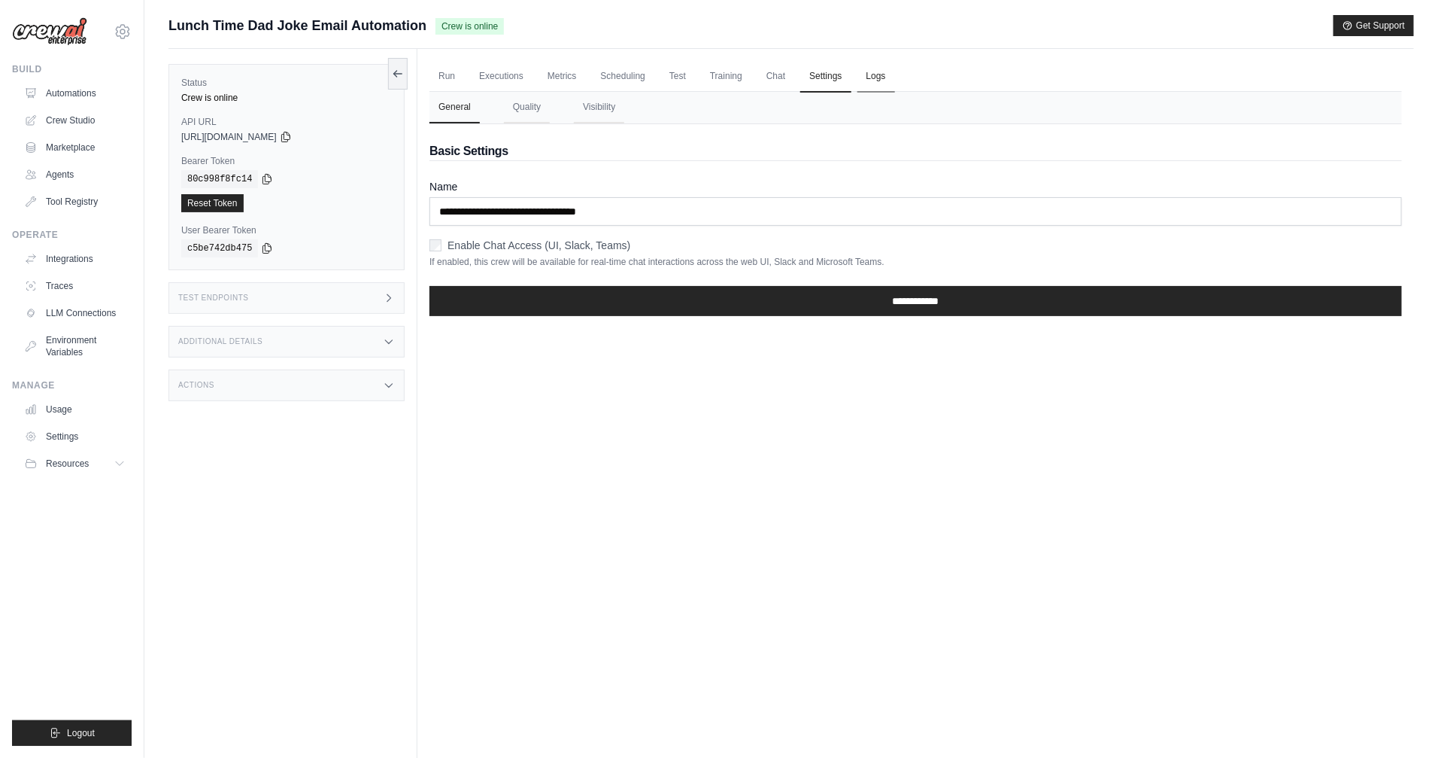
click at [866, 80] on link "Logs" at bounding box center [877, 77] width 38 height 32
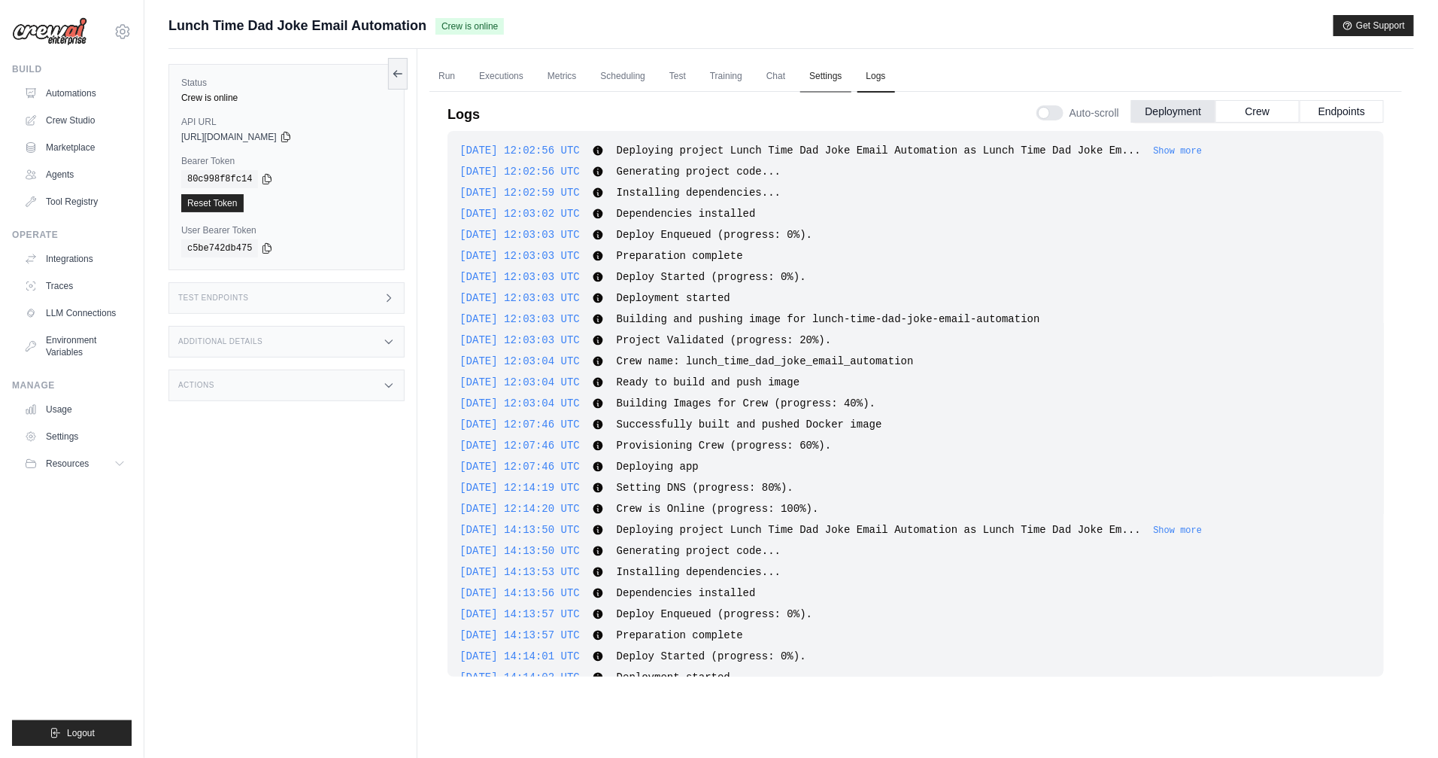
scroll to position [1627, 0]
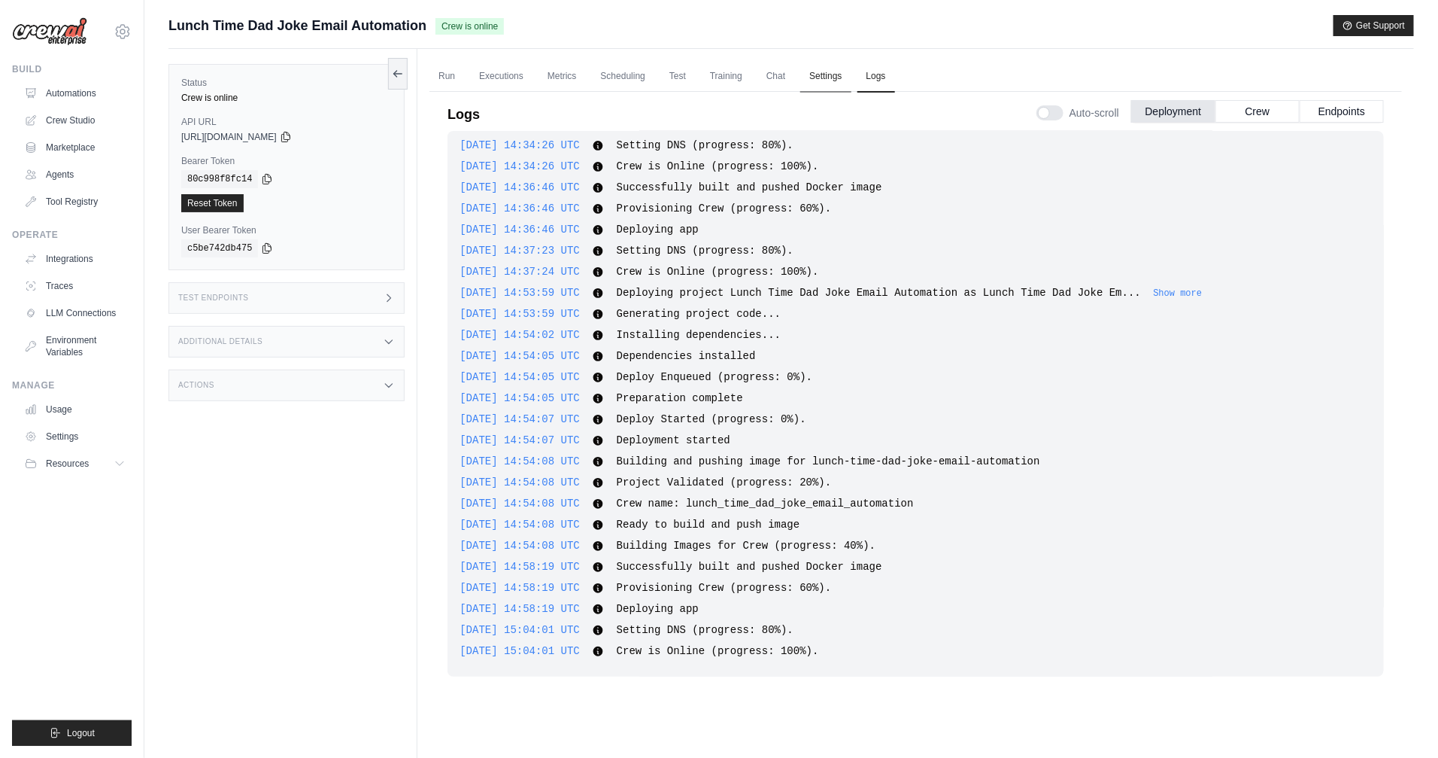
click at [810, 82] on link "Settings" at bounding box center [825, 77] width 50 height 32
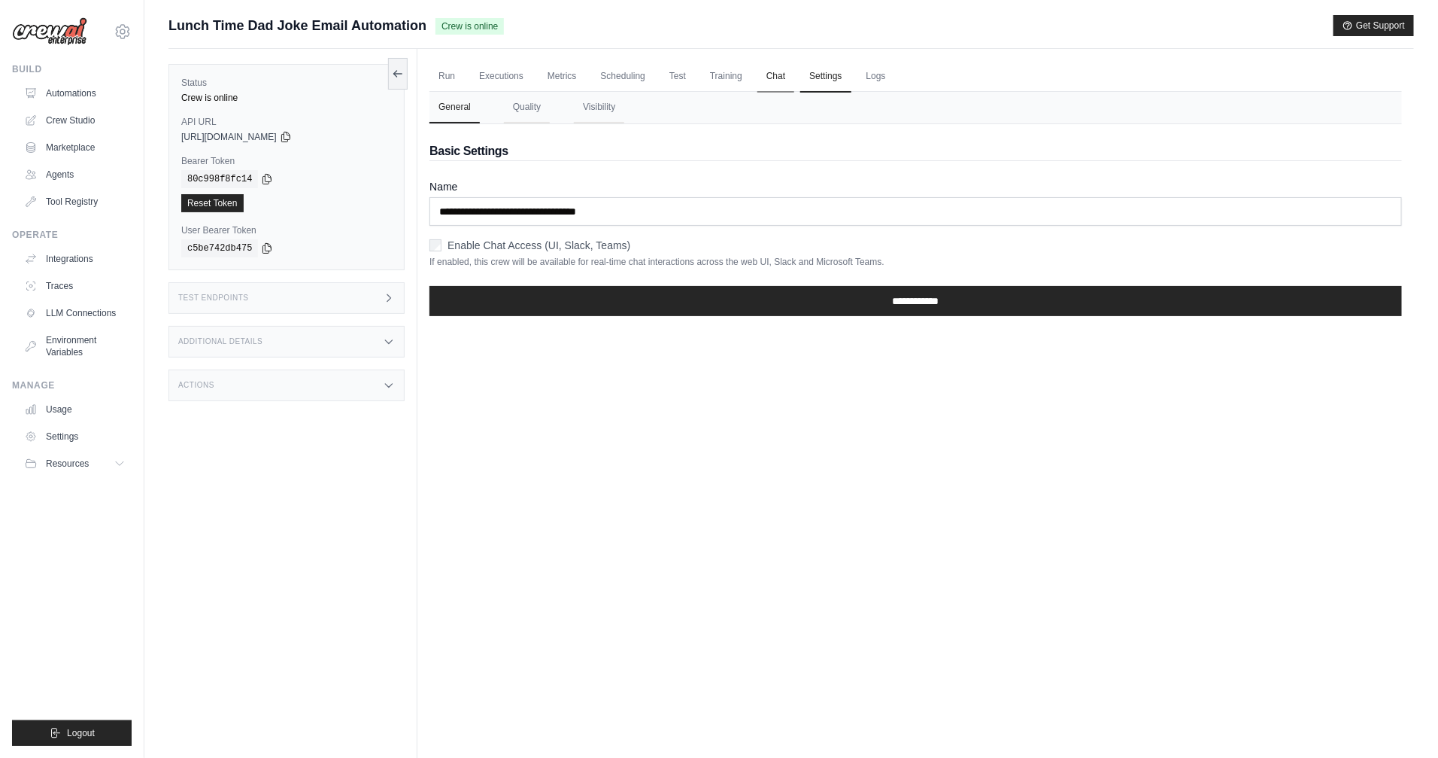
click at [776, 79] on link "Chat" at bounding box center [776, 77] width 37 height 32
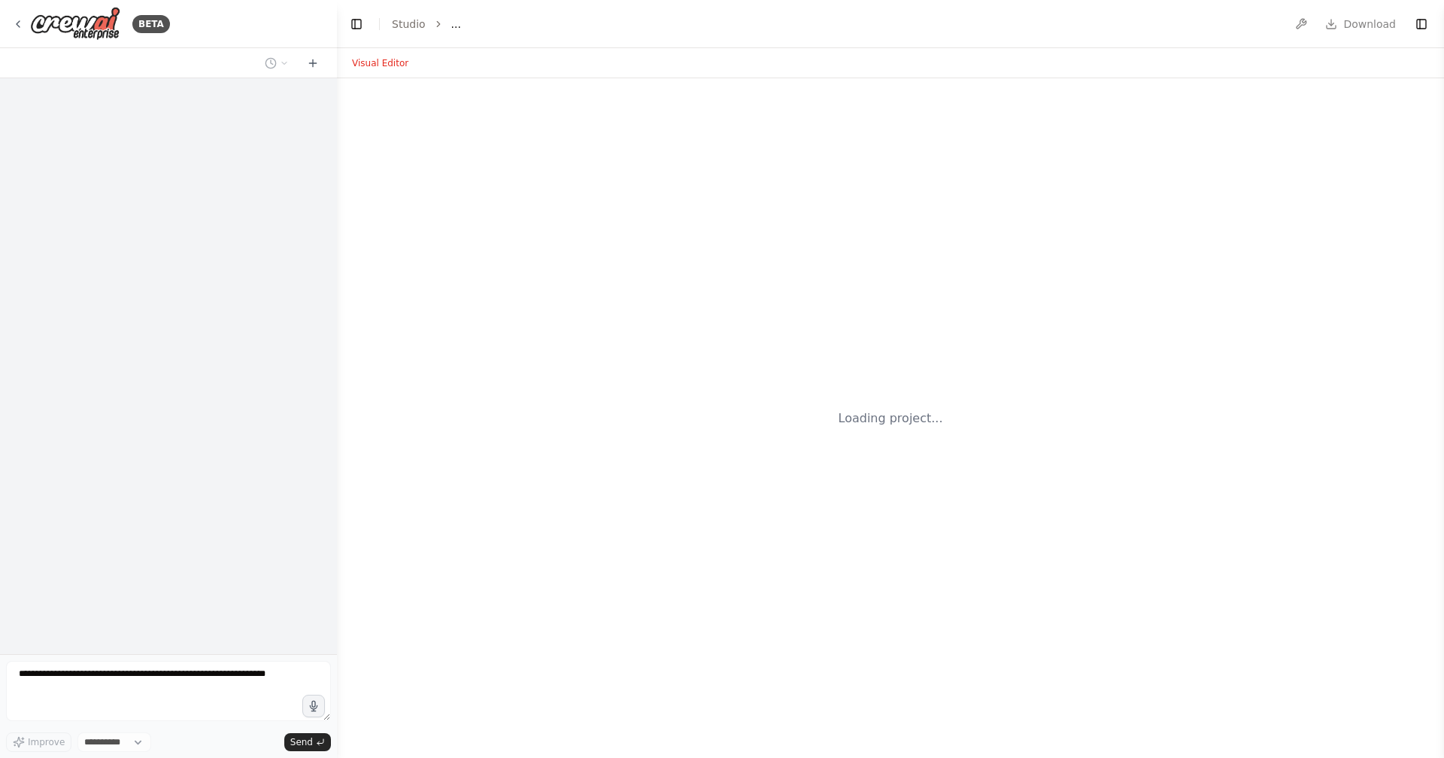
select select "****"
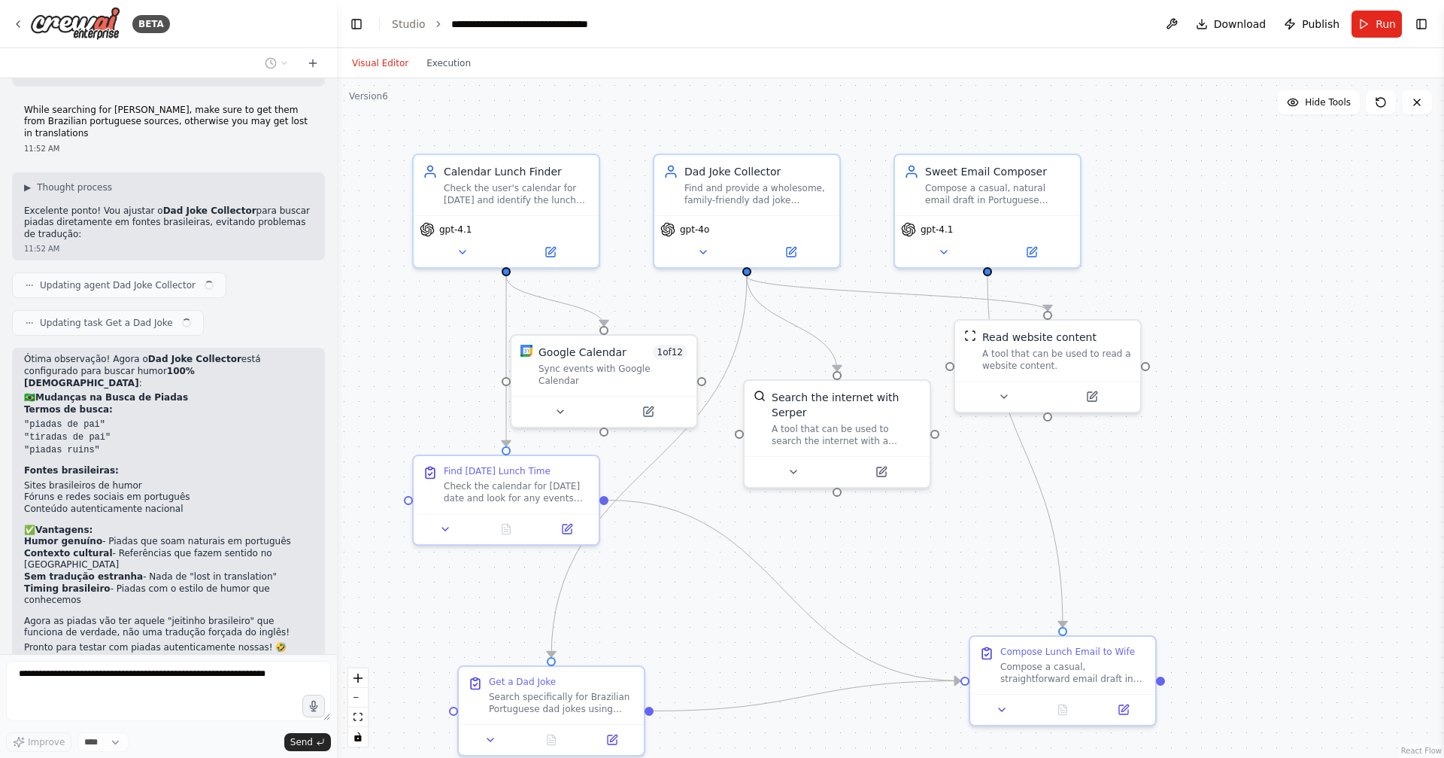
scroll to position [4276, 0]
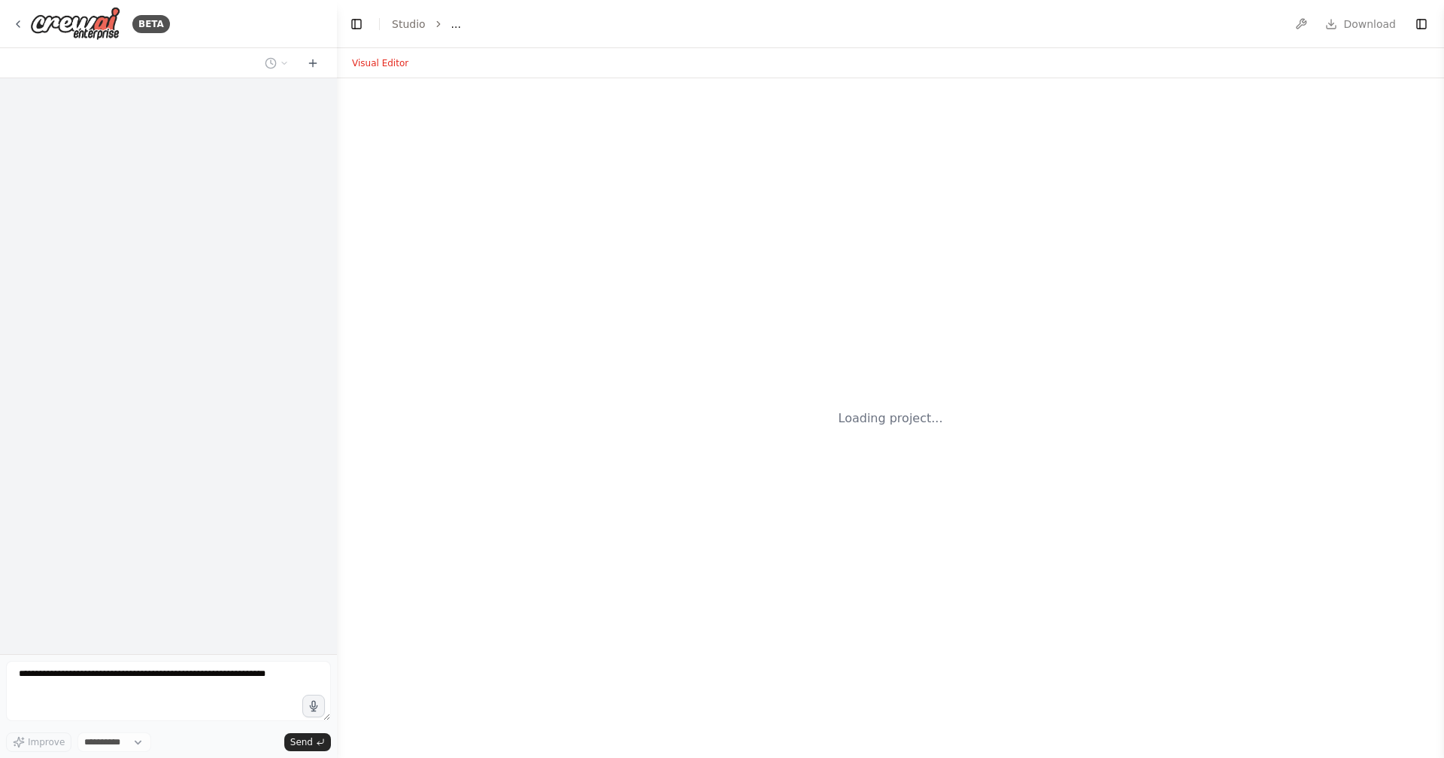
select select "****"
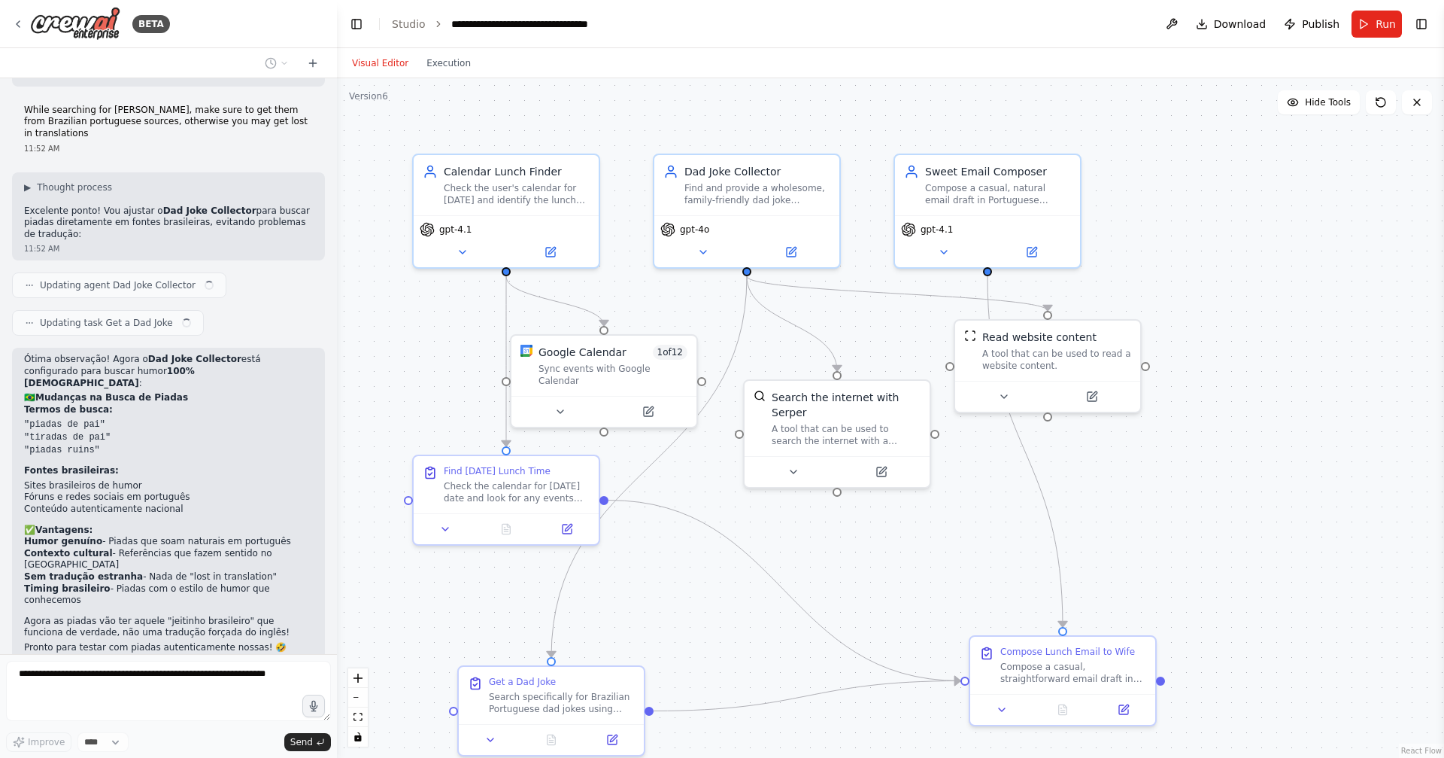
scroll to position [4276, 0]
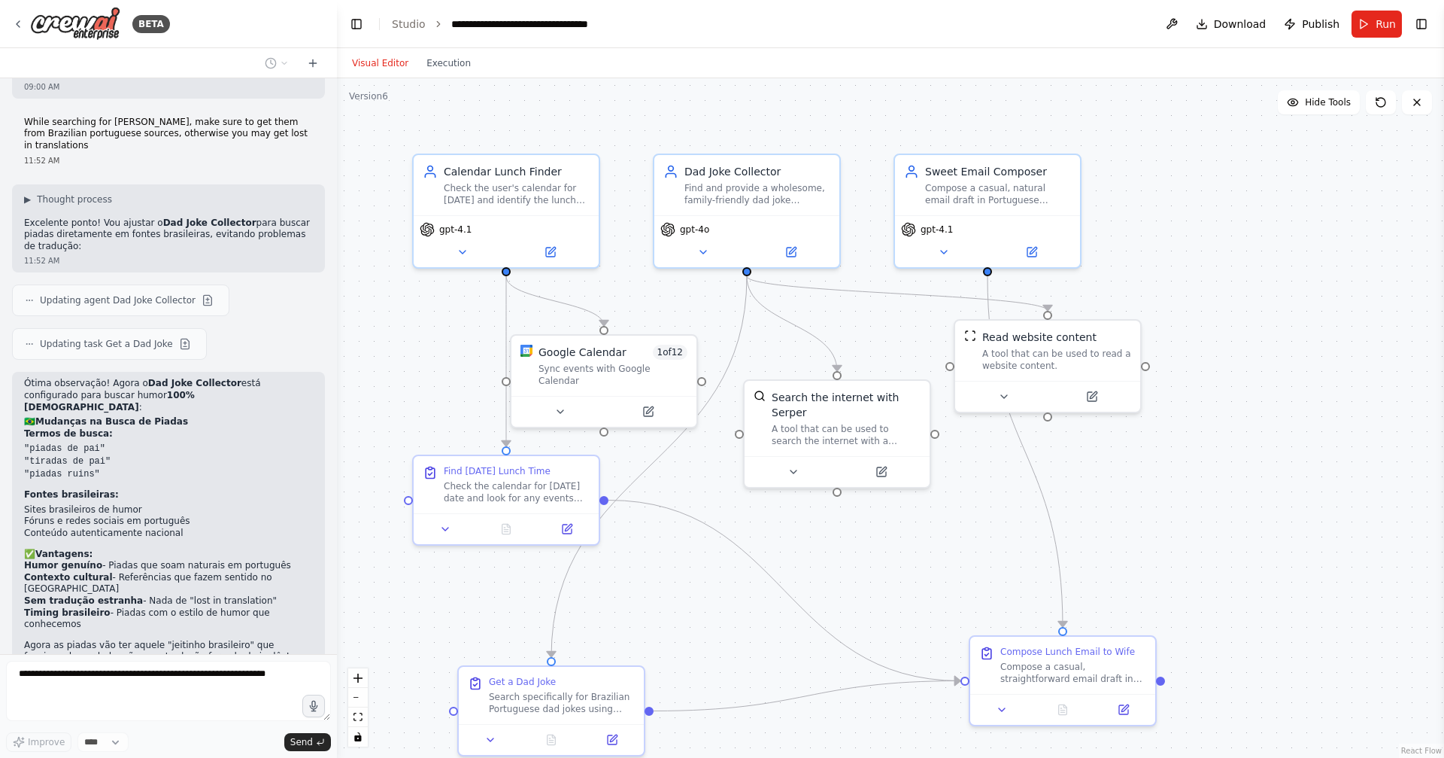
drag, startPoint x: 290, startPoint y: 591, endPoint x: 21, endPoint y: 578, distance: 268.9
click at [21, 709] on div "Change the way the dad joke collector works. It should search for multiple joke…" at bounding box center [168, 740] width 313 height 62
copy p "Change the way the dad joke collector works. It should search for multiple joke…"
click at [81, 709] on div "Change the way the dad joke collector works. It should search for multiple joke…" at bounding box center [168, 740] width 313 height 62
click at [63, 20] on img at bounding box center [75, 24] width 90 height 34
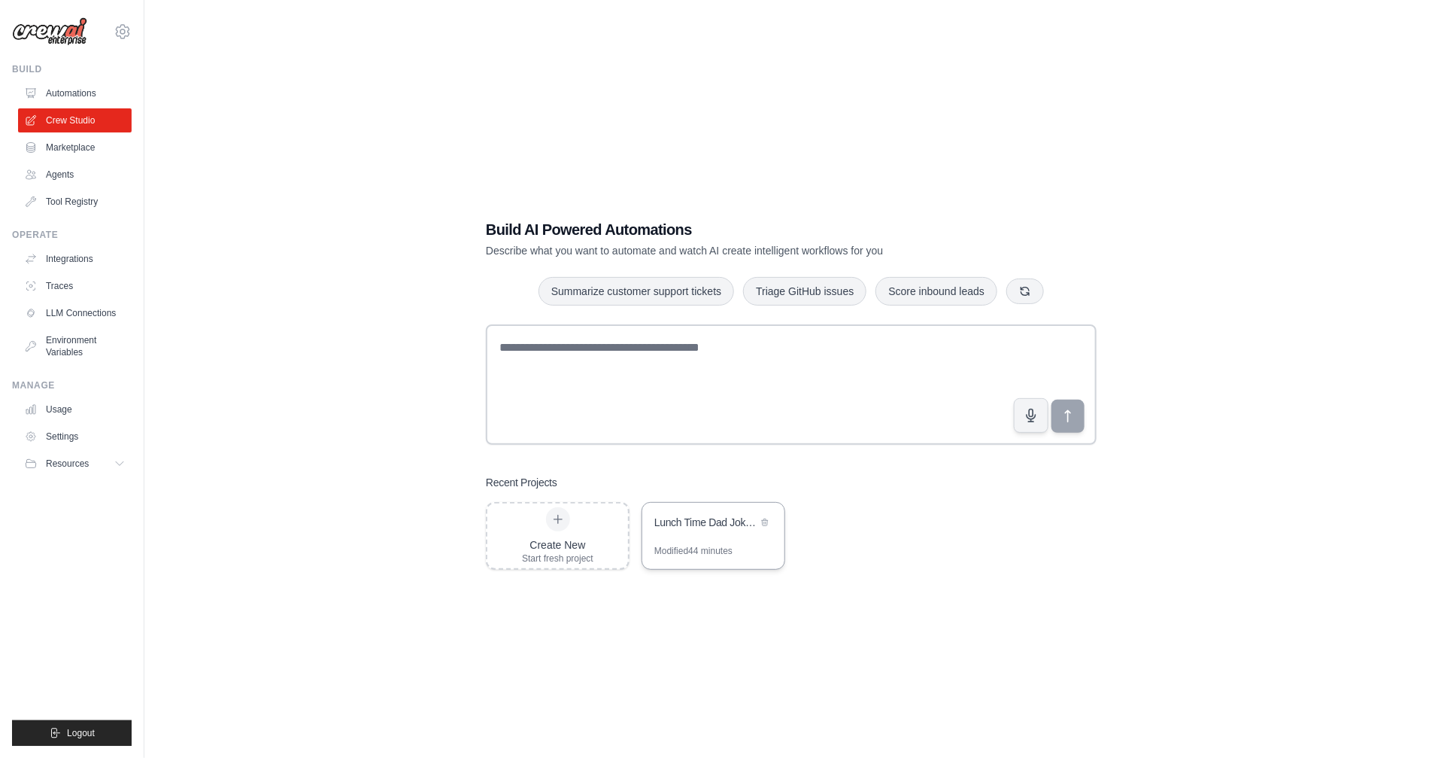
click at [699, 545] on div "Modified 44 minutes" at bounding box center [693, 551] width 78 height 12
click at [83, 90] on link "Automations" at bounding box center [77, 93] width 114 height 24
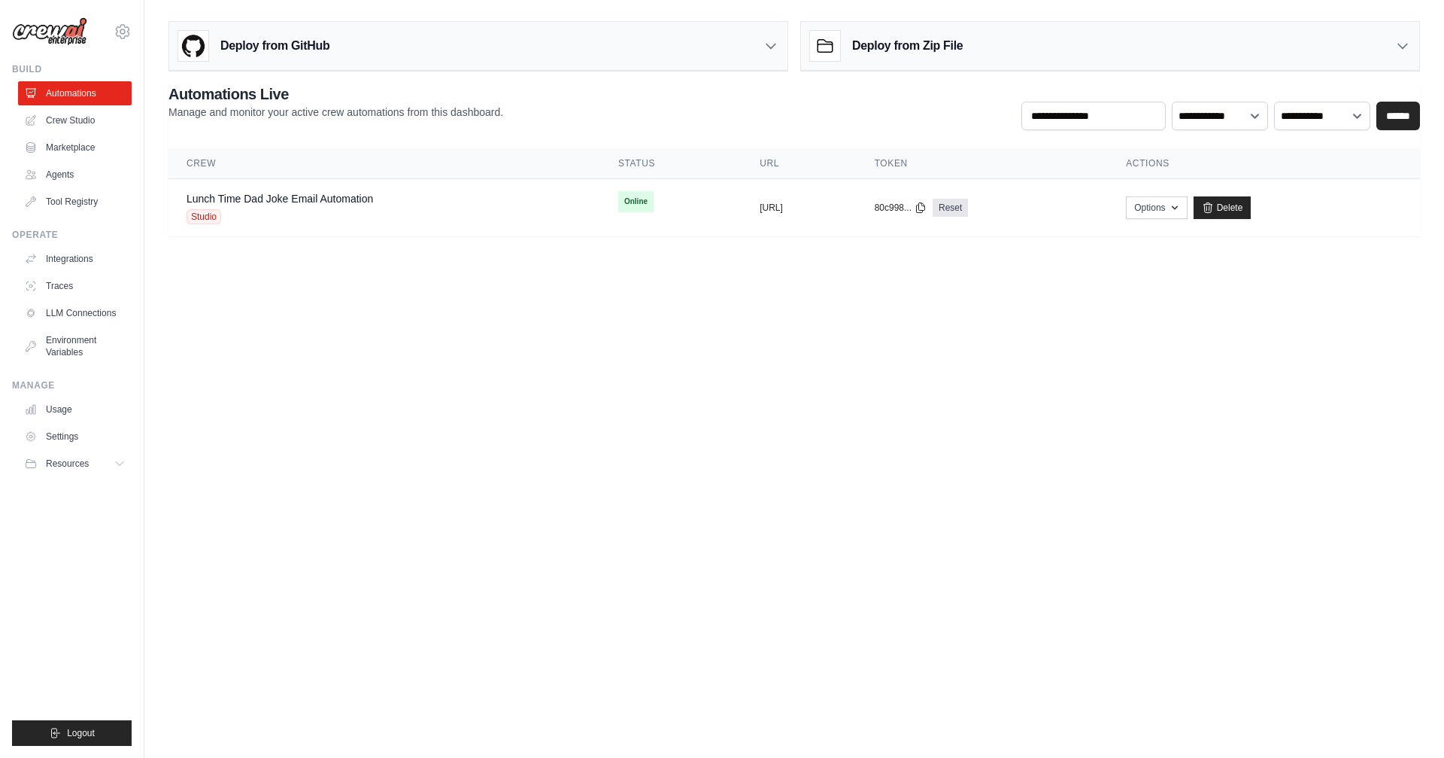
click at [83, 90] on link "Automations" at bounding box center [75, 93] width 114 height 24
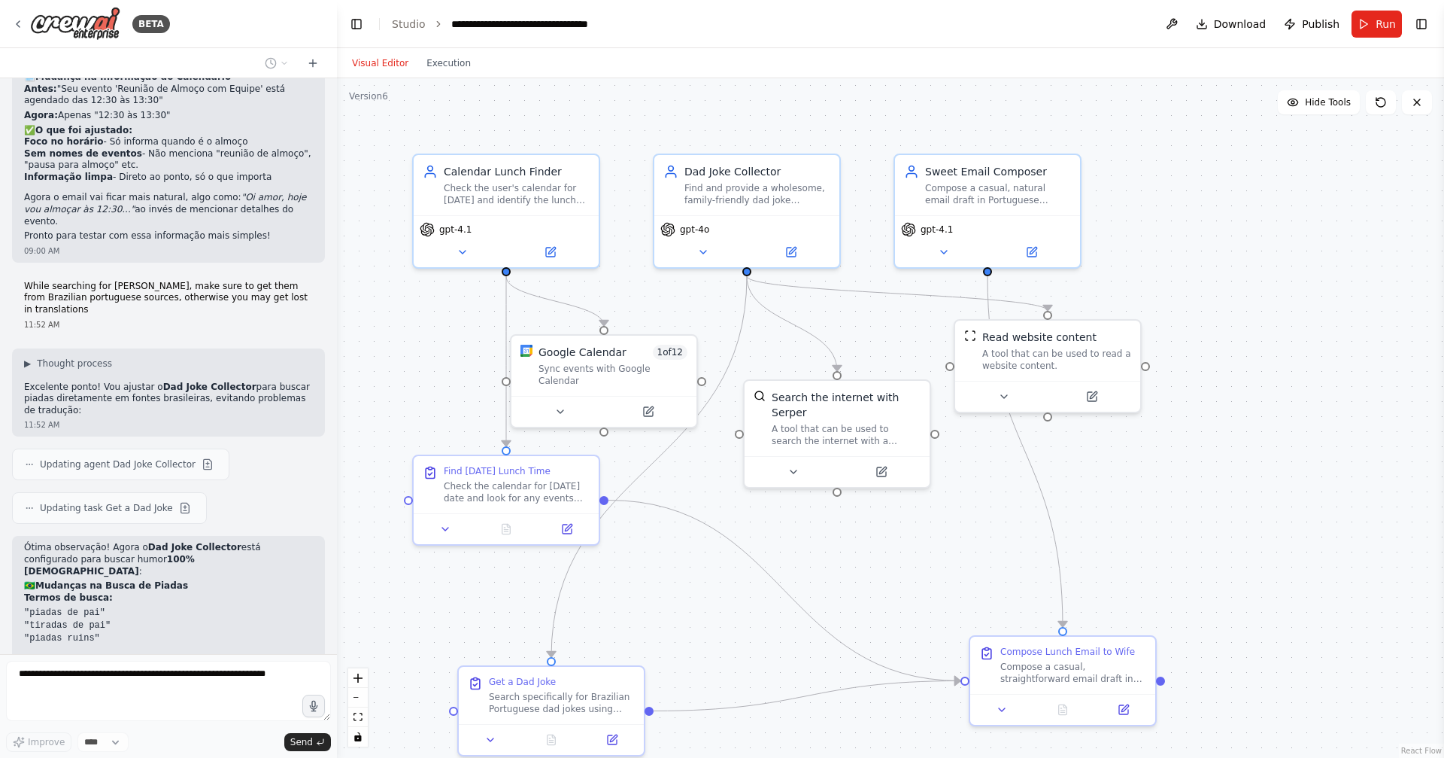
scroll to position [4289, 0]
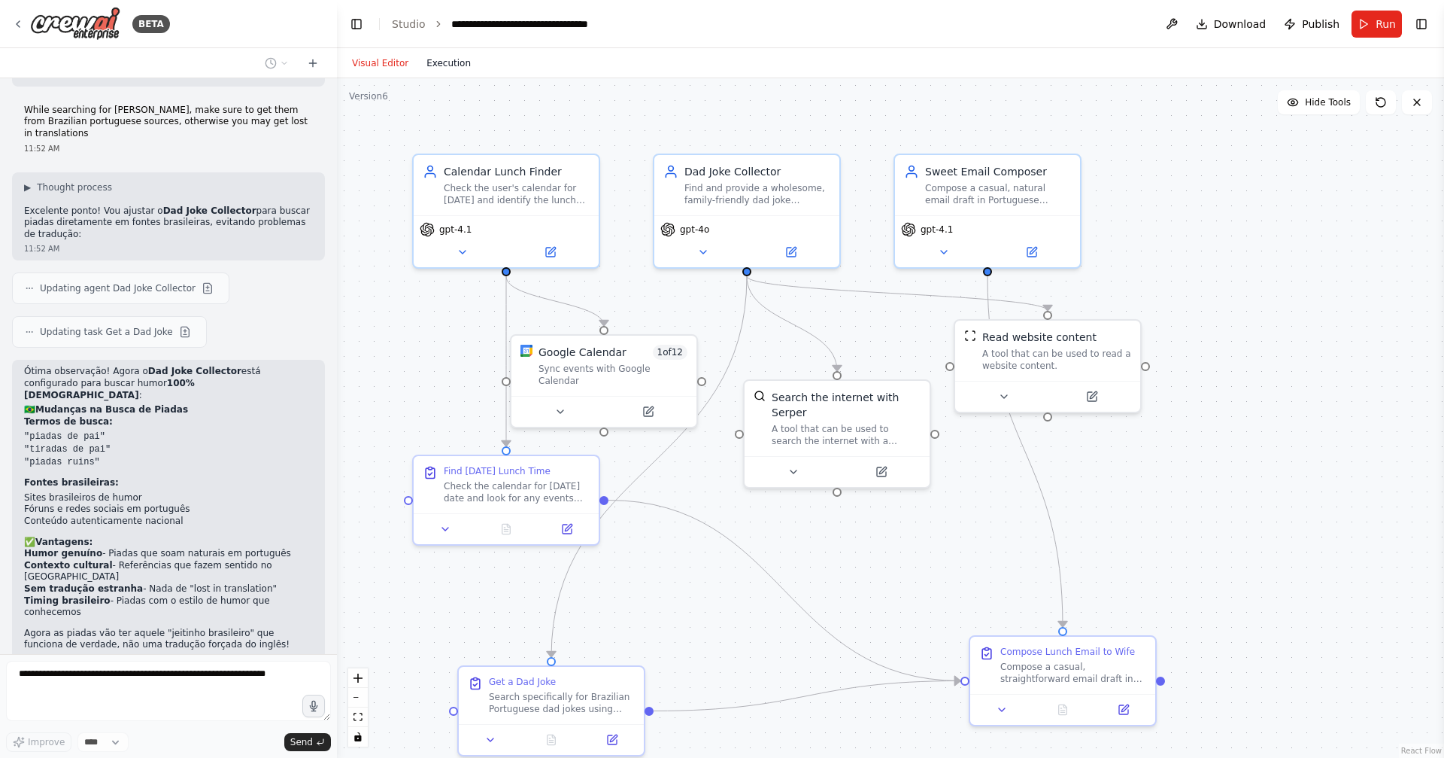
click at [460, 66] on button "Execution" at bounding box center [448, 63] width 62 height 18
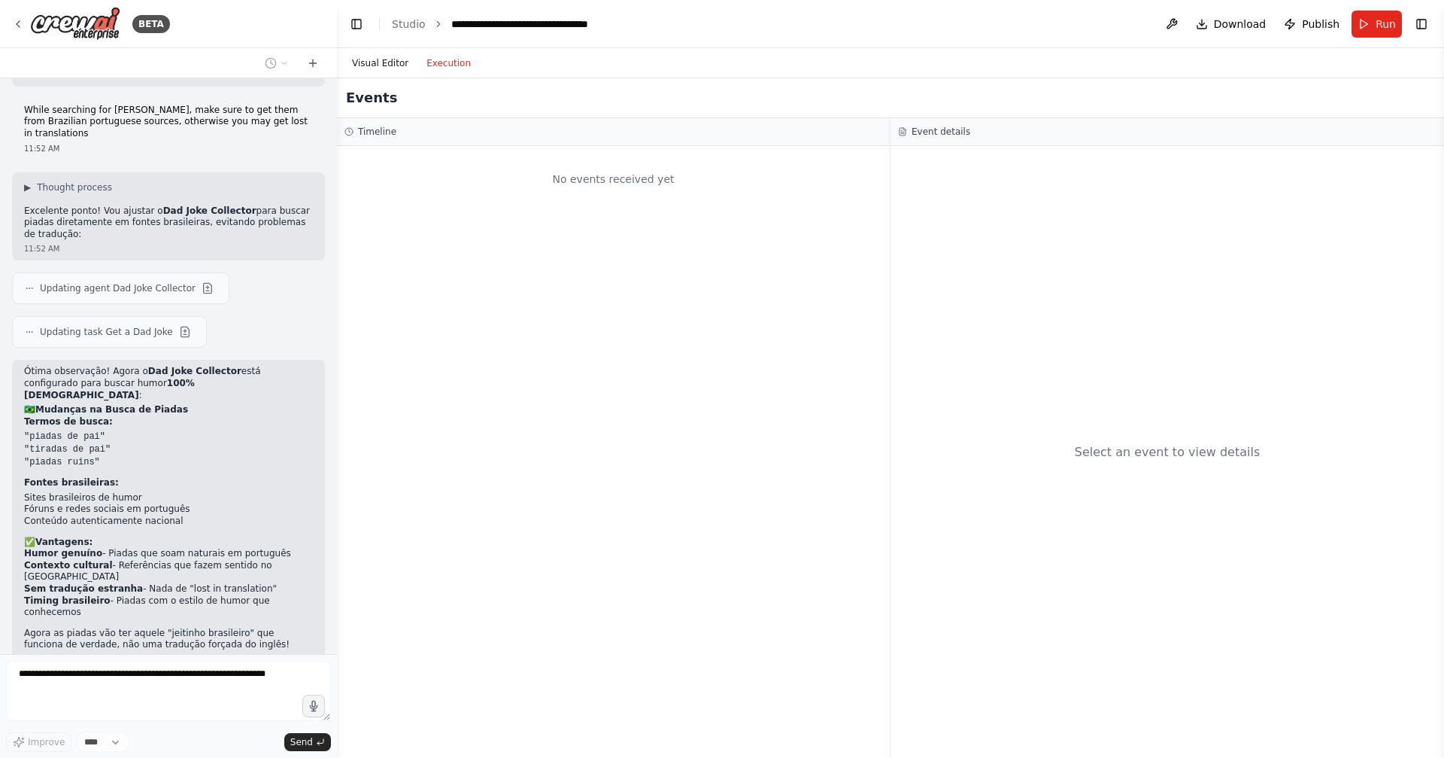
click at [373, 65] on button "Visual Editor" at bounding box center [380, 63] width 74 height 18
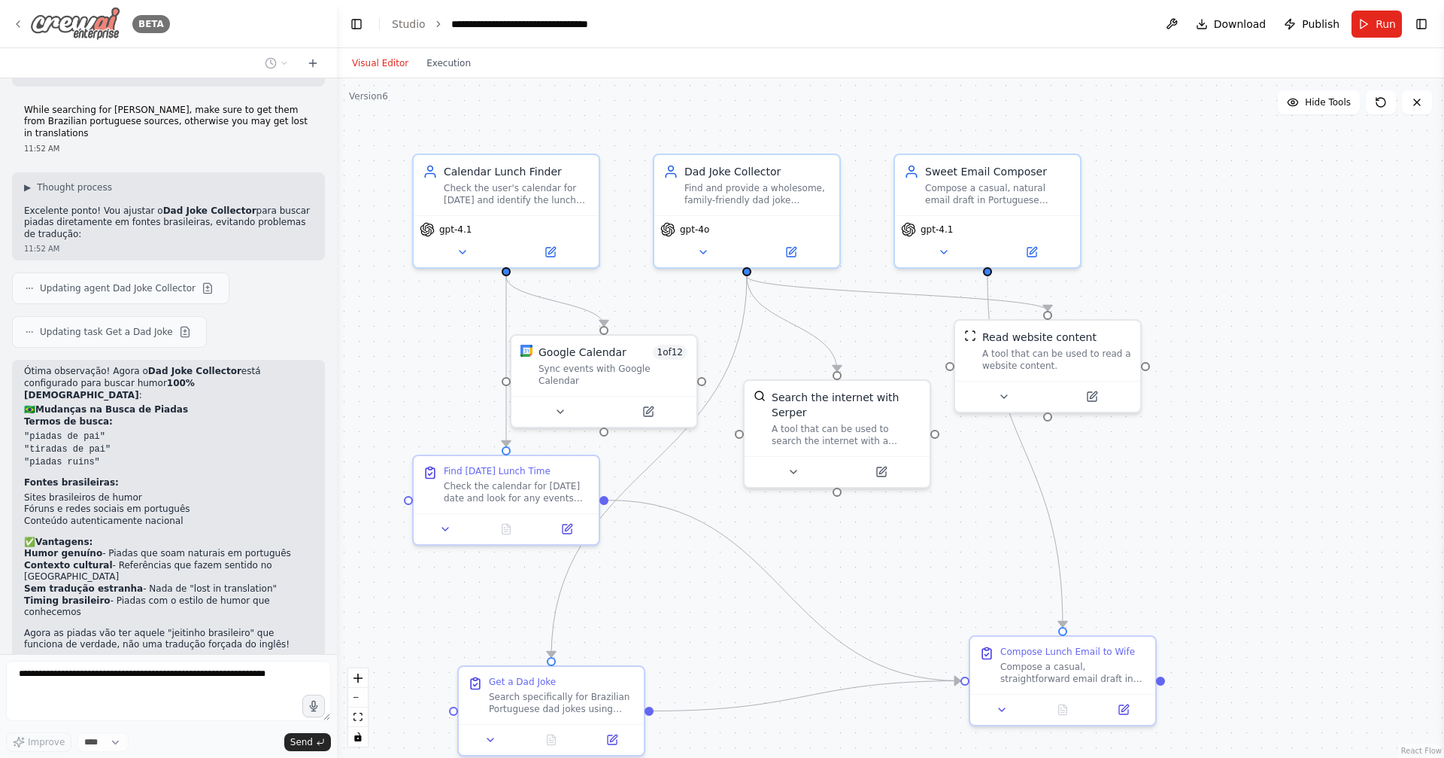
click at [69, 24] on img at bounding box center [75, 24] width 90 height 34
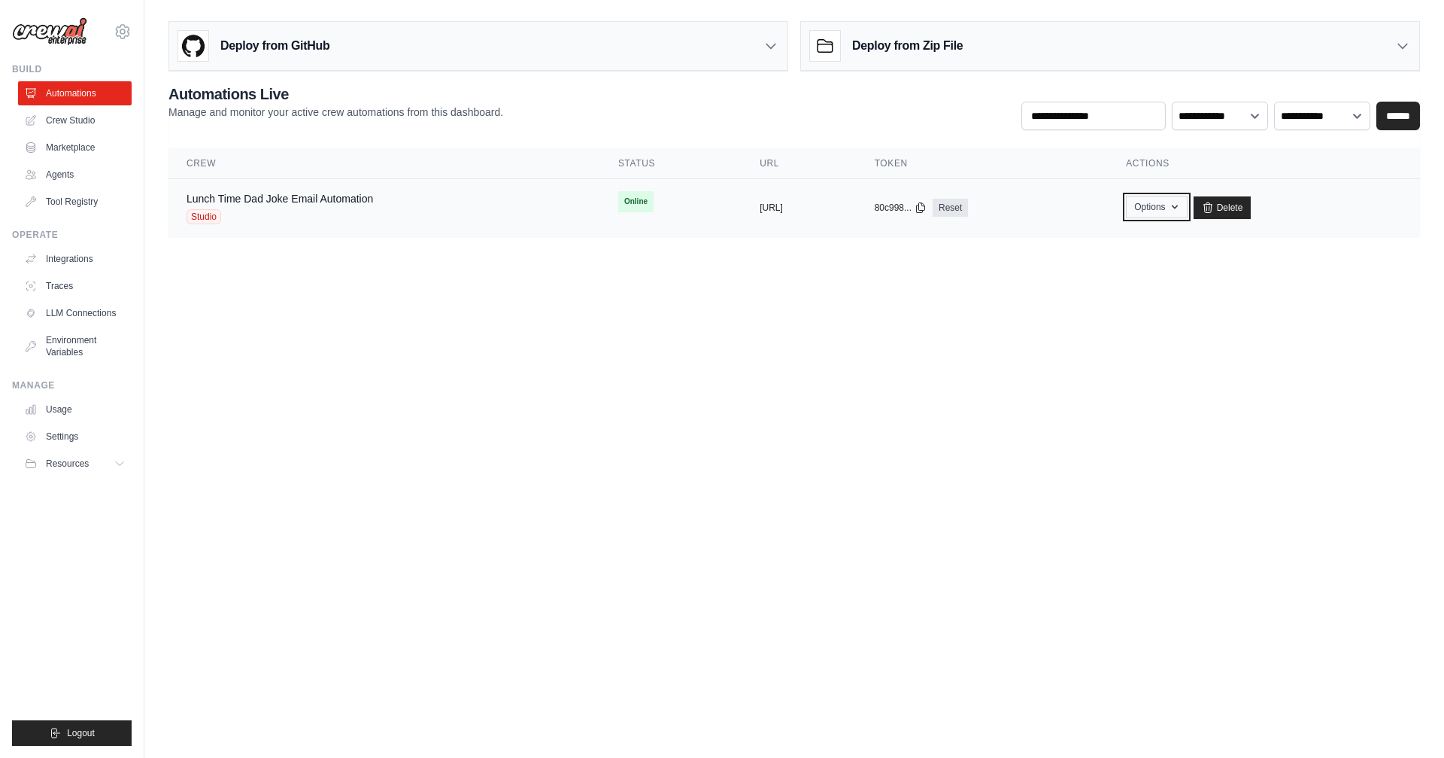
click at [1187, 209] on button "Options" at bounding box center [1156, 207] width 61 height 23
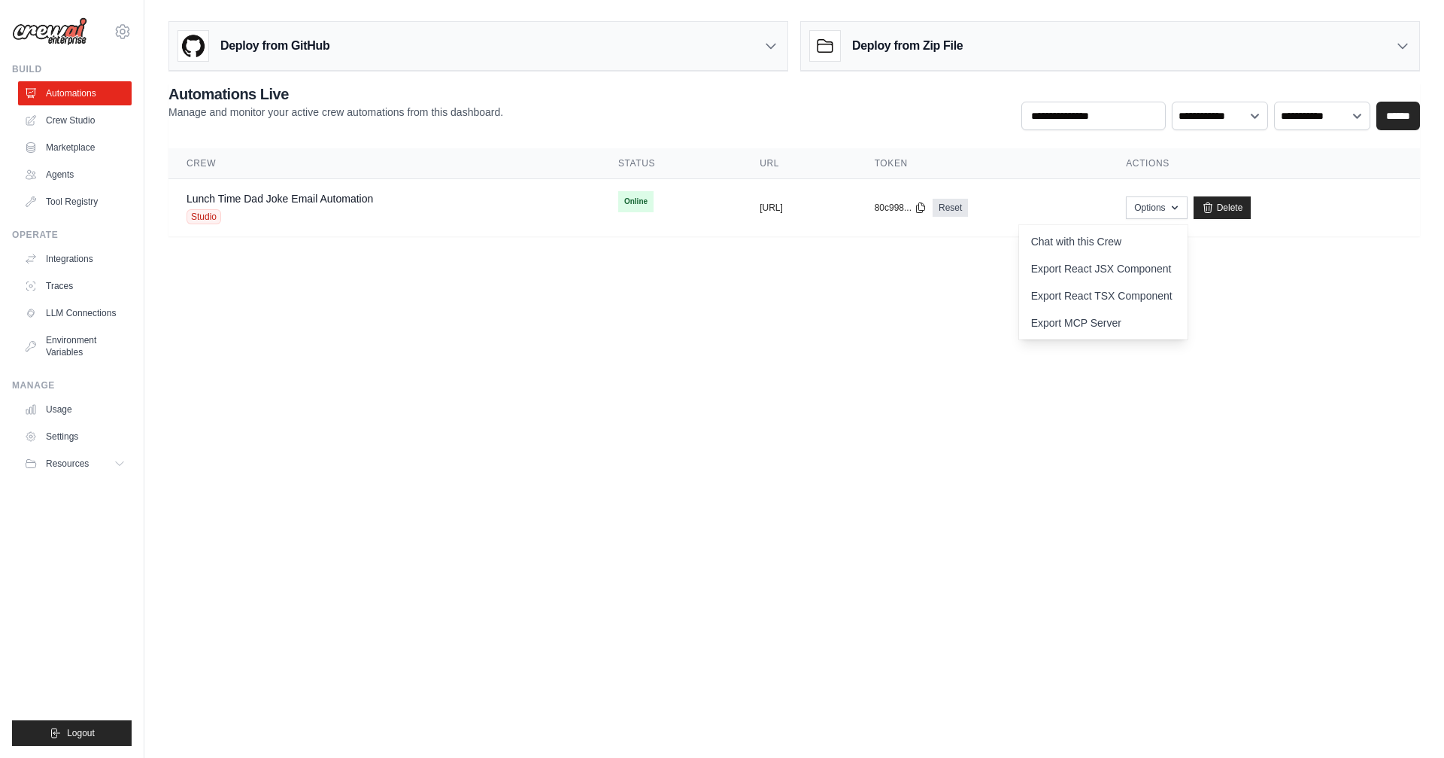
click at [736, 313] on body "[EMAIL_ADDRESS][DOMAIN_NAME] Settings Build Automations Crew Studio" at bounding box center [722, 379] width 1444 height 758
click at [305, 199] on link "Lunch Time Dad Joke Email Automation" at bounding box center [280, 199] width 187 height 12
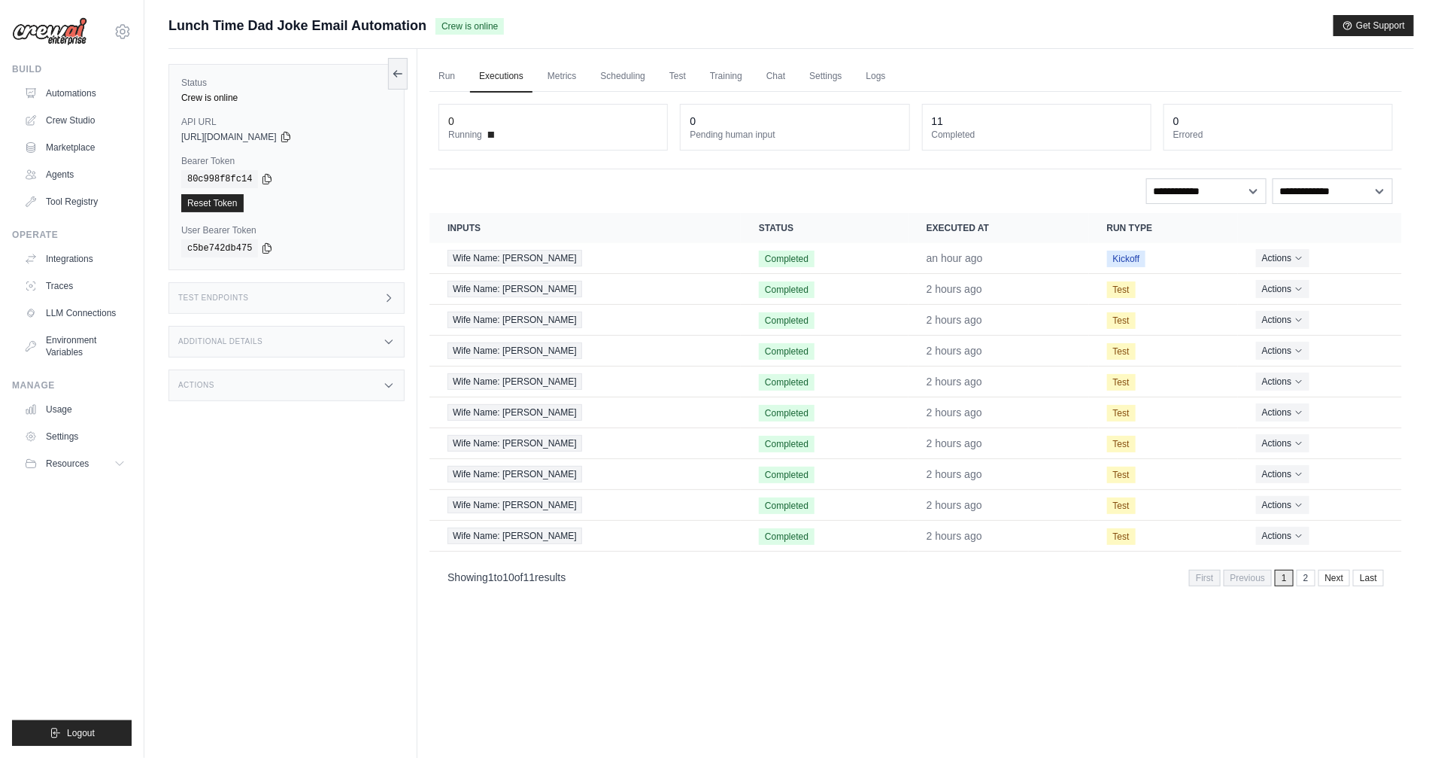
click at [272, 384] on div "Actions" at bounding box center [287, 385] width 236 height 32
click at [310, 342] on div "Additional Details" at bounding box center [287, 342] width 236 height 32
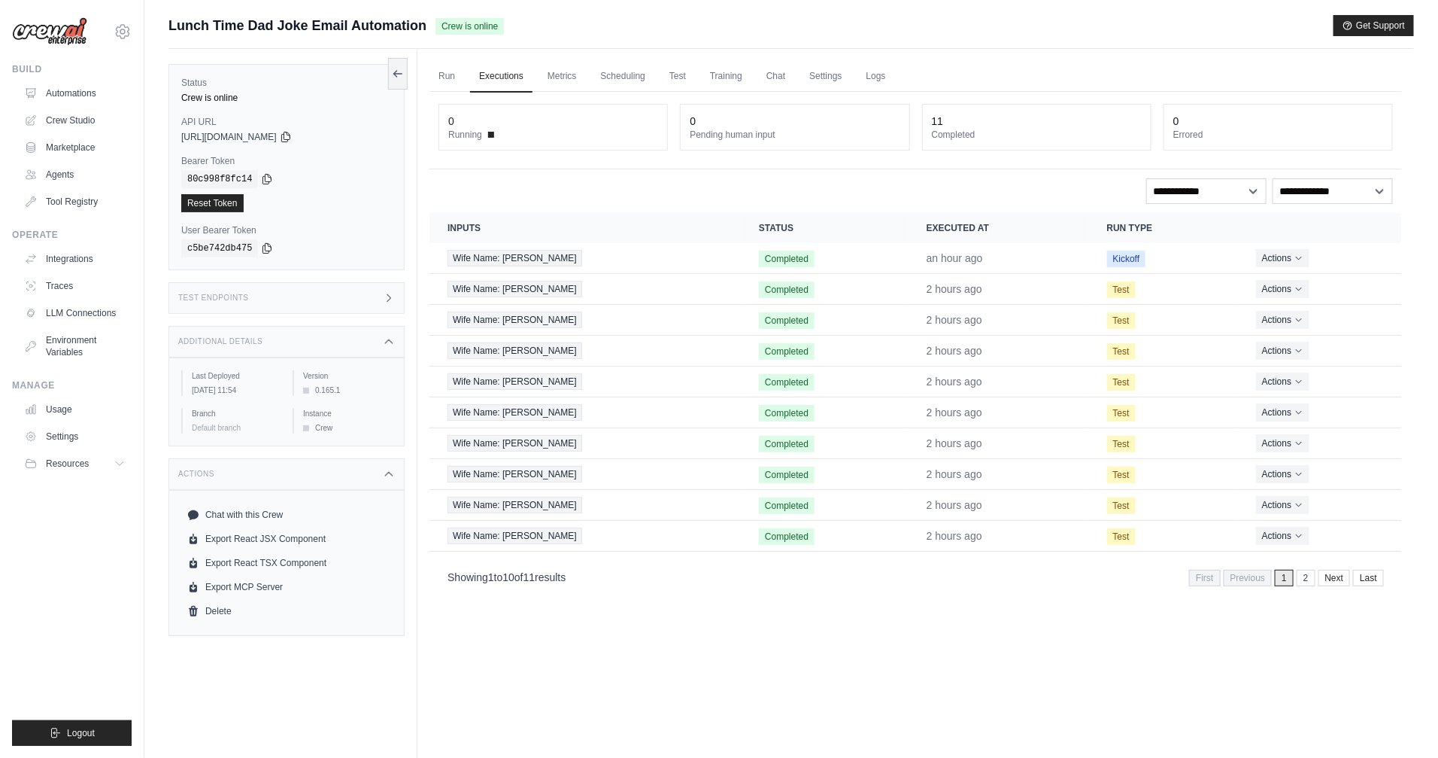
click at [306, 298] on div "Test Endpoints" at bounding box center [287, 298] width 236 height 32
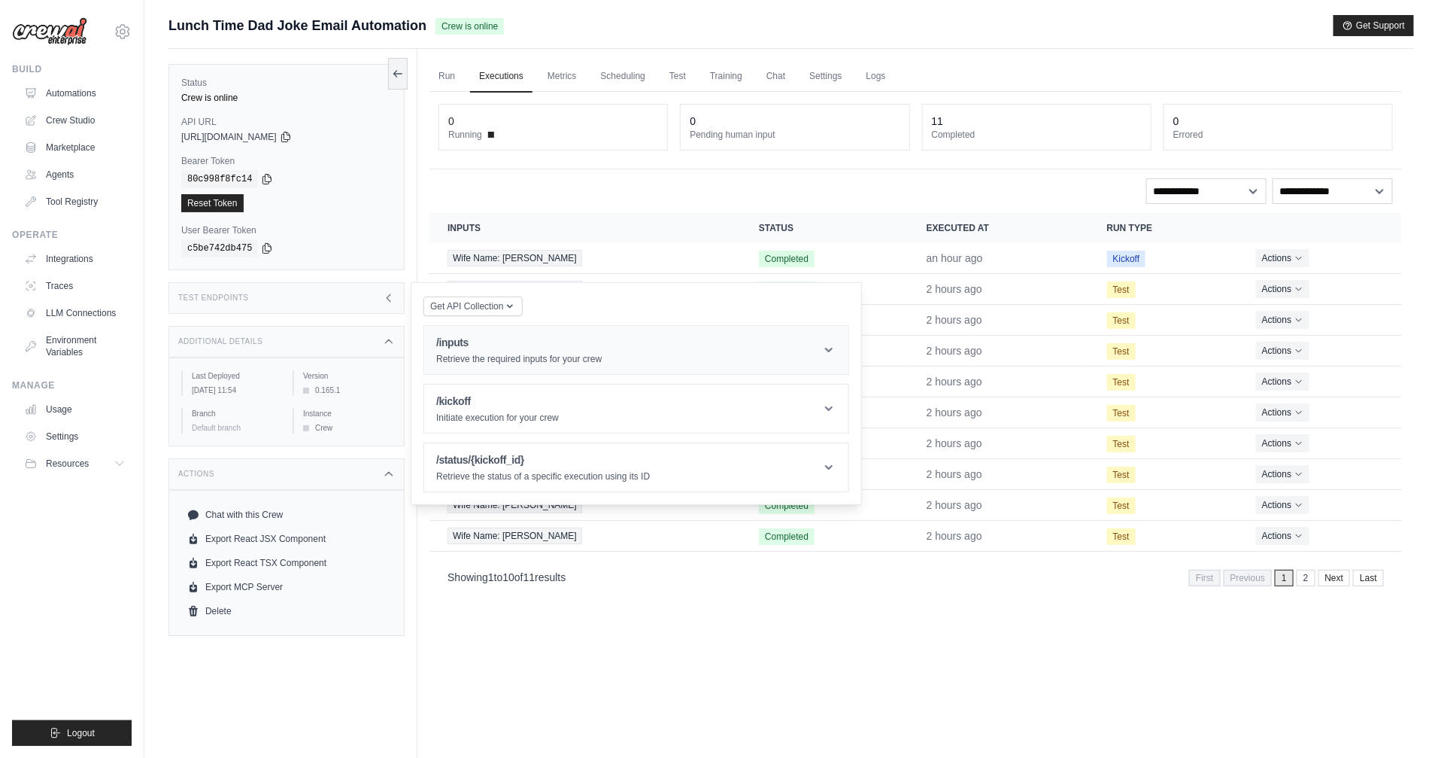
click at [483, 352] on div "/inputs Retrieve the required inputs for your crew" at bounding box center [518, 350] width 165 height 30
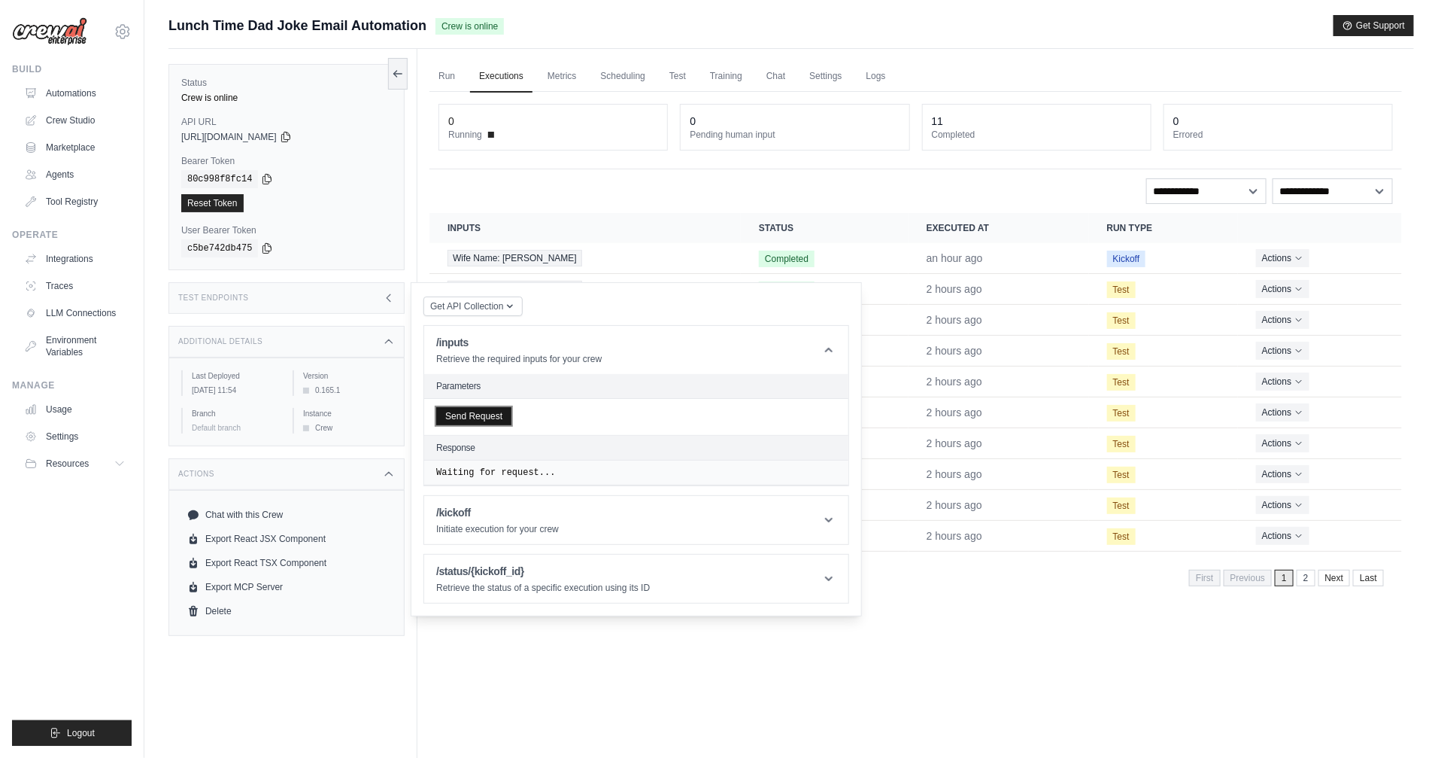
click at [476, 421] on button "Send Request" at bounding box center [473, 416] width 75 height 18
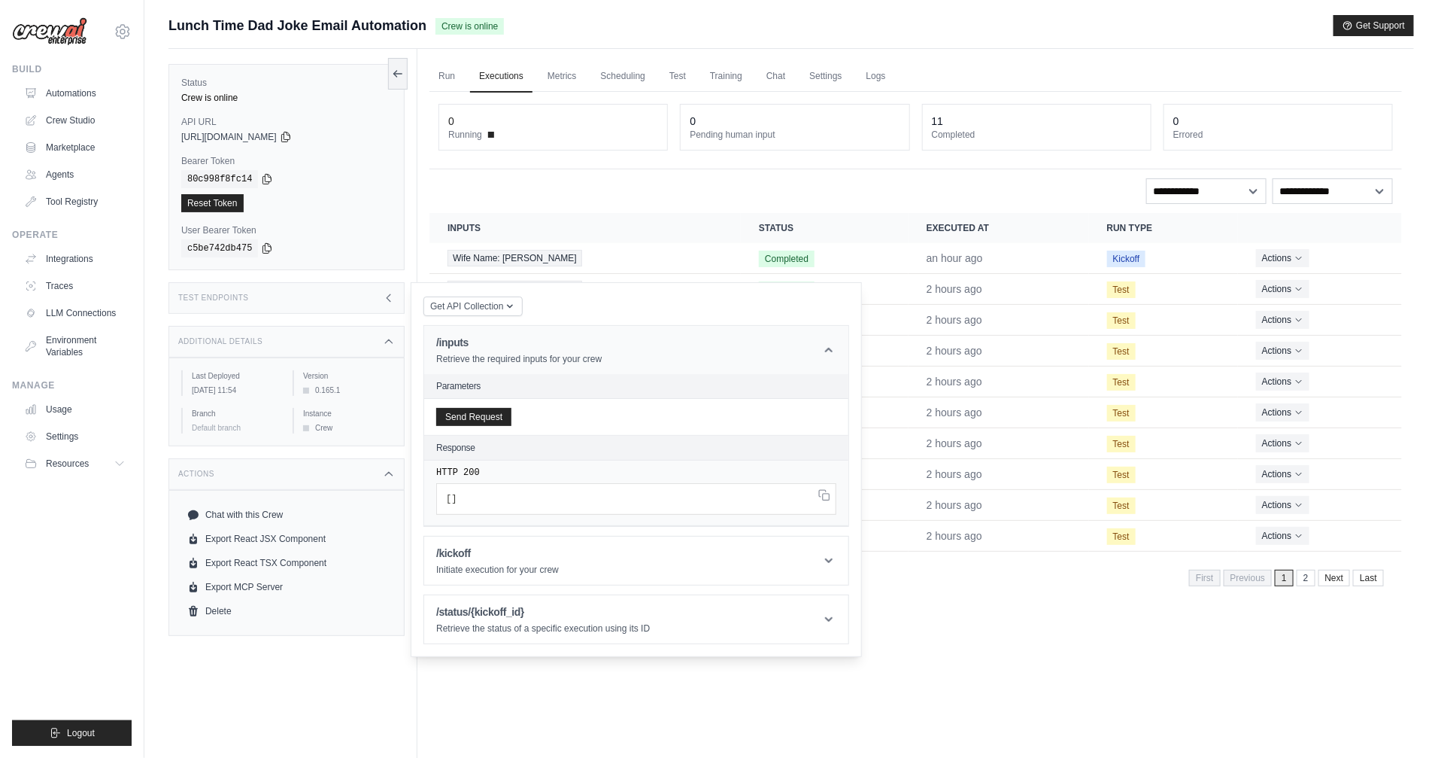
click at [490, 352] on div "/inputs Retrieve the required inputs for your crew" at bounding box center [518, 350] width 165 height 30
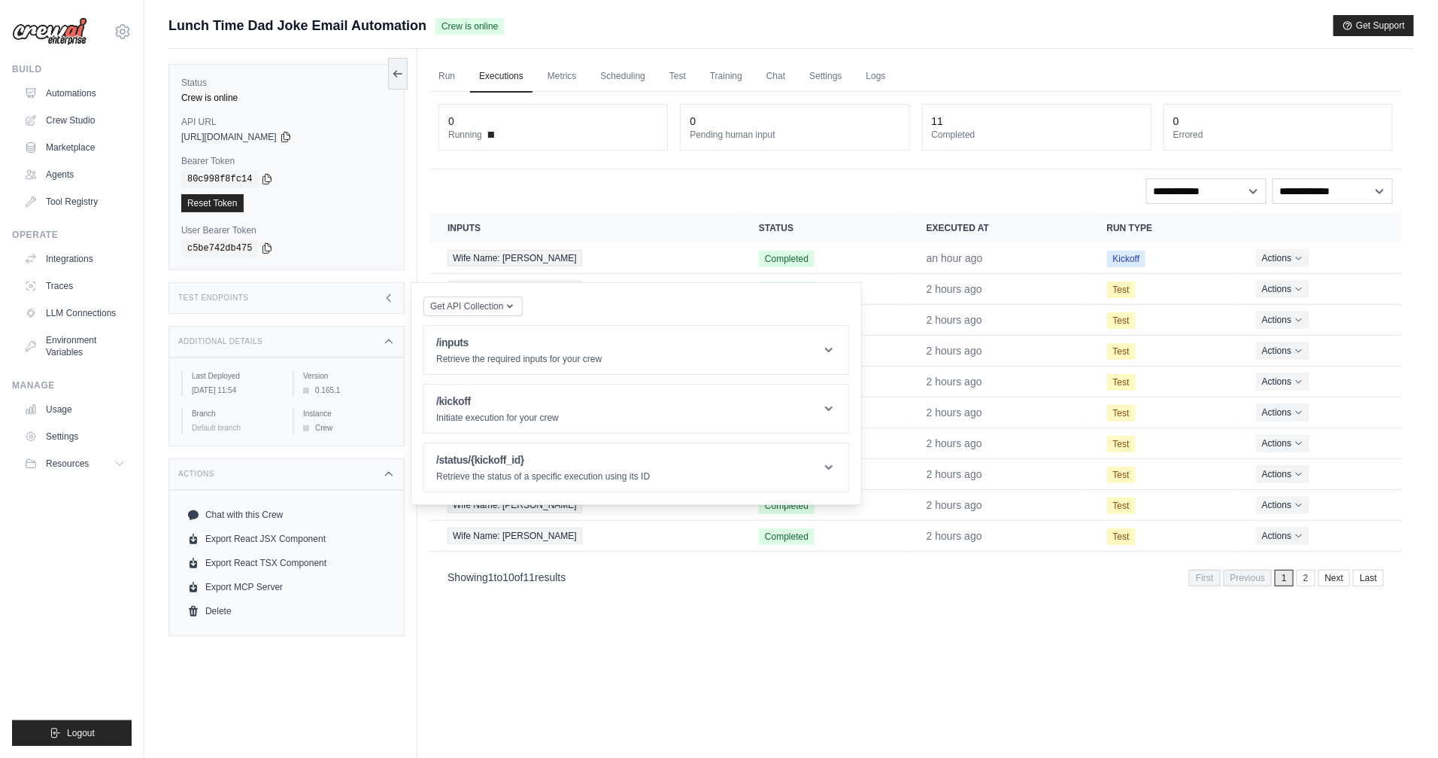
click at [289, 337] on div "Additional Details" at bounding box center [287, 342] width 236 height 32
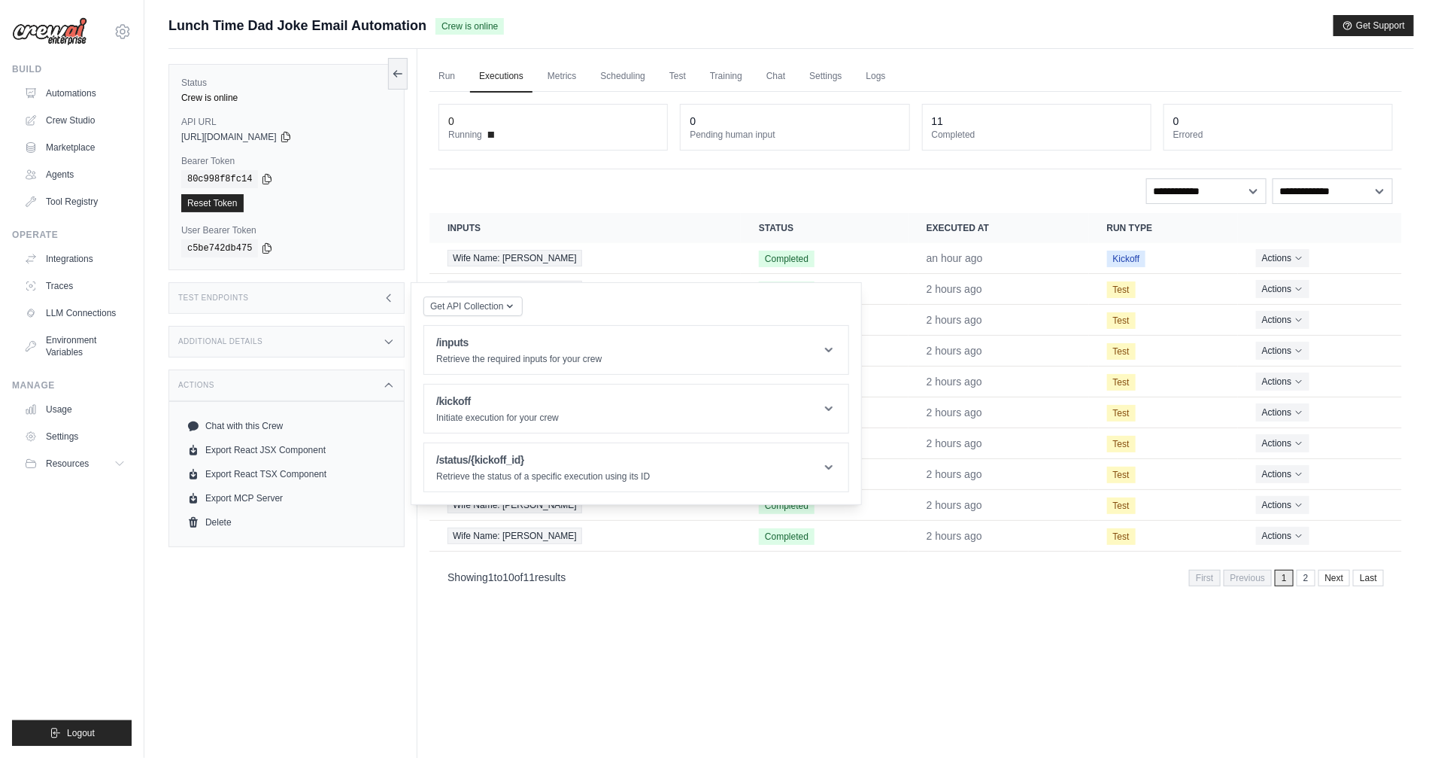
click at [290, 296] on div "Test Endpoints" at bounding box center [287, 298] width 236 height 32
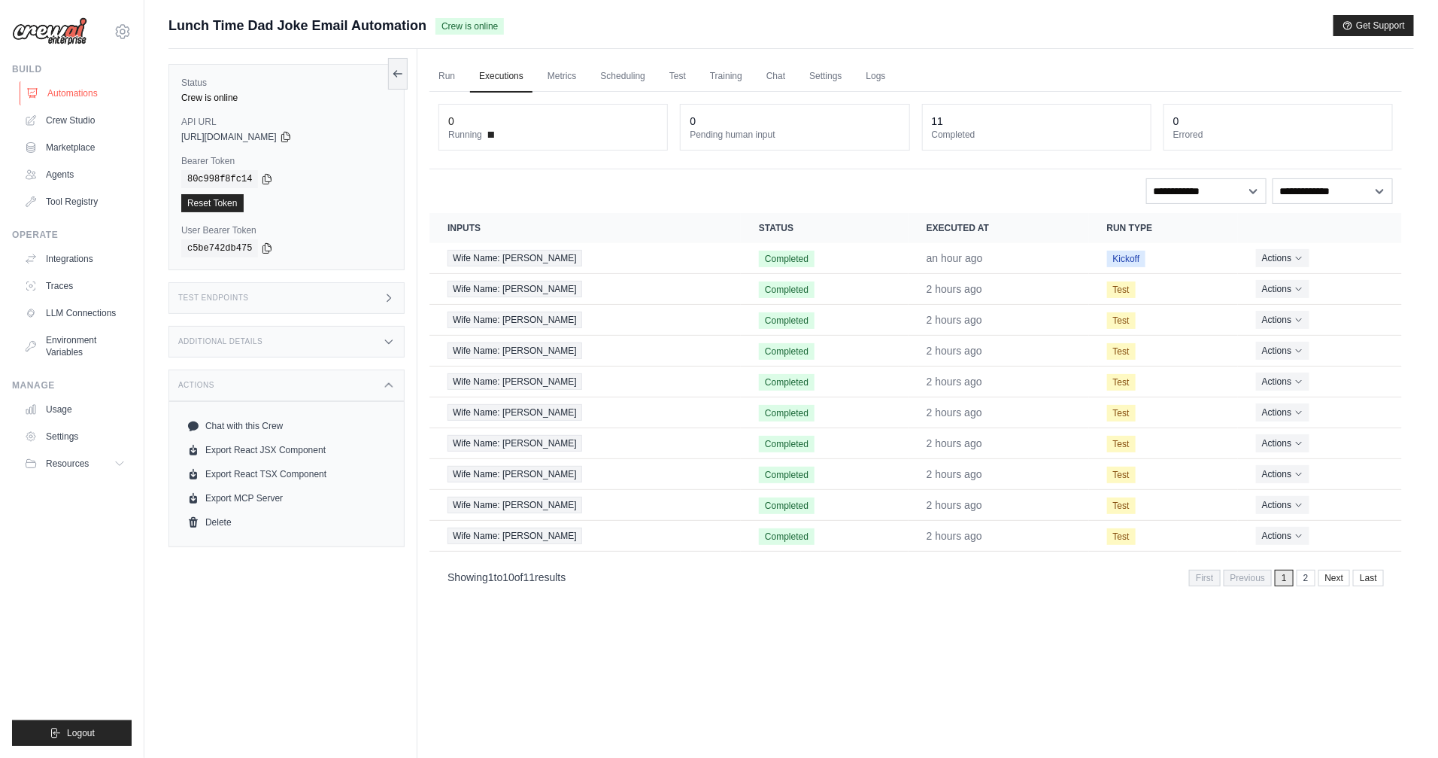
click at [68, 94] on link "Automations" at bounding box center [77, 93] width 114 height 24
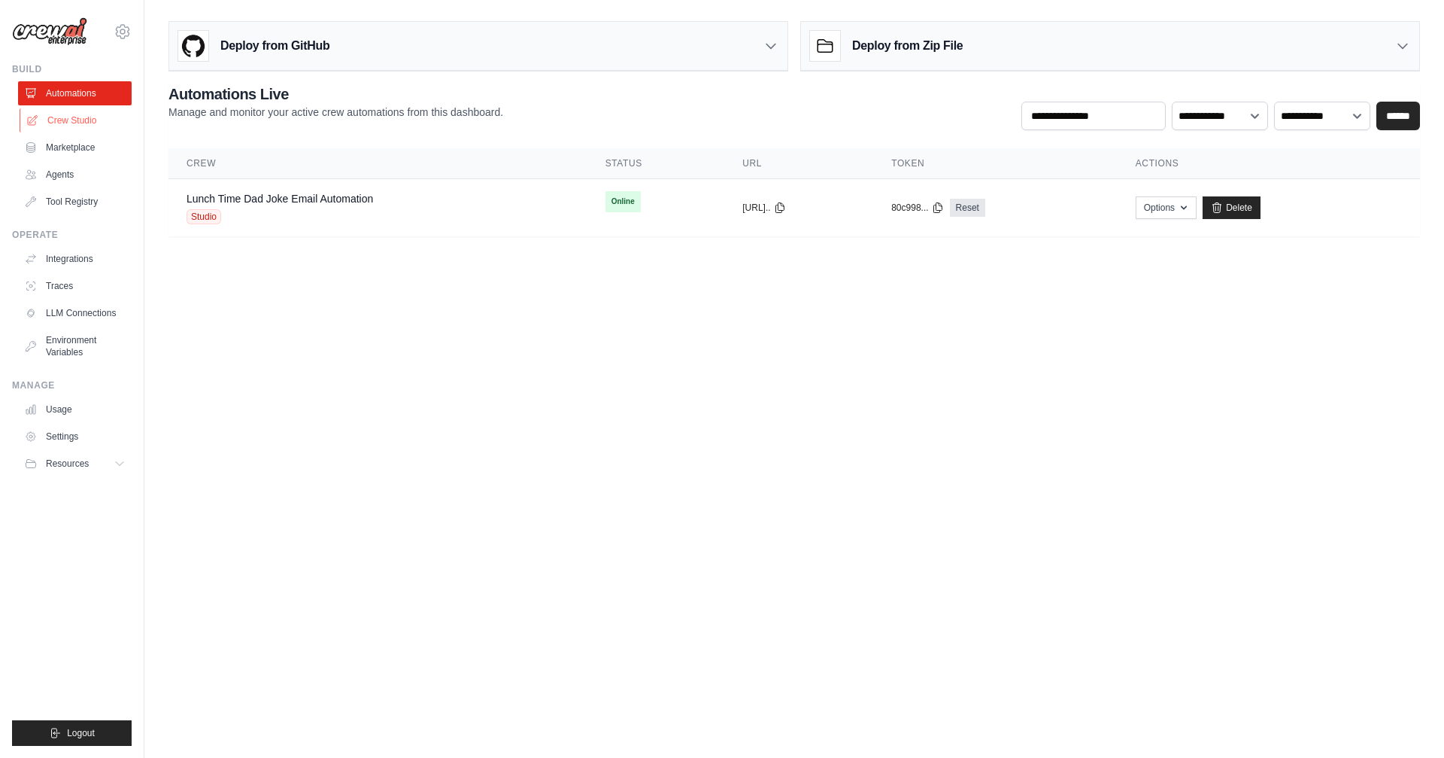
click at [68, 116] on link "Crew Studio" at bounding box center [77, 120] width 114 height 24
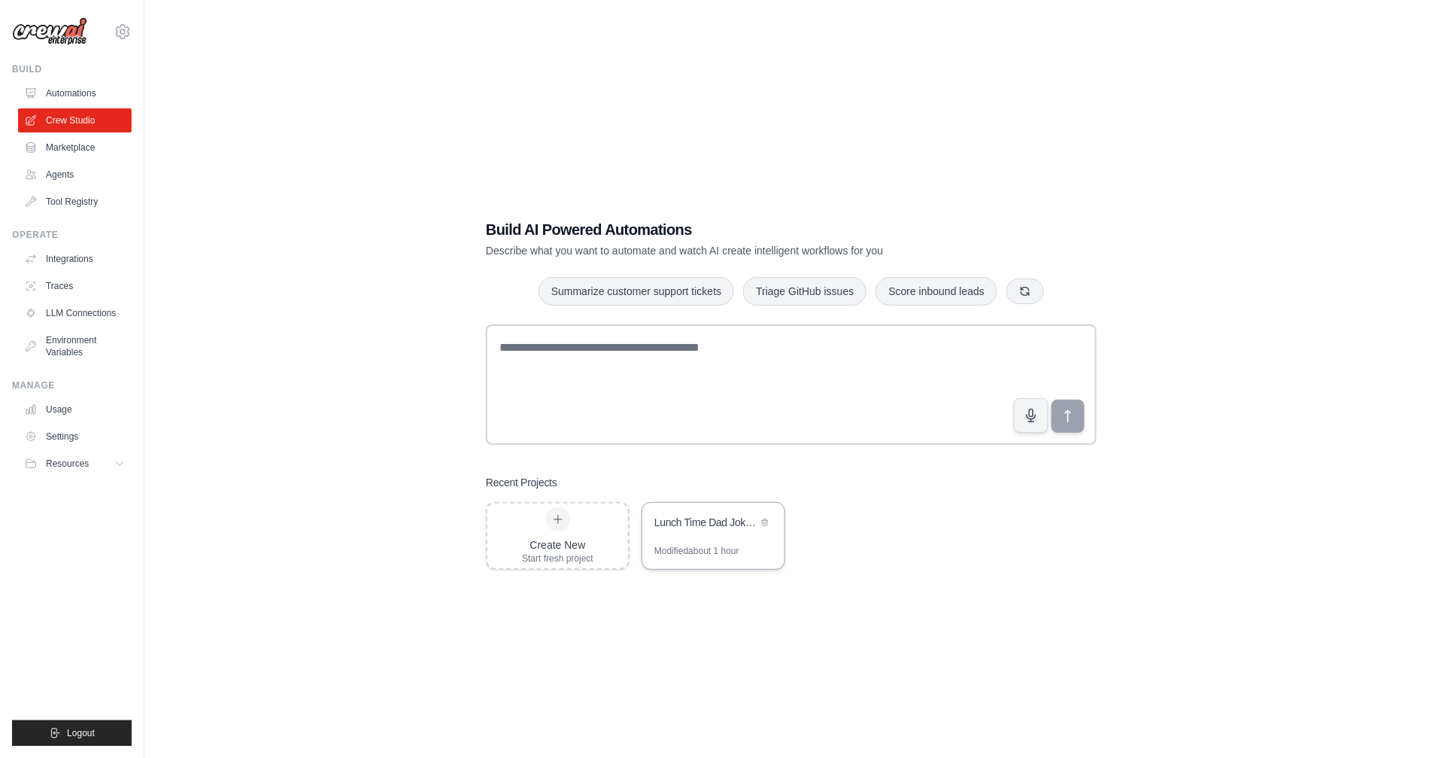
click at [683, 541] on div "Lunch Time Dad Joke Email Automation" at bounding box center [713, 523] width 142 height 42
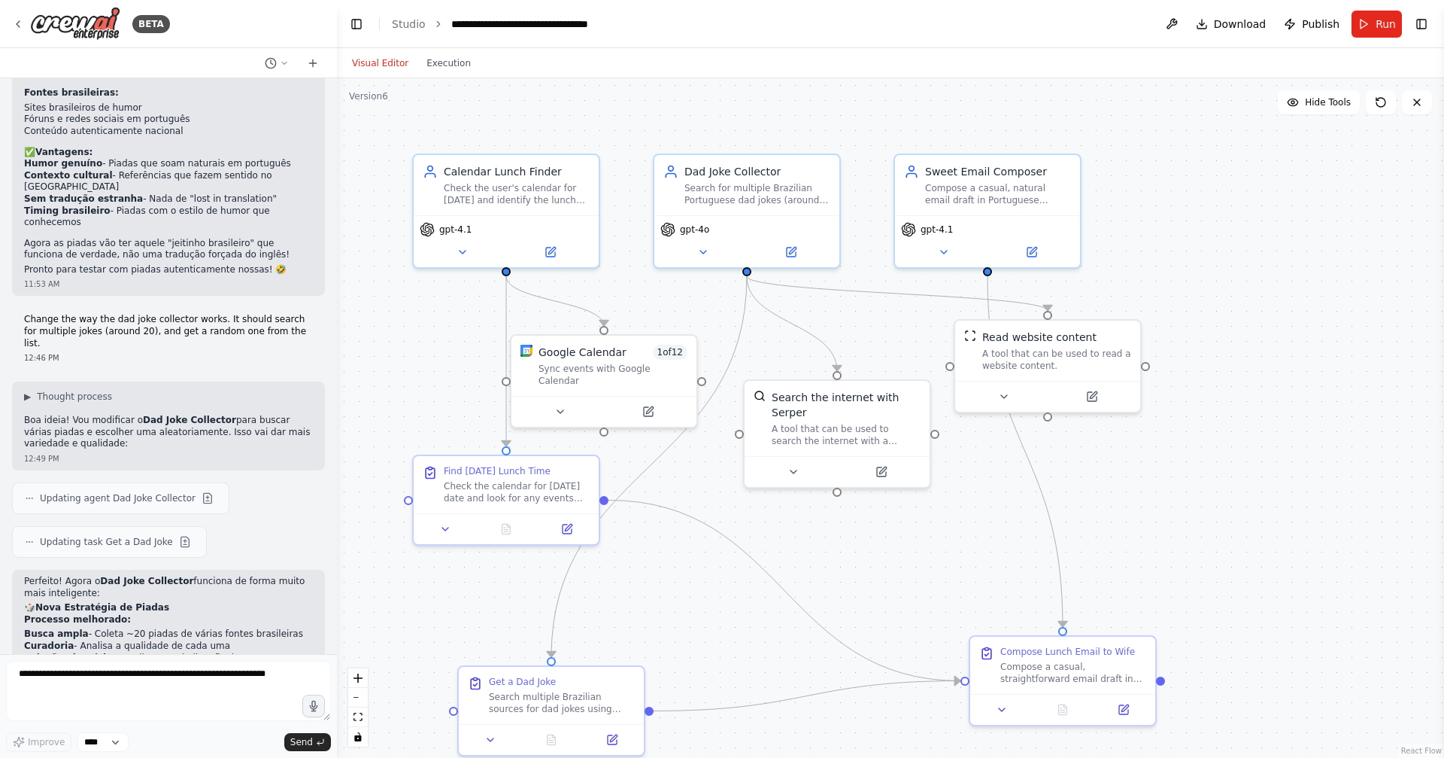
scroll to position [4693, 0]
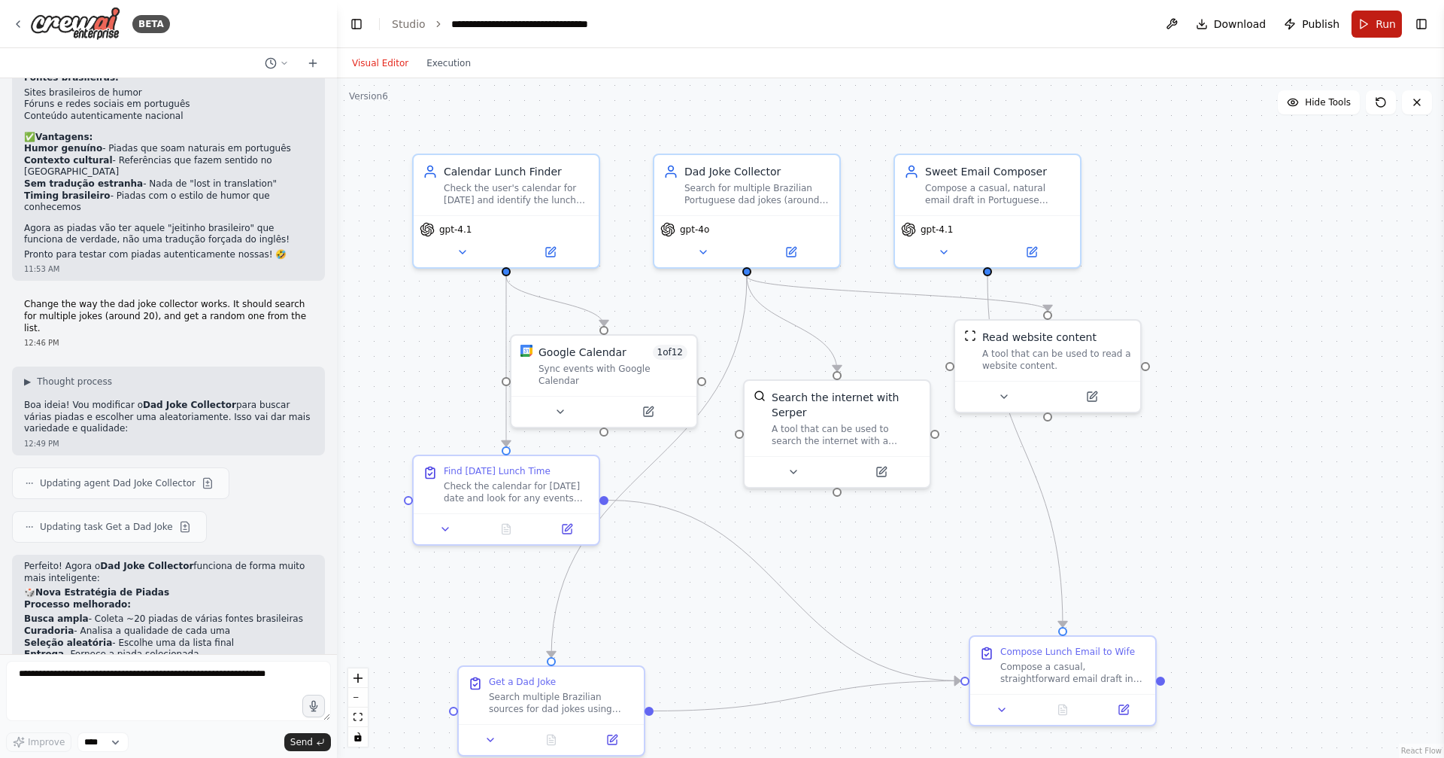
click at [1375, 23] on button "Run" at bounding box center [1377, 24] width 50 height 27
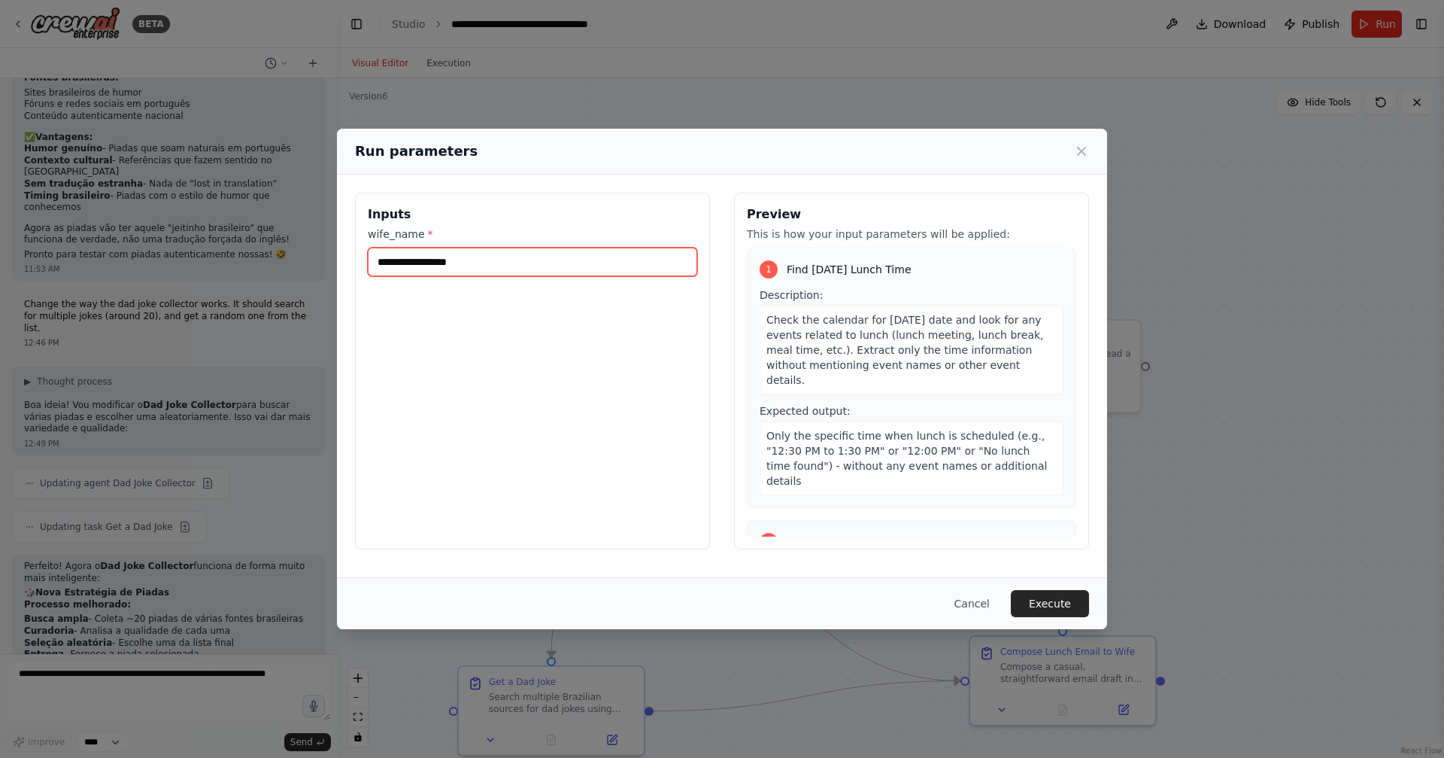
click at [609, 260] on input "wife_name *" at bounding box center [532, 261] width 329 height 29
type input "******"
click button "Execute" at bounding box center [1050, 603] width 78 height 27
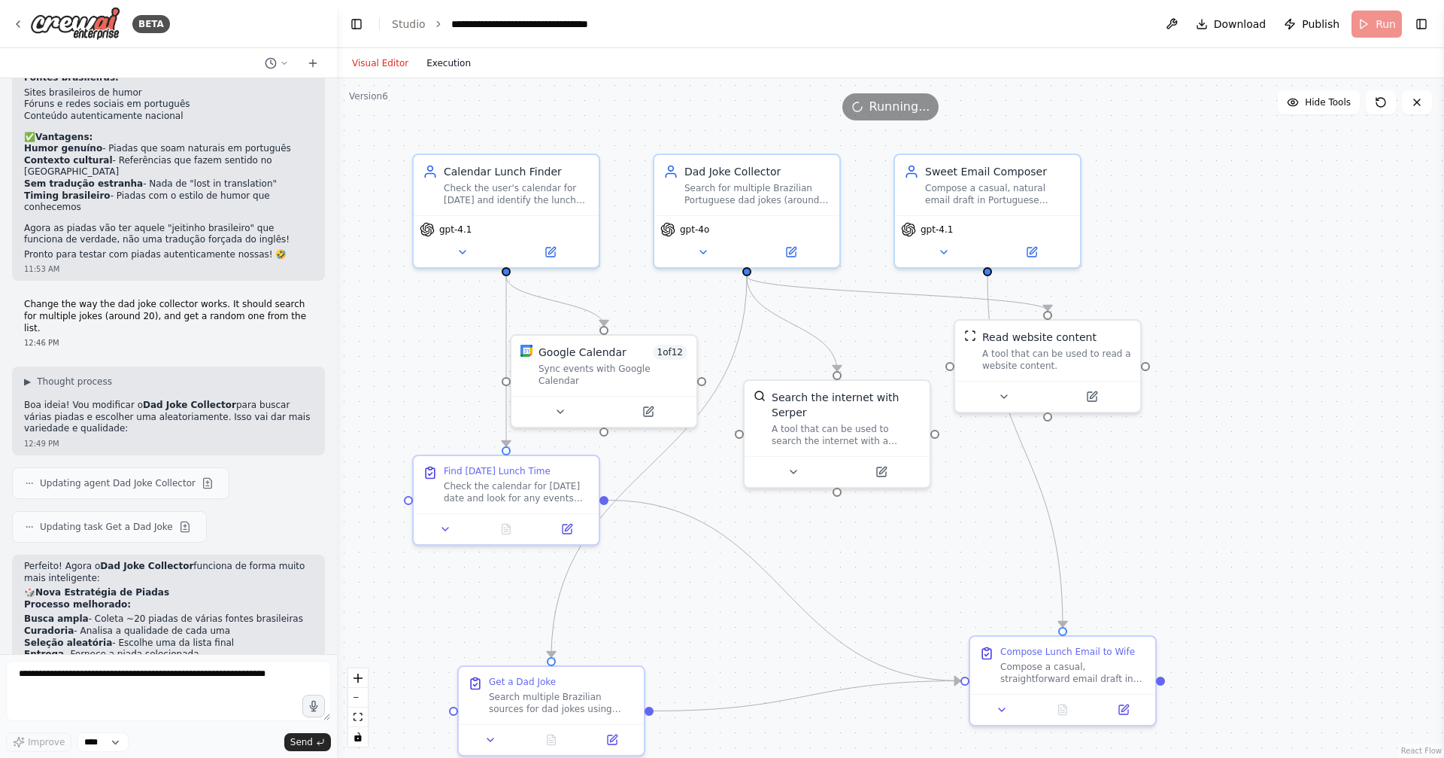
click at [464, 66] on button "Execution" at bounding box center [448, 63] width 62 height 18
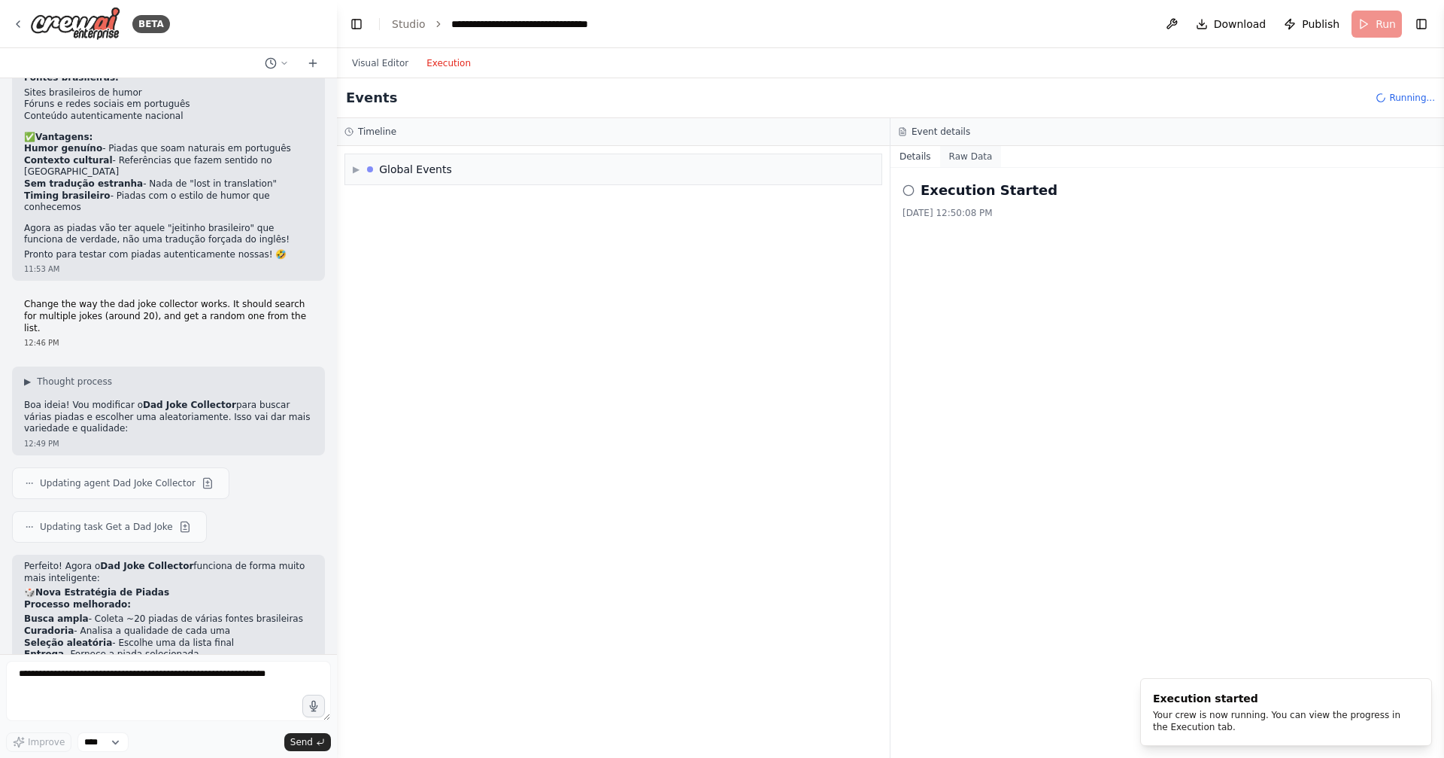
click at [970, 154] on button "Raw Data" at bounding box center [971, 156] width 62 height 21
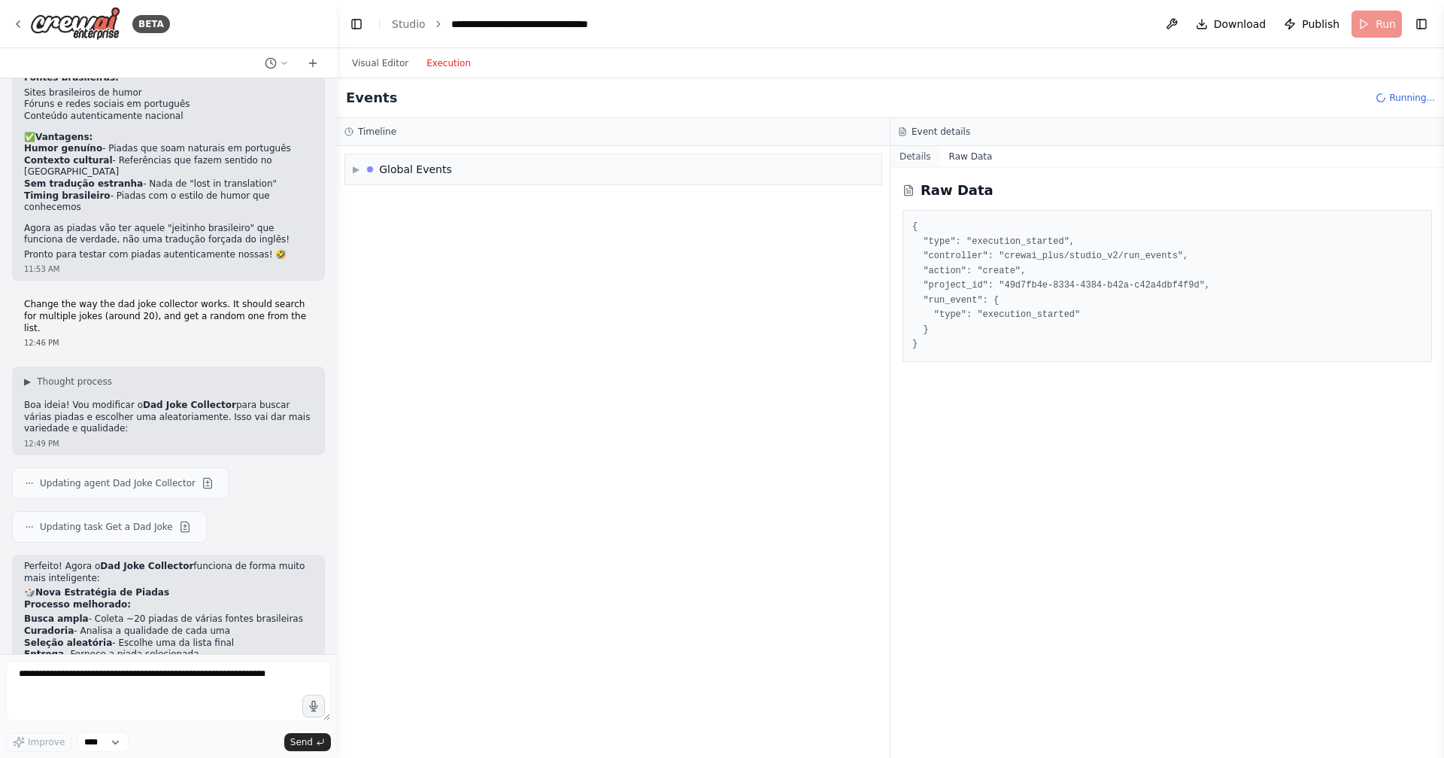
click at [919, 162] on button "Details" at bounding box center [916, 156] width 50 height 21
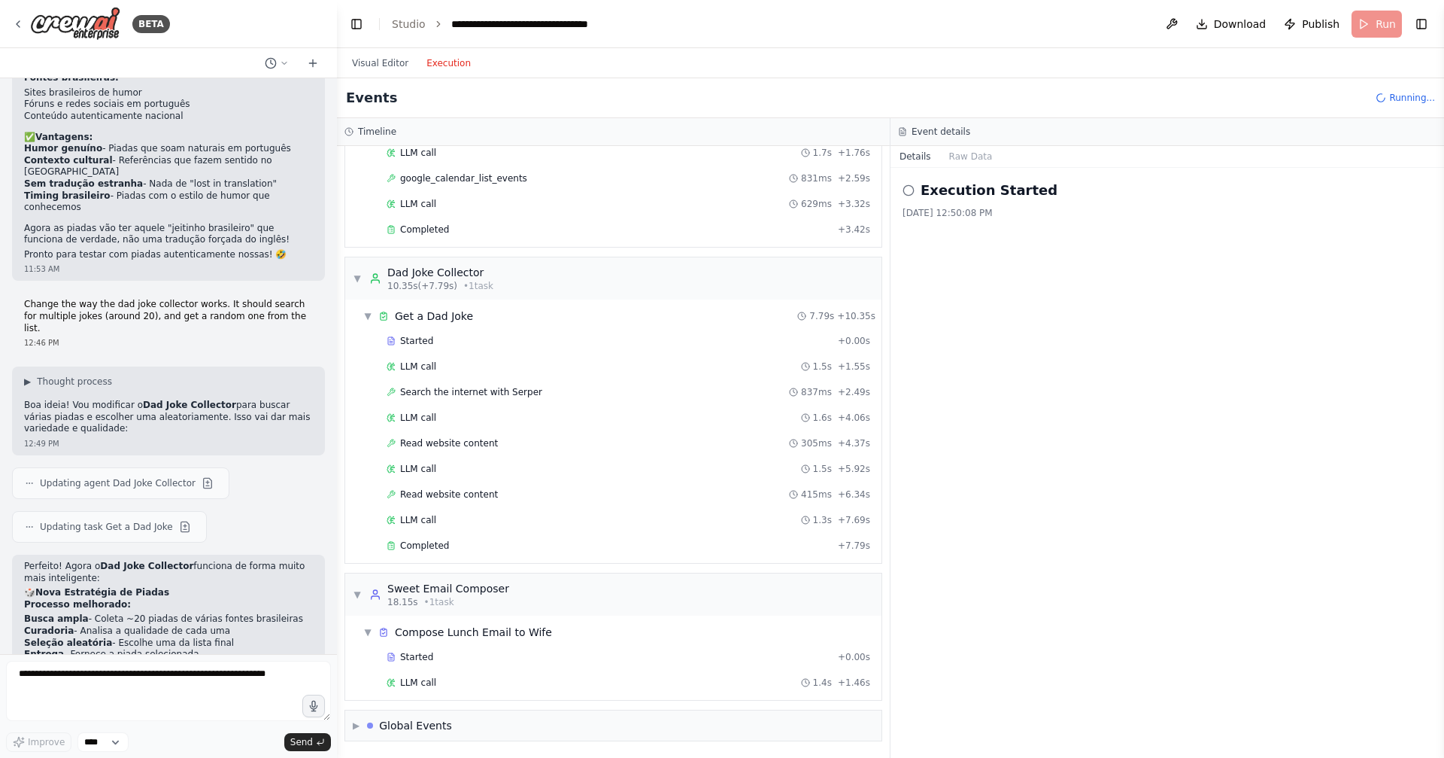
scroll to position [136, 0]
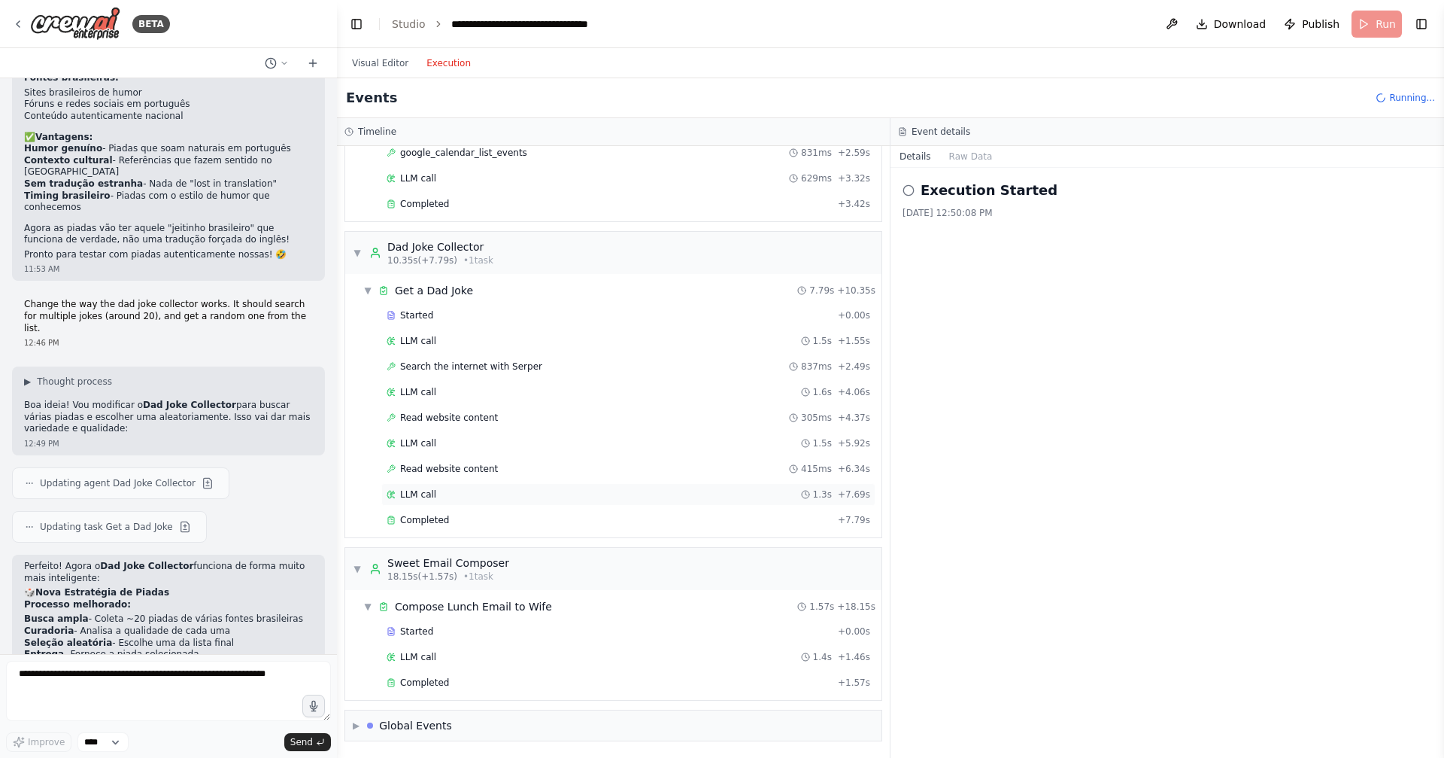
click at [471, 492] on div "LLM call 1.3s + 7.69s" at bounding box center [629, 494] width 484 height 12
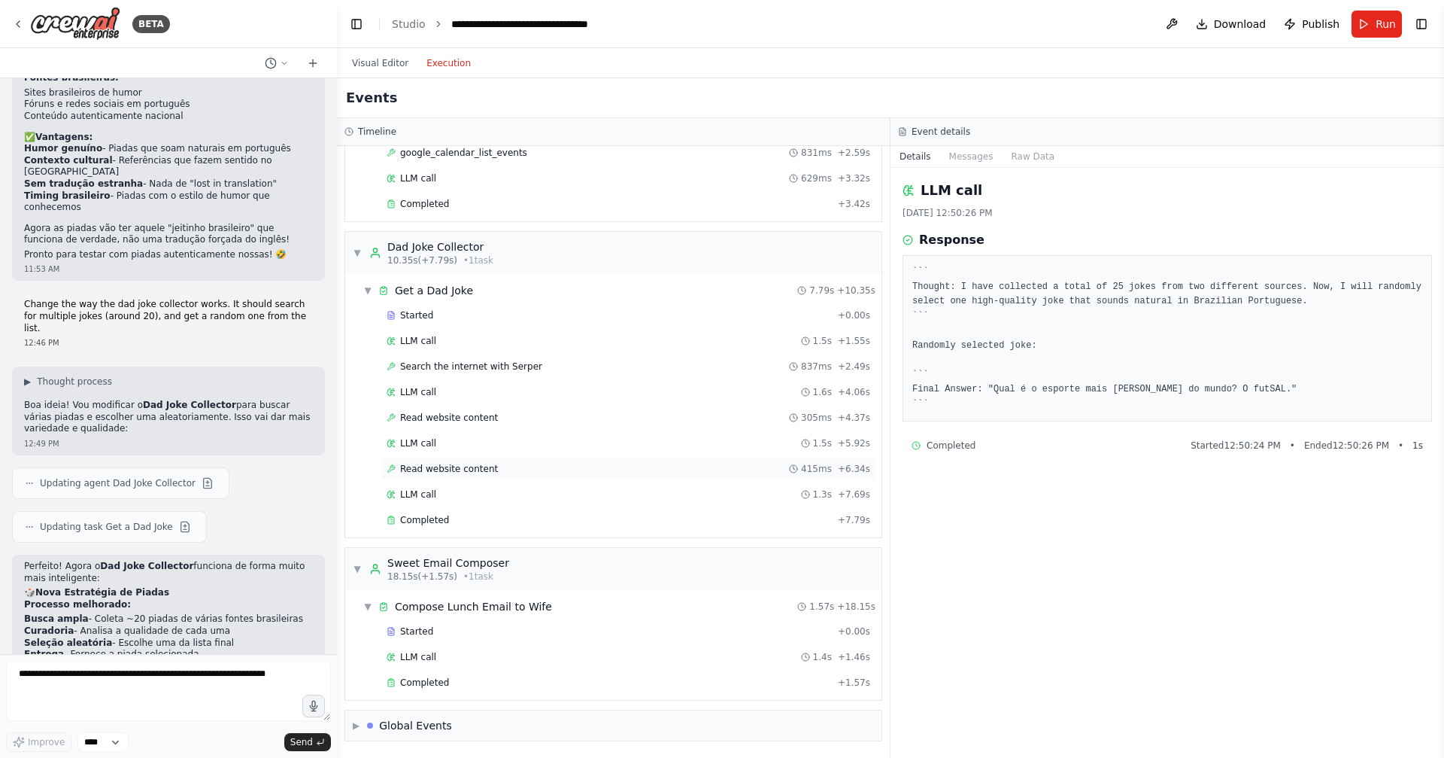
click at [481, 468] on span "Read website content" at bounding box center [449, 469] width 98 height 12
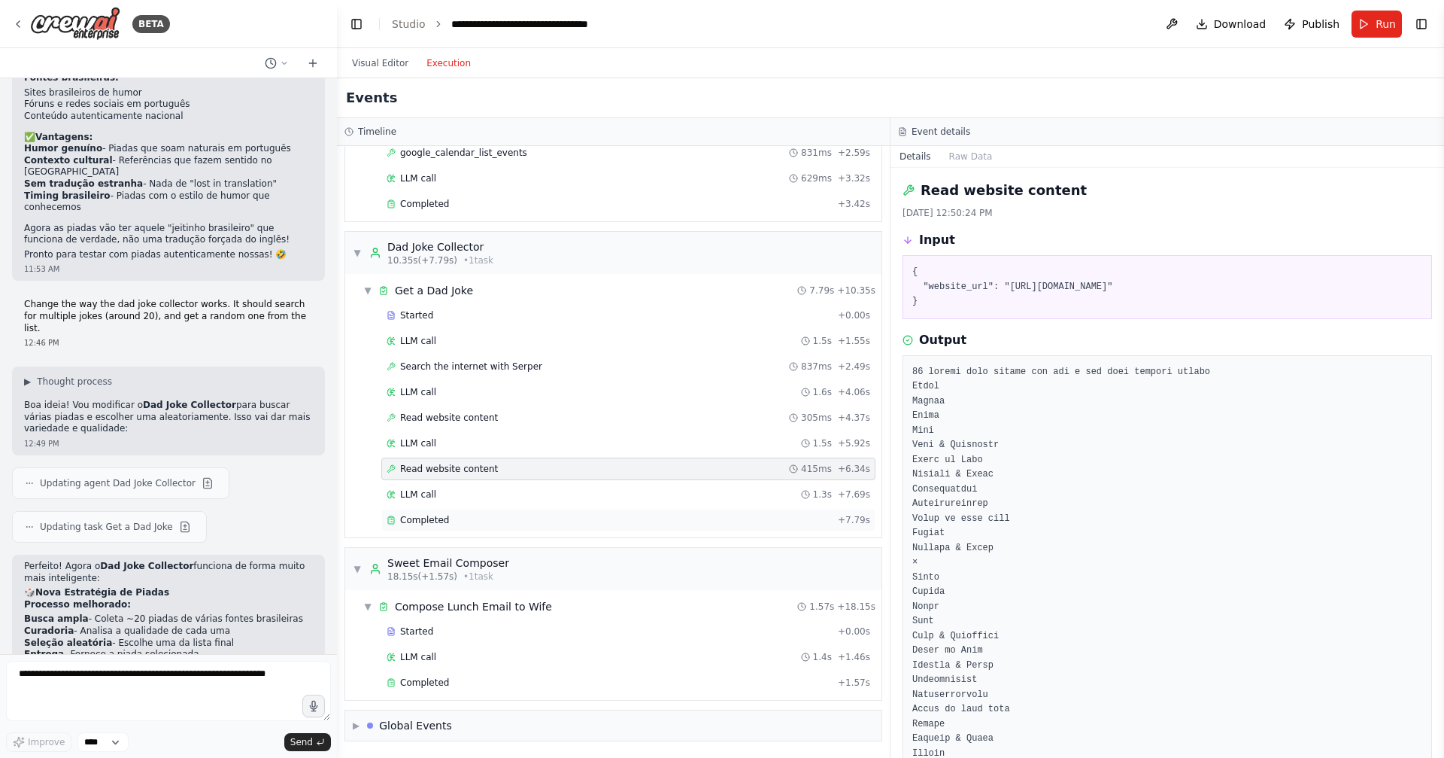
click at [425, 519] on span "Completed" at bounding box center [424, 520] width 49 height 12
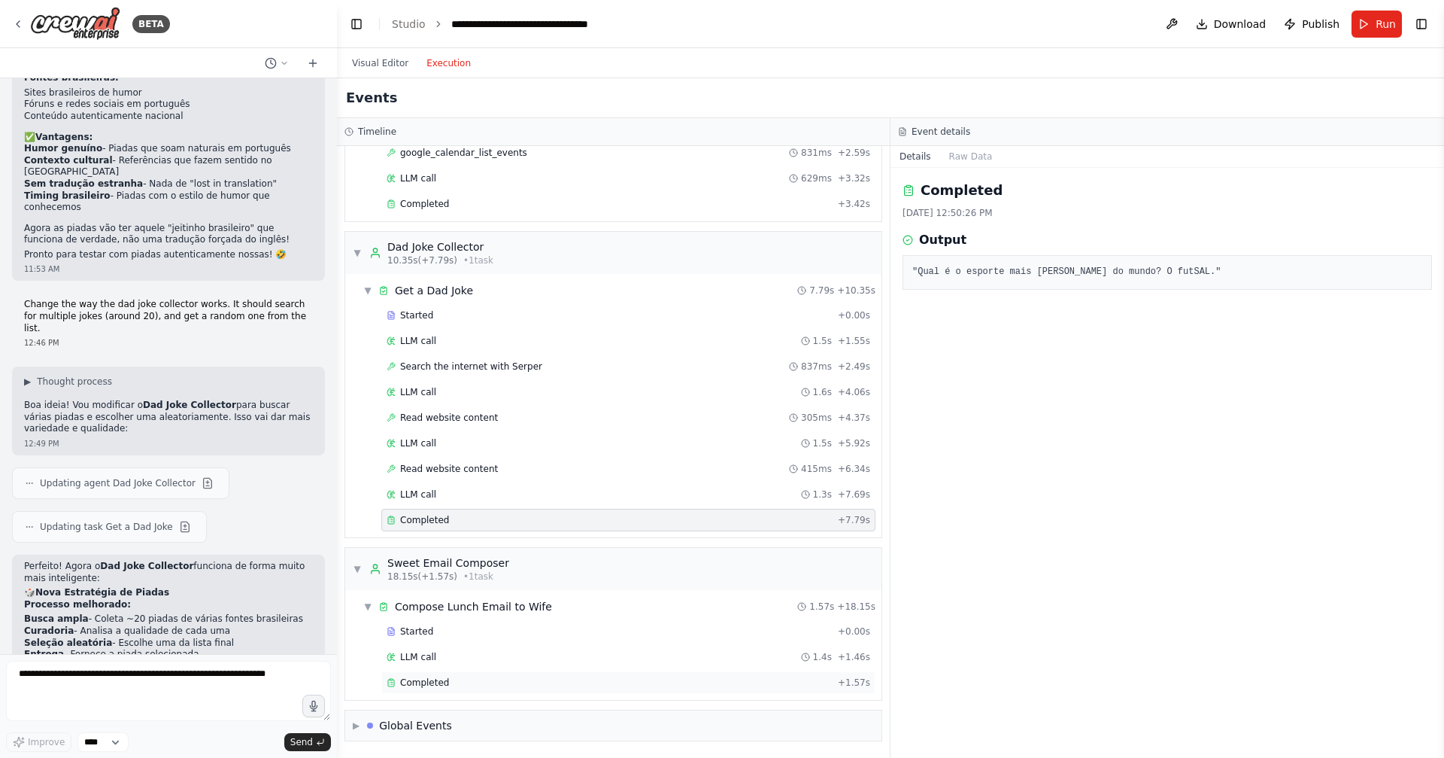
click at [431, 687] on span "Completed" at bounding box center [424, 682] width 49 height 12
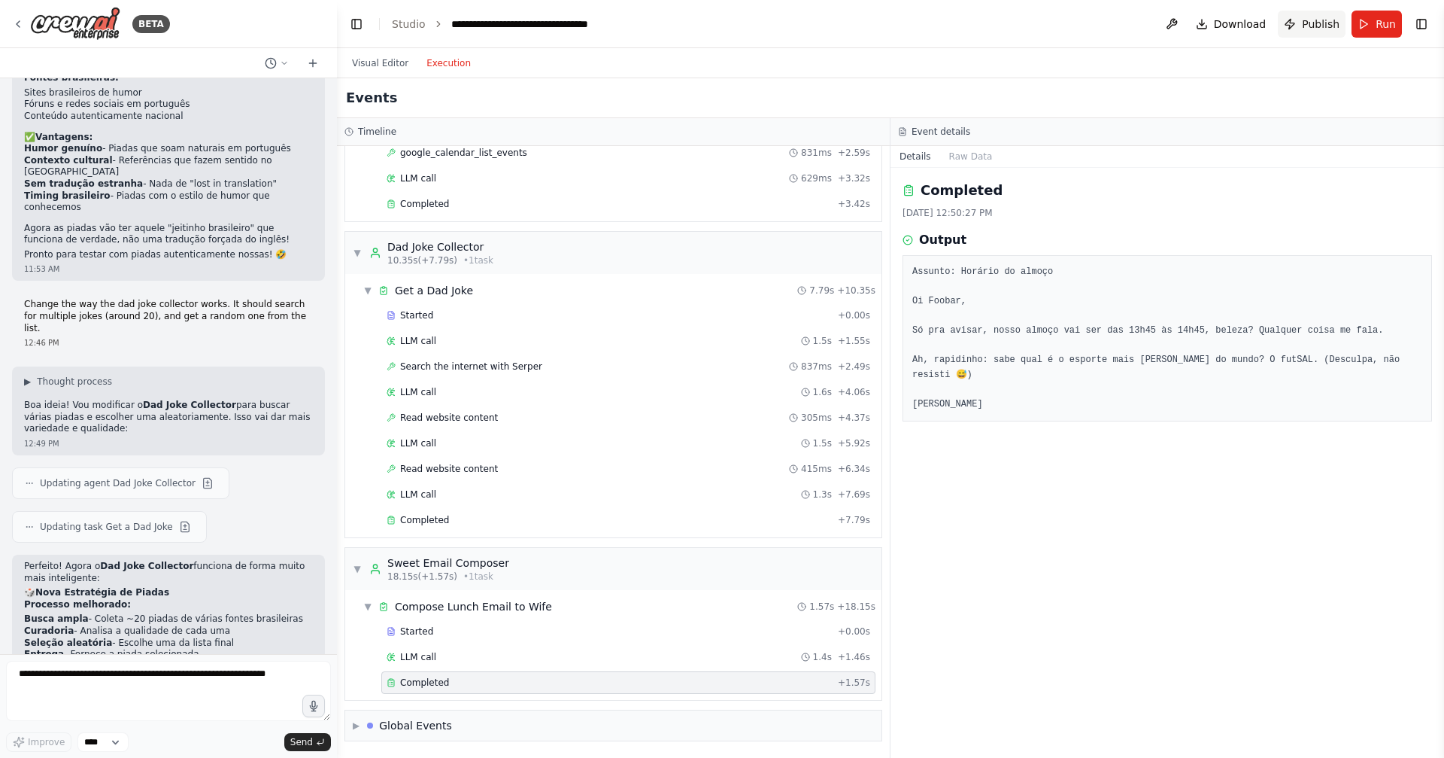
click at [1306, 25] on span "Publish" at bounding box center [1321, 24] width 38 height 15
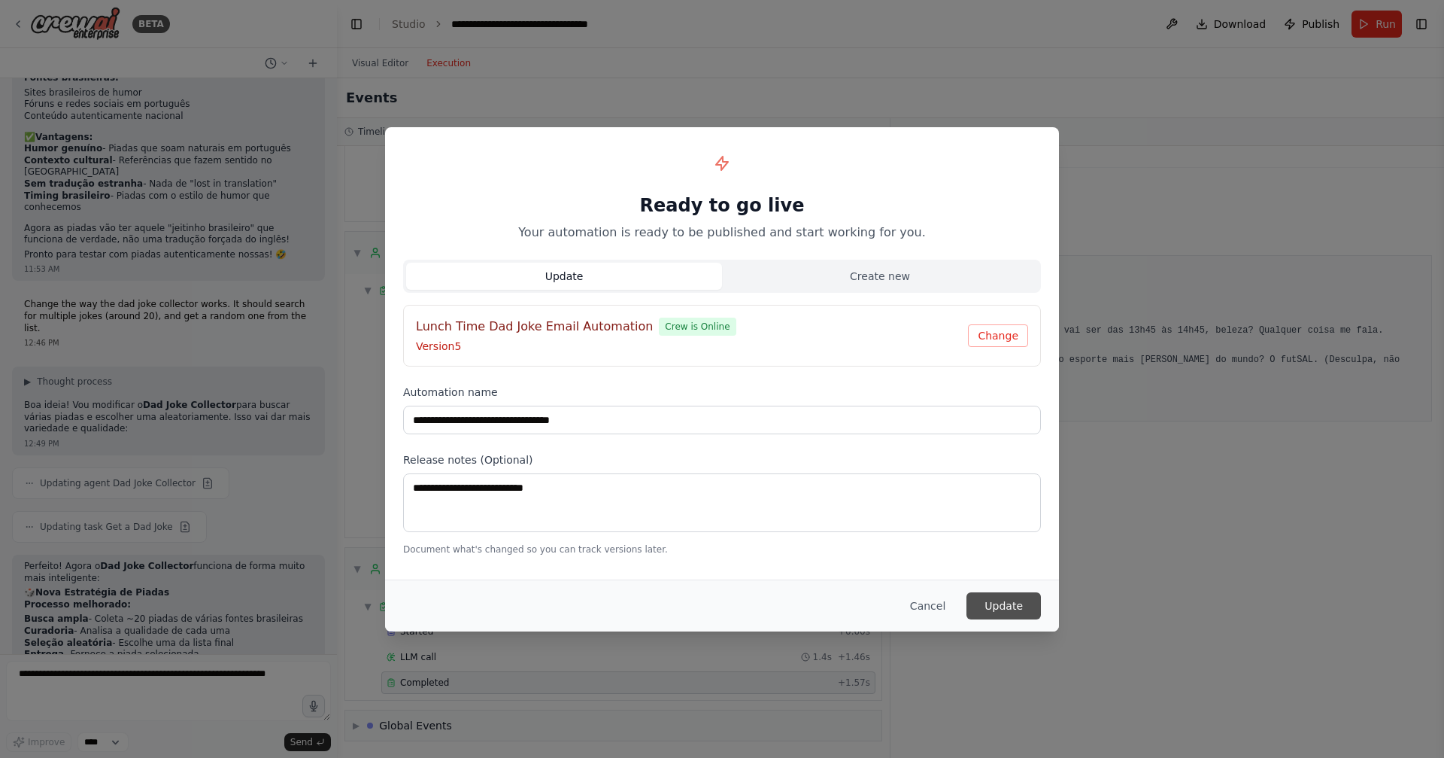
click at [1001, 597] on button "Update" at bounding box center [1004, 605] width 74 height 27
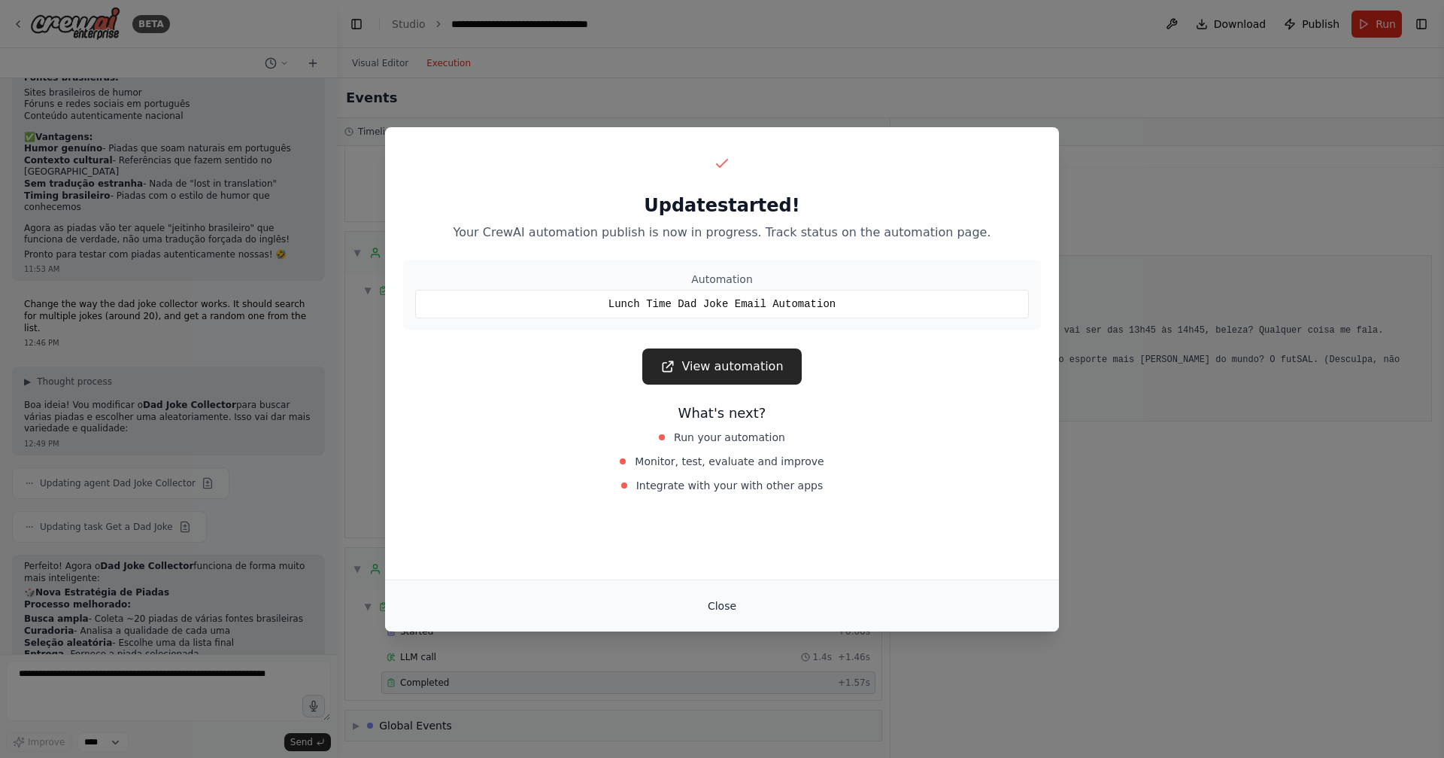
click at [721, 608] on button "Close" at bounding box center [722, 605] width 53 height 27
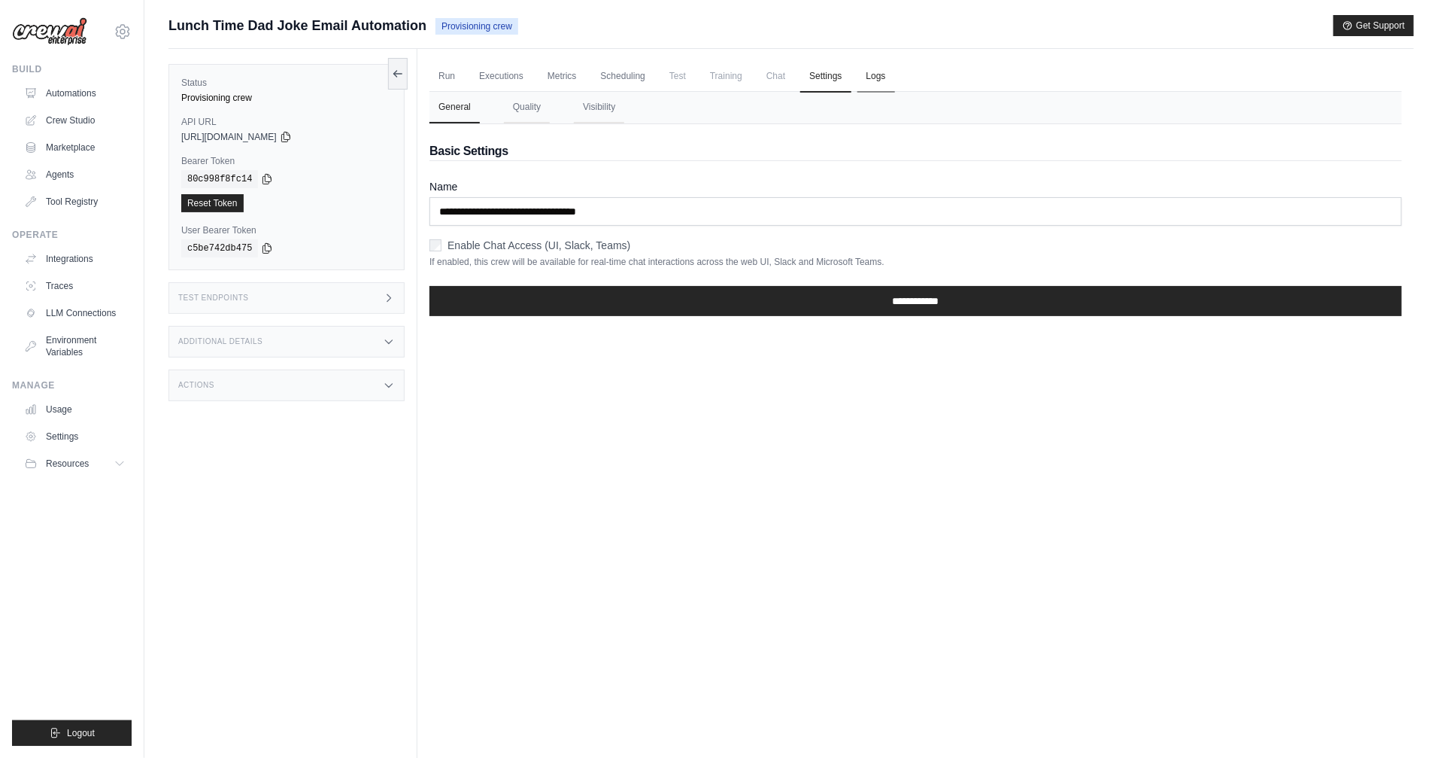
click at [882, 82] on link "Logs" at bounding box center [877, 77] width 38 height 32
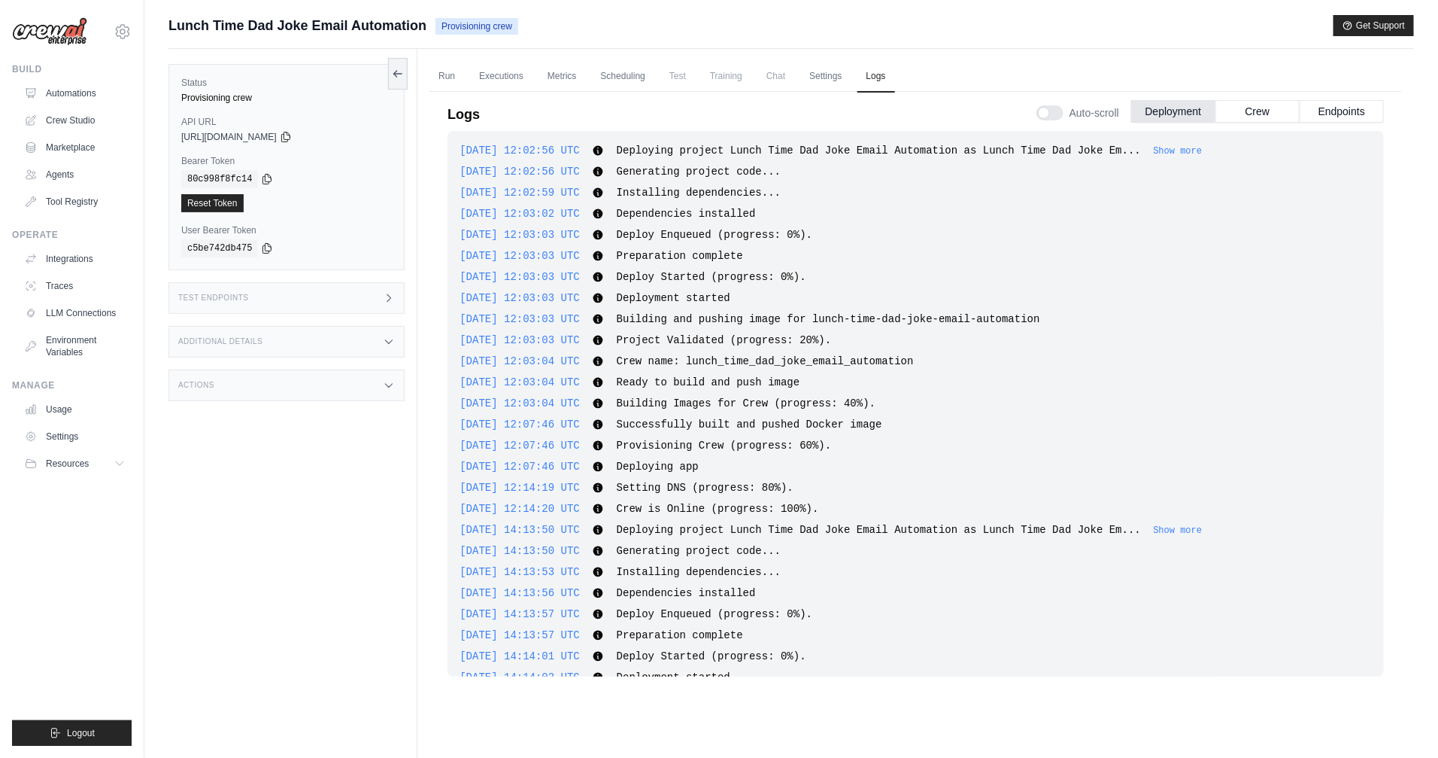
scroll to position [1979, 0]
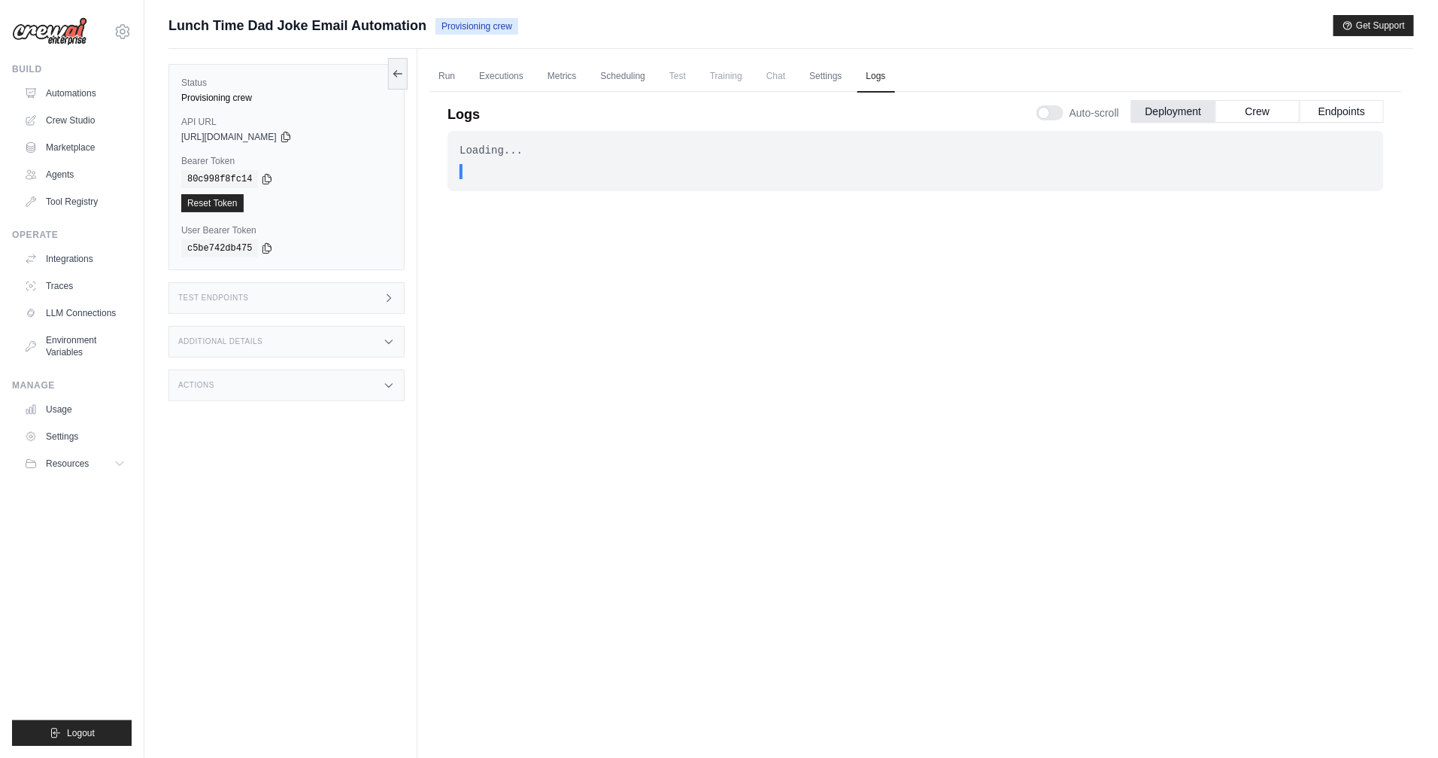
click at [727, 269] on div "Loading... . . . In Progress" at bounding box center [916, 426] width 937 height 590
click at [122, 25] on icon at bounding box center [123, 32] width 18 height 18
click at [940, 438] on div "Loading... . . . In Progress" at bounding box center [916, 426] width 937 height 590
click at [119, 31] on icon at bounding box center [123, 32] width 18 height 18
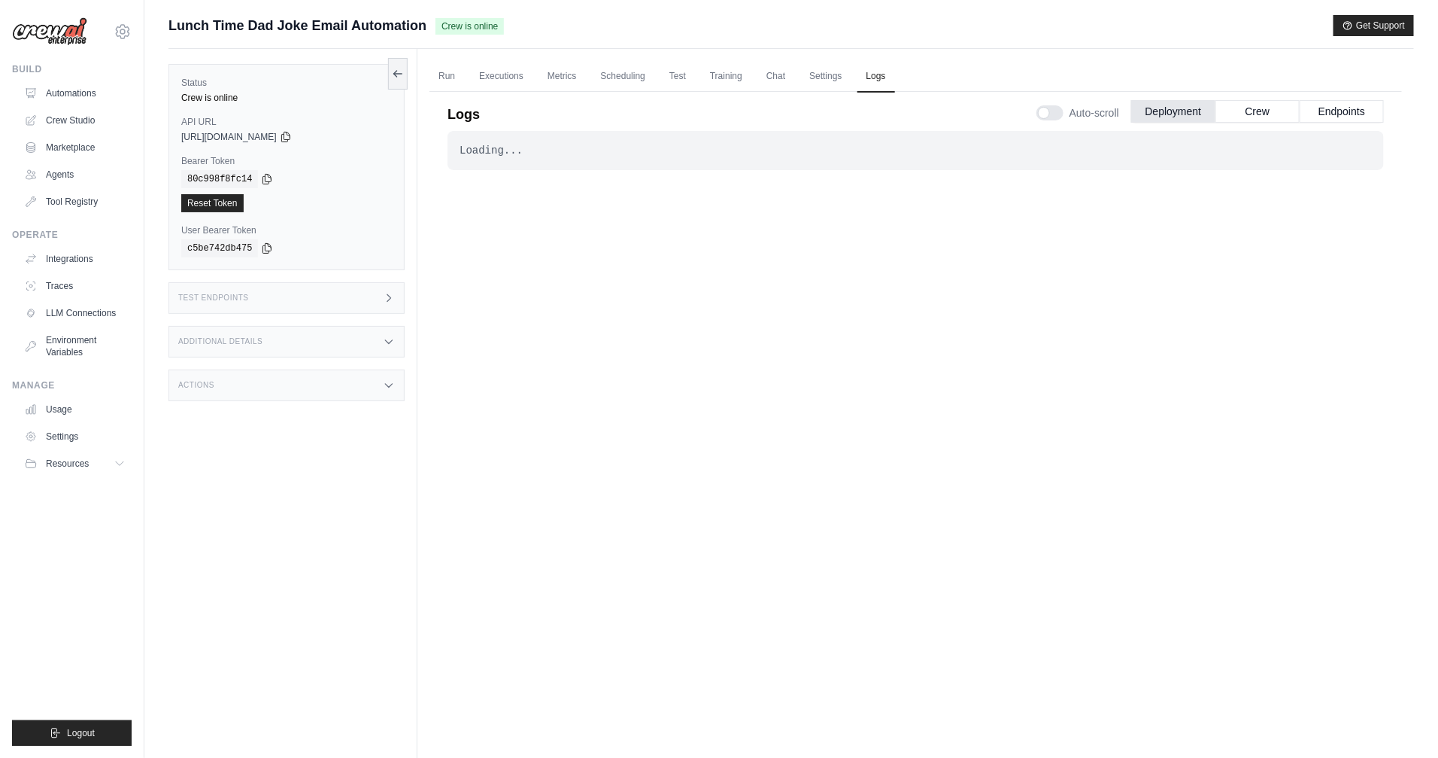
click at [296, 312] on div "Test Endpoints" at bounding box center [287, 298] width 236 height 32
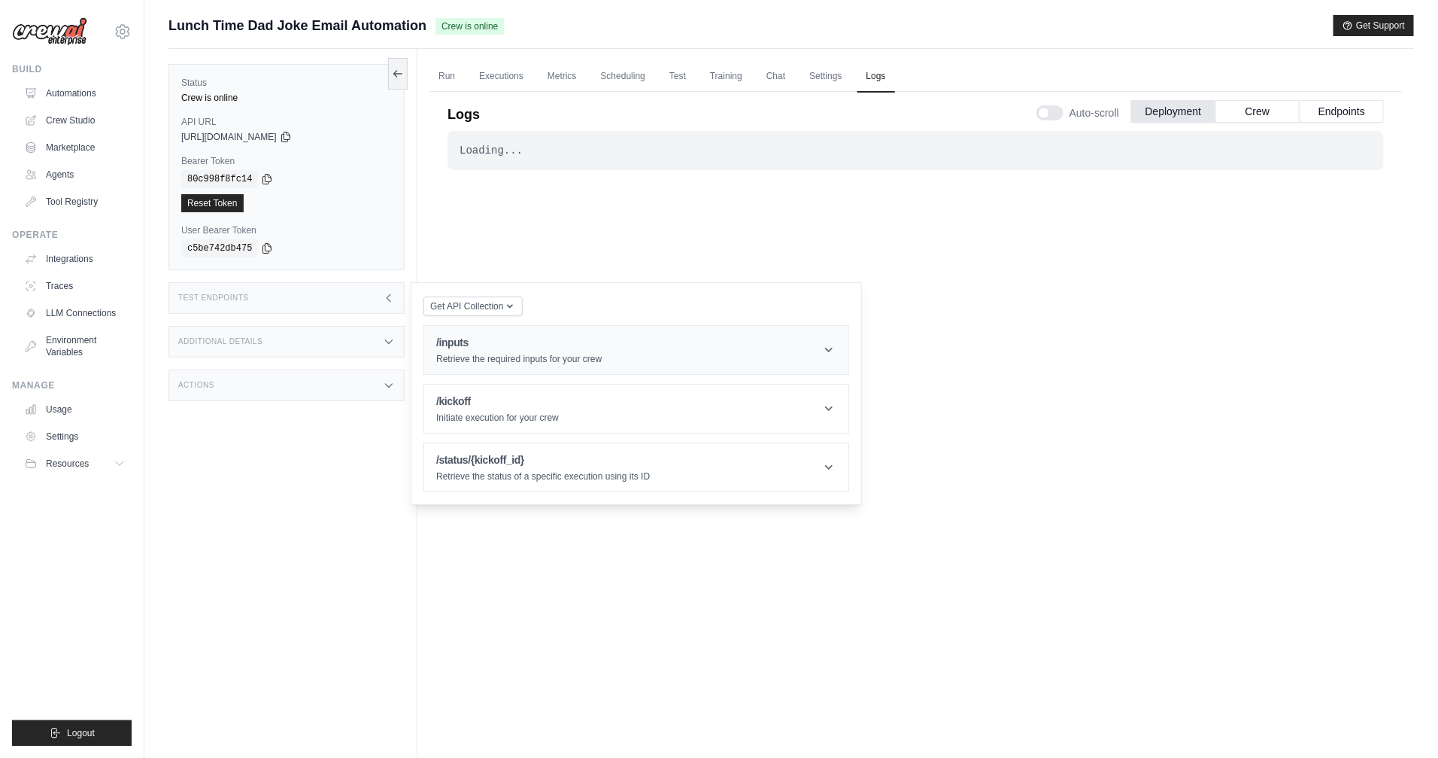
click at [454, 342] on h1 "/inputs" at bounding box center [518, 342] width 165 height 15
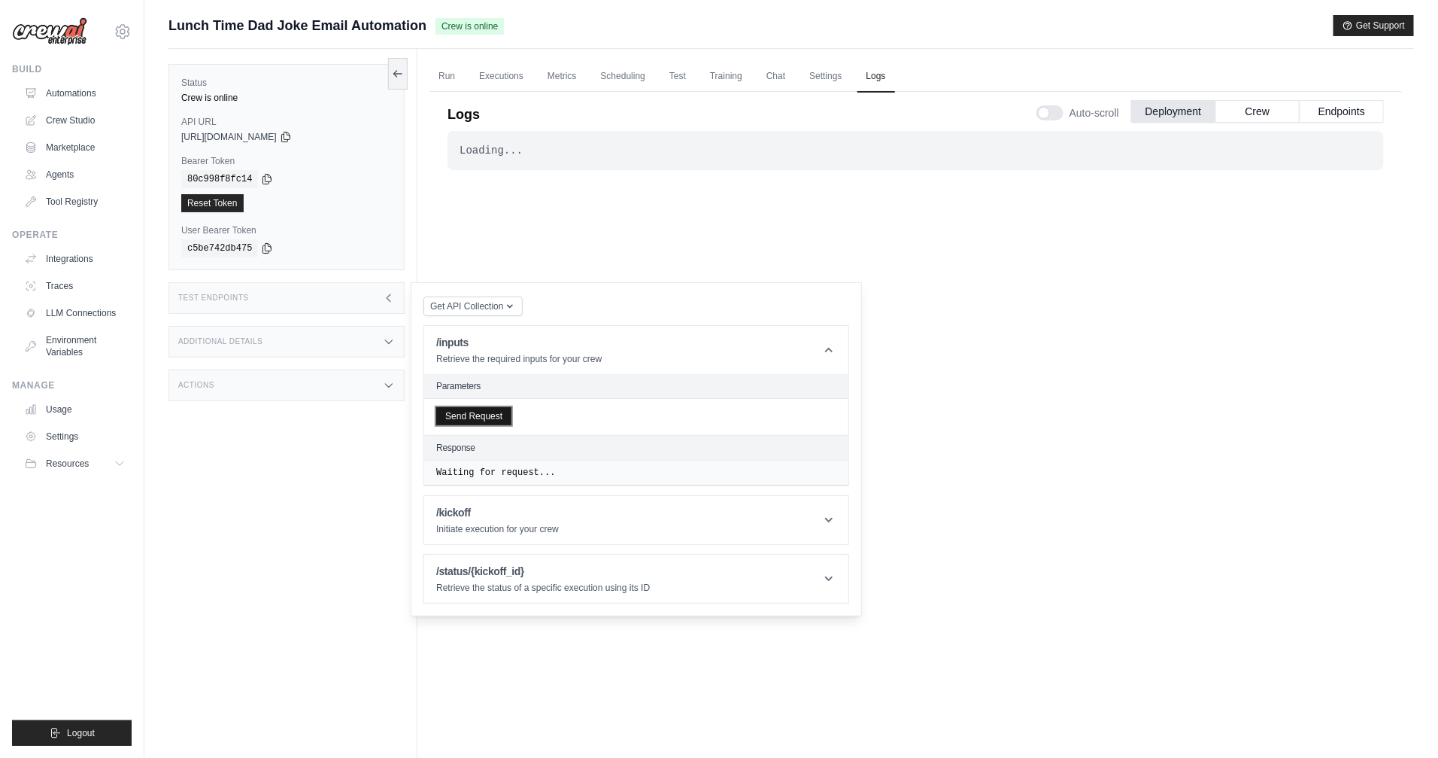
click at [475, 418] on button "Send Request" at bounding box center [473, 416] width 75 height 18
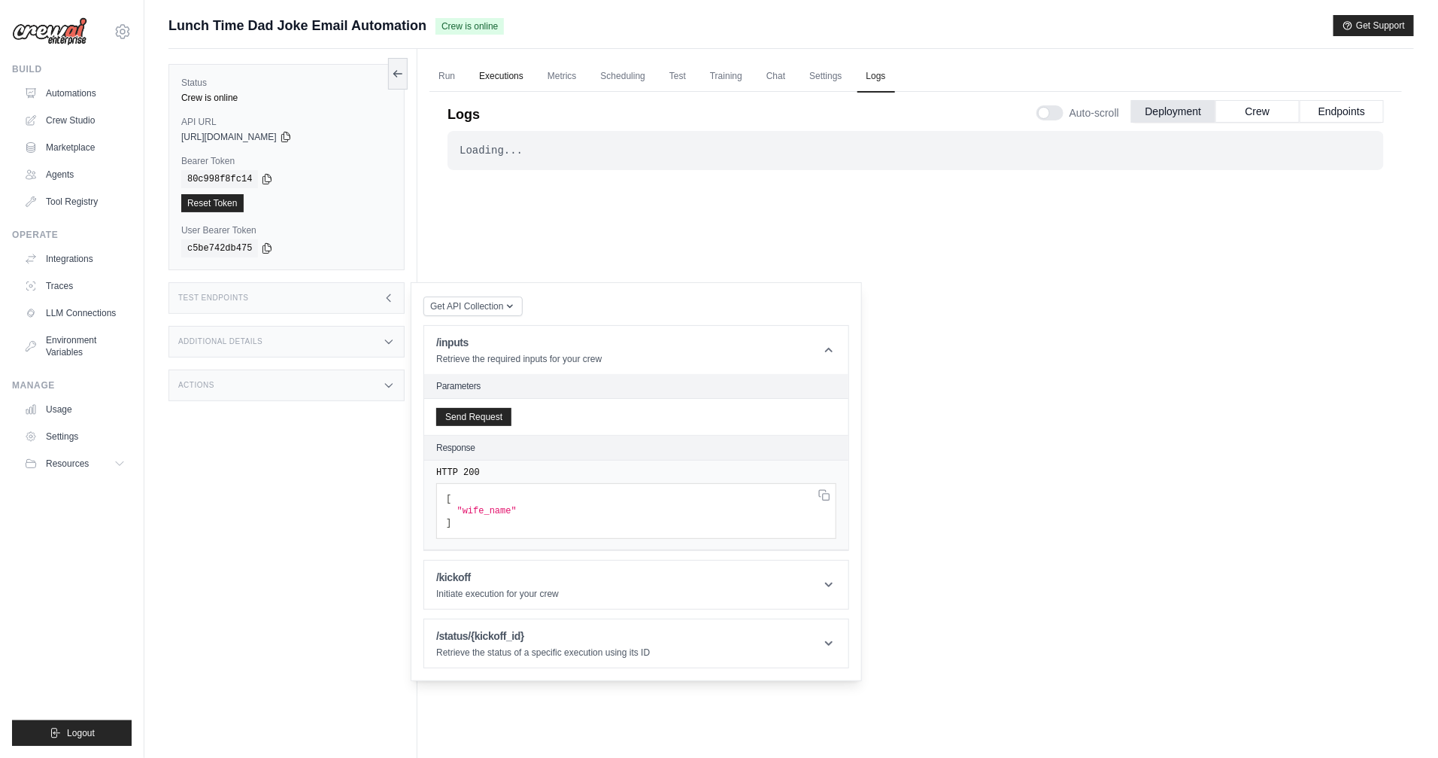
click at [515, 77] on link "Executions" at bounding box center [501, 77] width 62 height 32
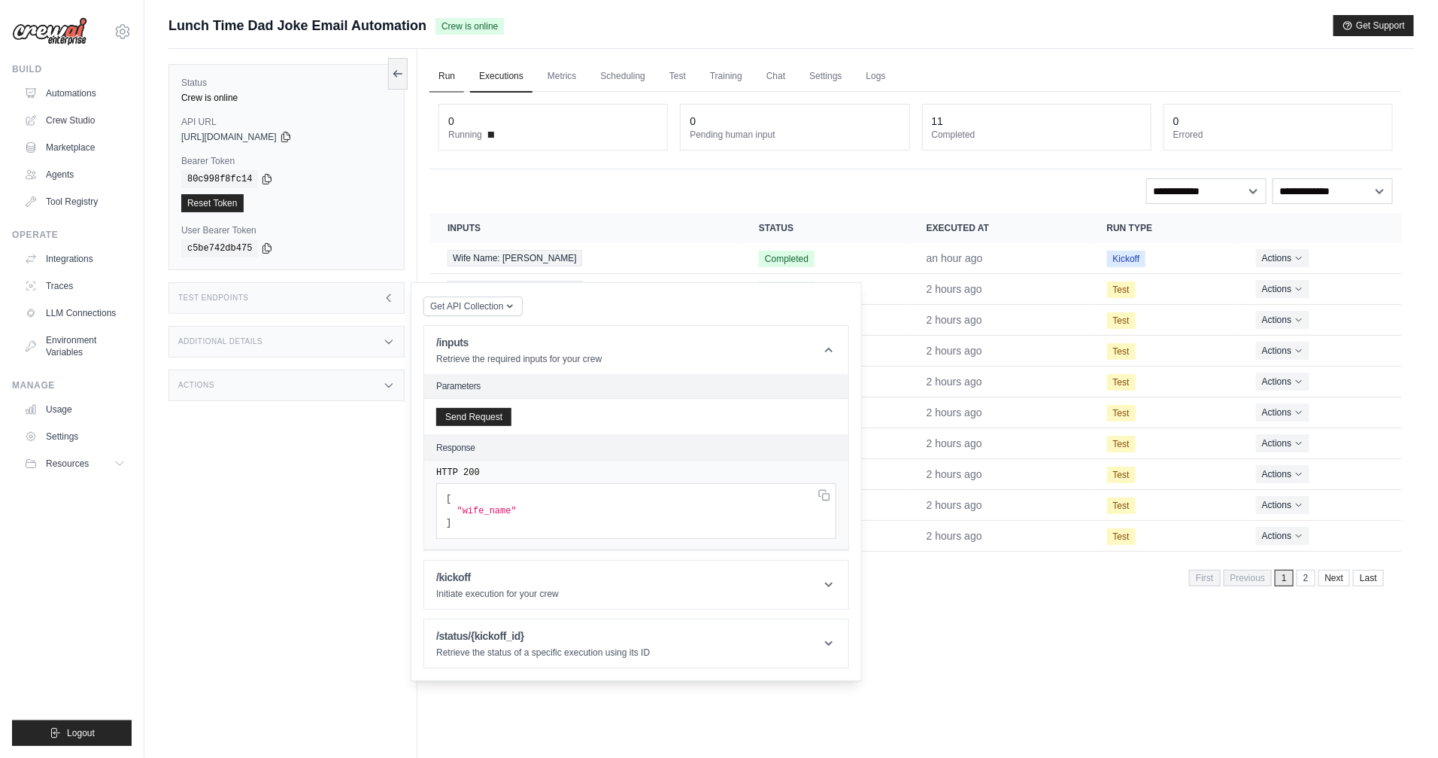
click at [451, 75] on link "Run" at bounding box center [447, 77] width 35 height 32
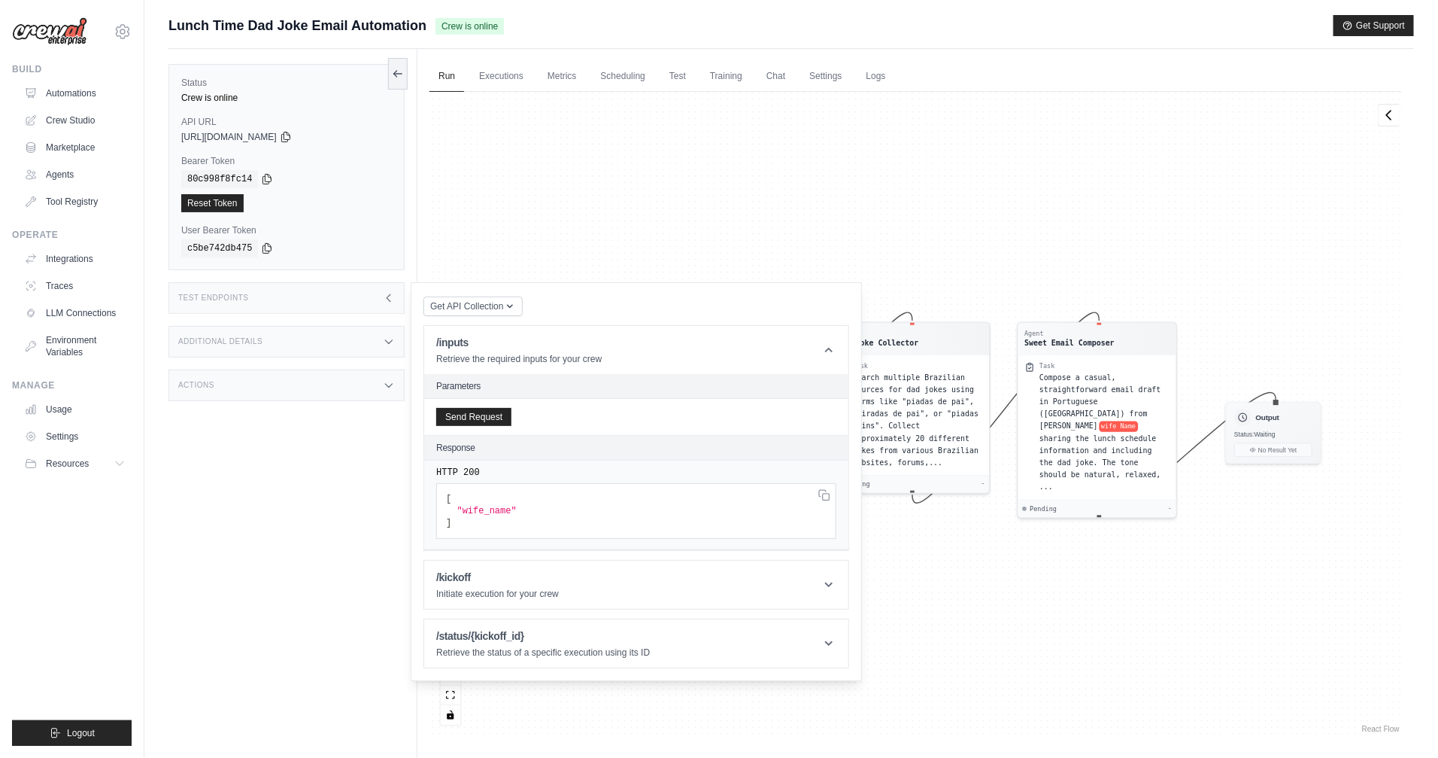
click at [637, 703] on div "Agent Calendar Lunch Finder Task Check the calendar for [DATE] date and look fo…" at bounding box center [916, 414] width 973 height 644
click at [287, 292] on div "Test Endpoints" at bounding box center [287, 298] width 236 height 32
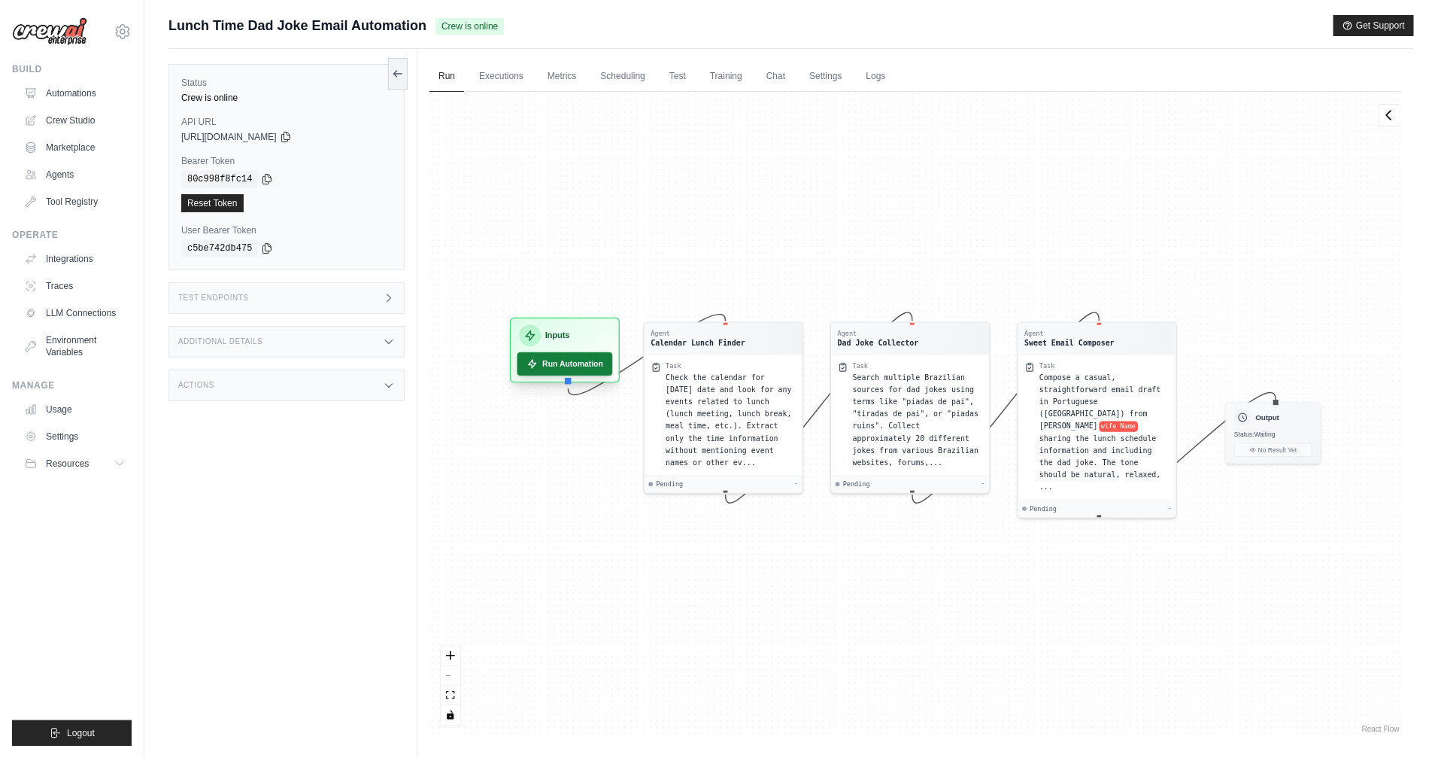
click at [566, 373] on button "Run Automation" at bounding box center [566, 363] width 96 height 23
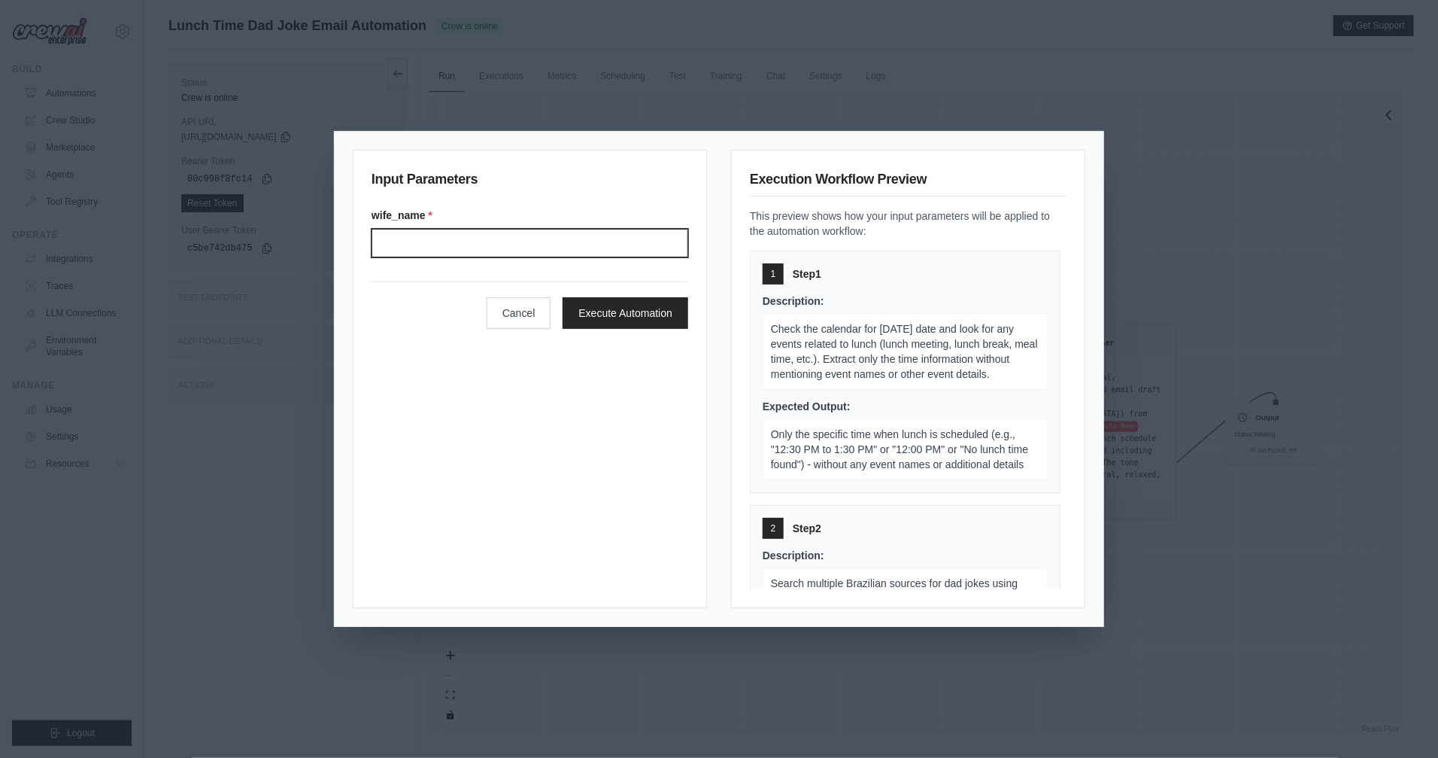
click at [489, 248] on input "Wife name" at bounding box center [530, 243] width 317 height 29
type input "******"
click at [612, 305] on button "Execute Automation" at bounding box center [626, 312] width 126 height 32
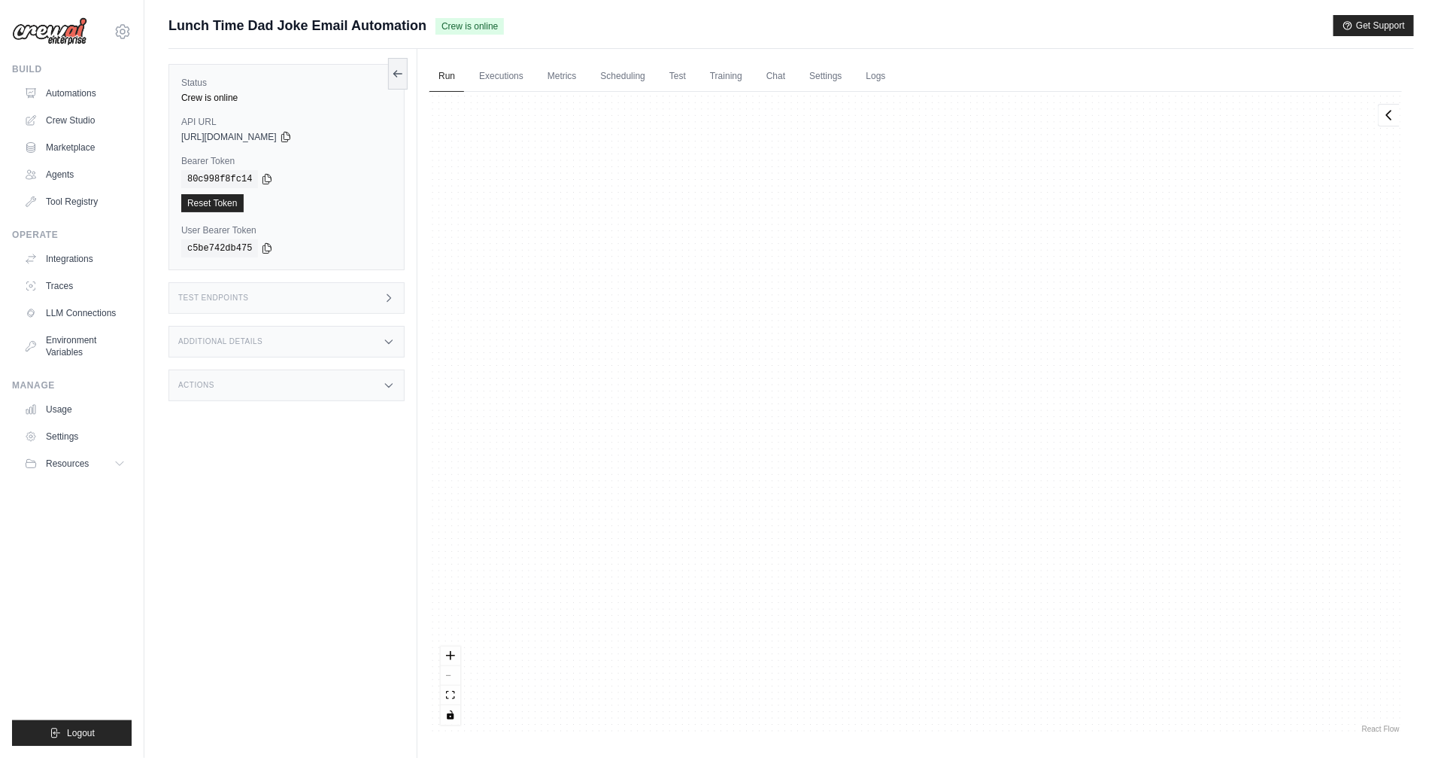
scroll to position [1223, 0]
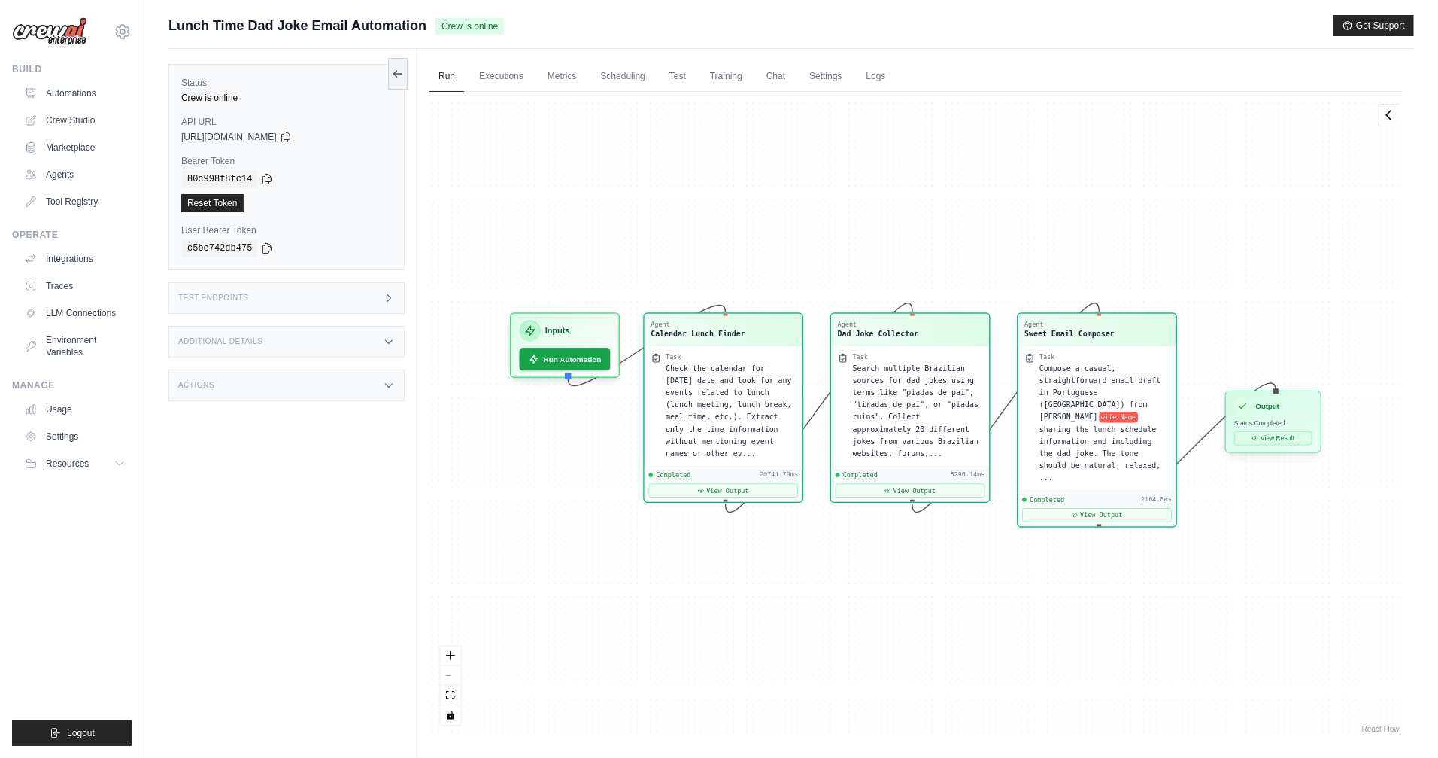
click at [1286, 439] on button "View Result" at bounding box center [1273, 438] width 78 height 14
